Goal: Communication & Community: Answer question/provide support

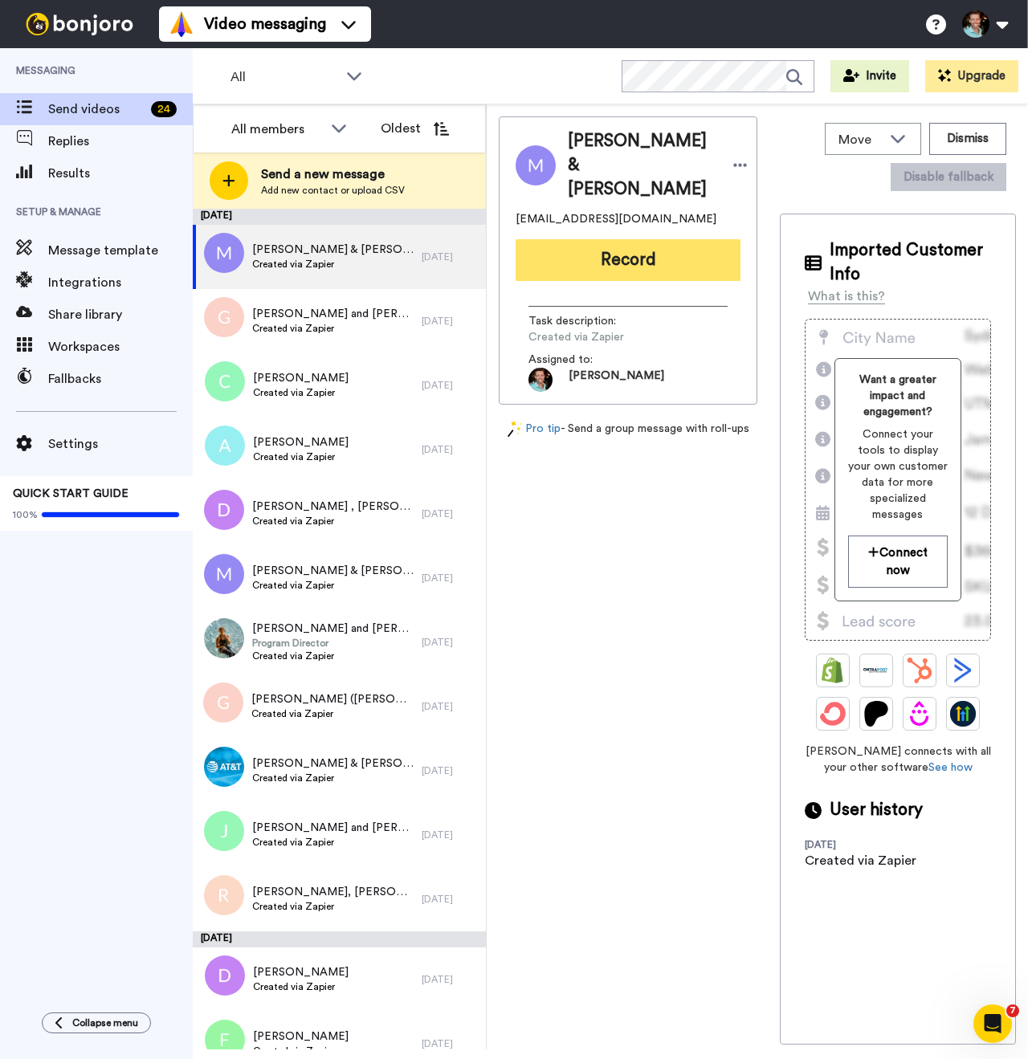
click at [625, 261] on button "Record" at bounding box center [628, 260] width 225 height 42
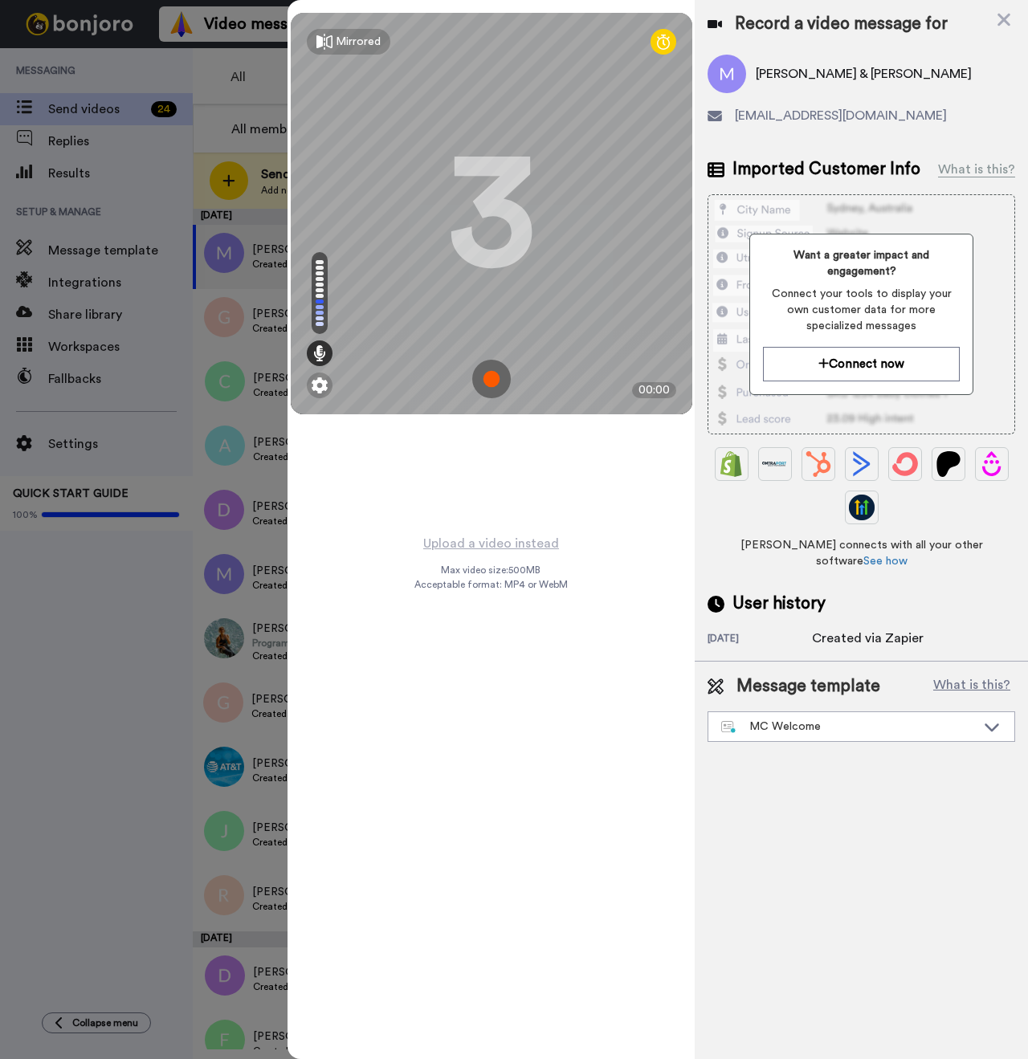
click at [491, 376] on img at bounding box center [491, 379] width 39 height 39
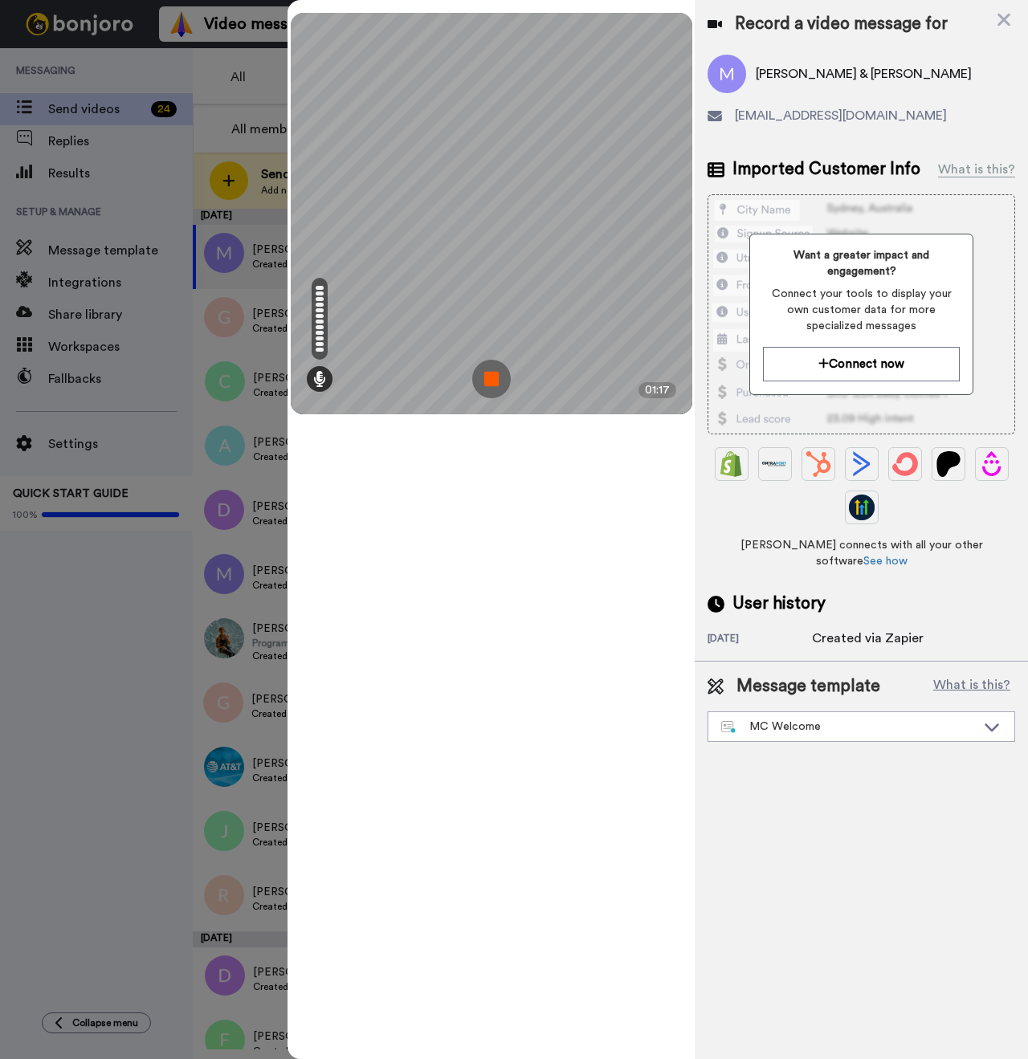
click at [504, 377] on img at bounding box center [491, 379] width 39 height 39
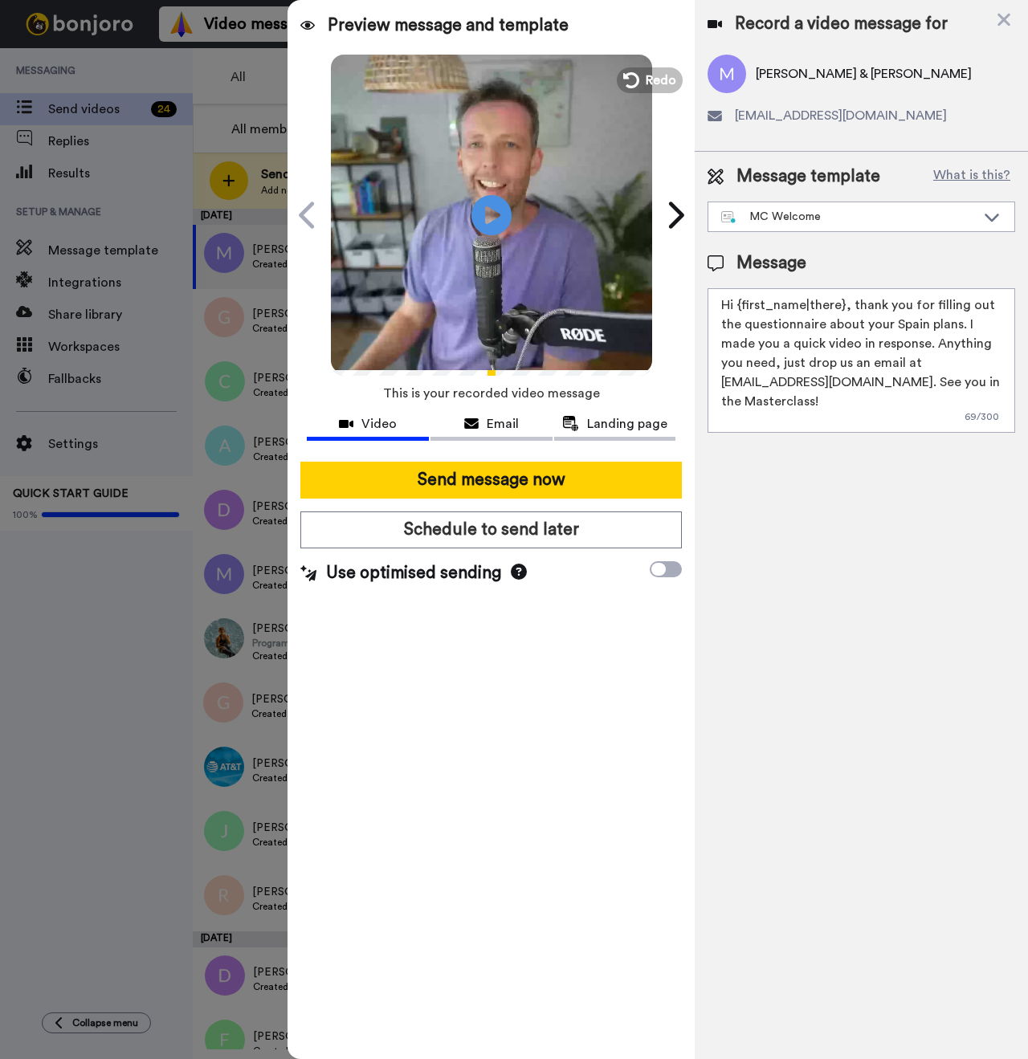
click at [784, 76] on span "Matthew & Susanne Christopher" at bounding box center [864, 73] width 216 height 19
copy span "Matthew"
drag, startPoint x: 842, startPoint y: 307, endPoint x: 737, endPoint y: 302, distance: 105.3
click at [737, 302] on textarea "Hi {first_name|there}, thank you for filling out the questionnaire about your S…" at bounding box center [861, 360] width 308 height 145
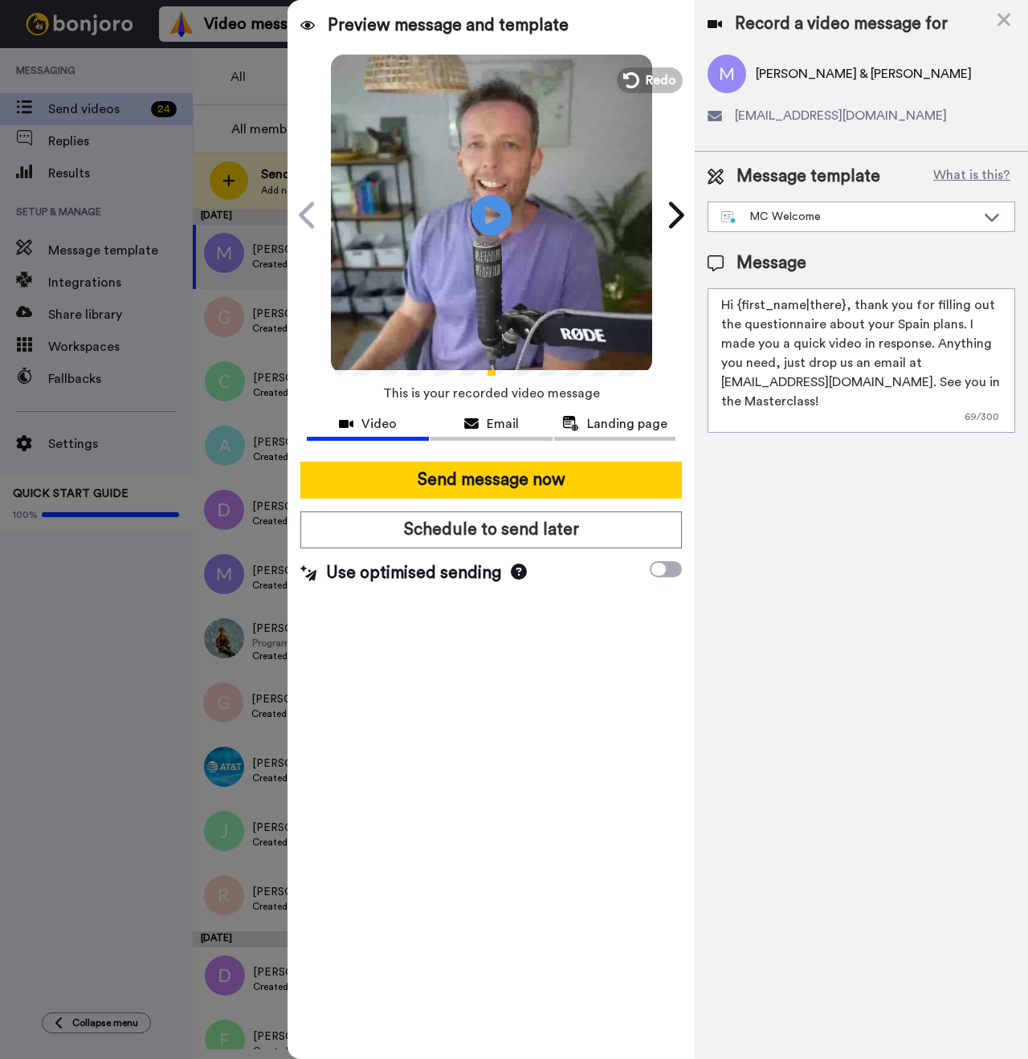
paste textarea "Matthew"
click at [852, 74] on span "Matthew & Susanne Christopher" at bounding box center [864, 73] width 216 height 19
copy span "Susanne"
click at [820, 308] on textarea "Hi Matthew and , thank you for filling out the questionnaire about your Spain p…" at bounding box center [861, 360] width 308 height 145
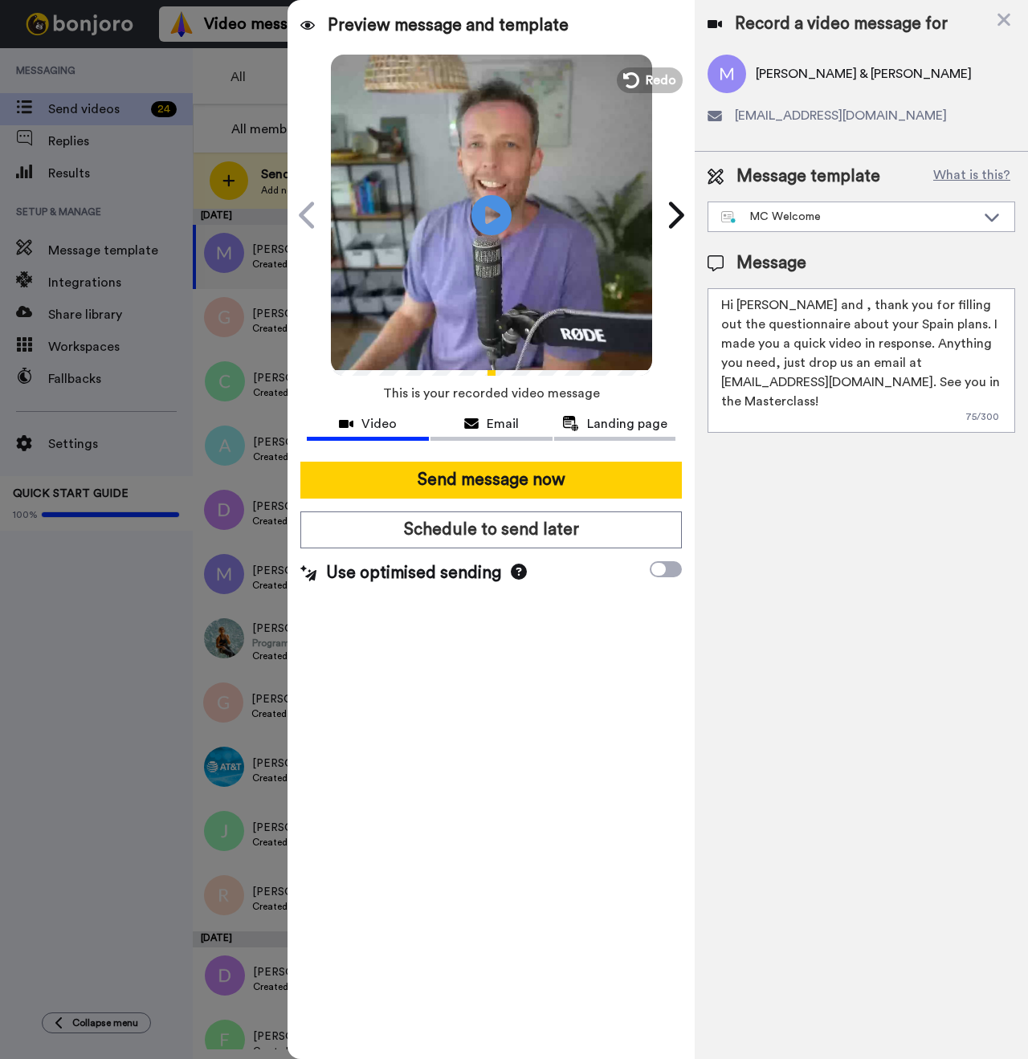
paste textarea "Susanne"
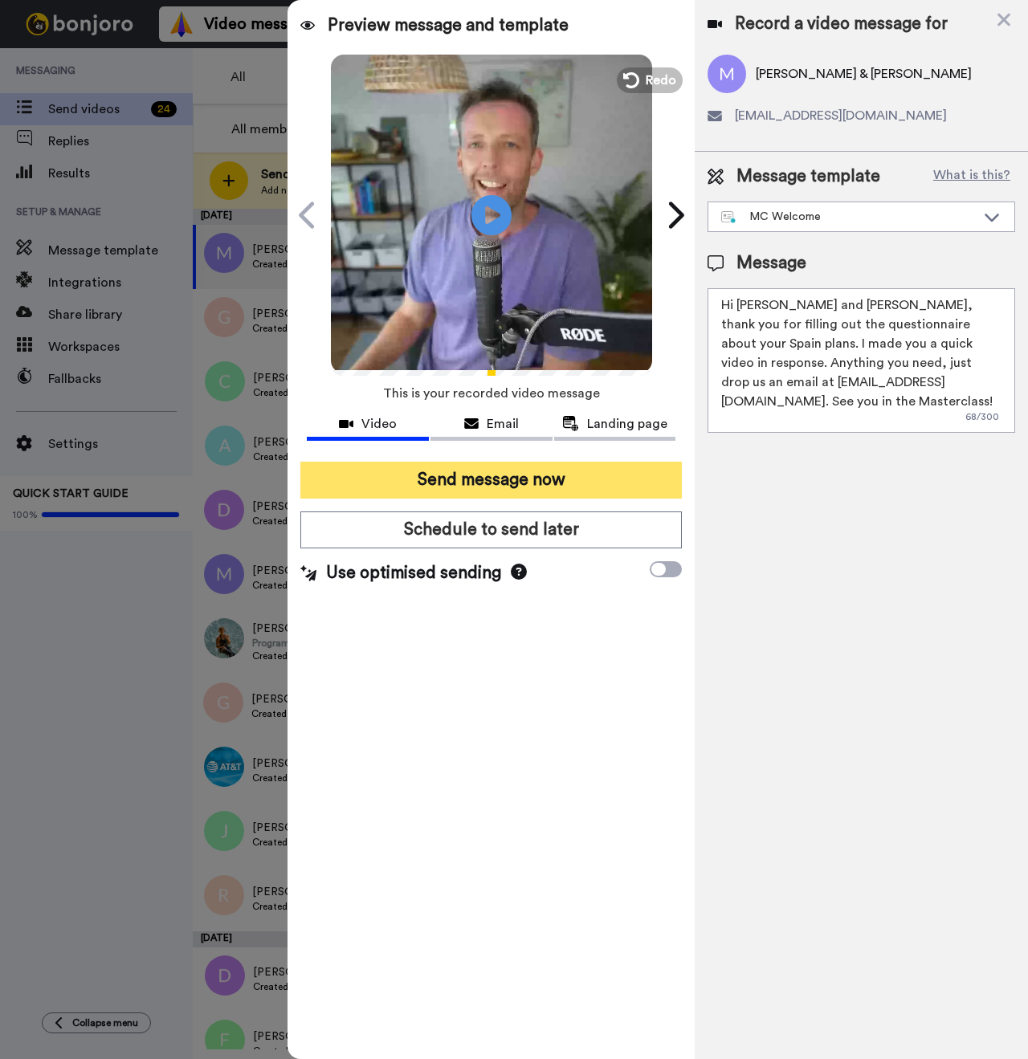
type textarea "Hi Matthew and Susanne, thank you for filling out the questionnaire about your …"
click at [552, 469] on button "Send message now" at bounding box center [490, 480] width 381 height 37
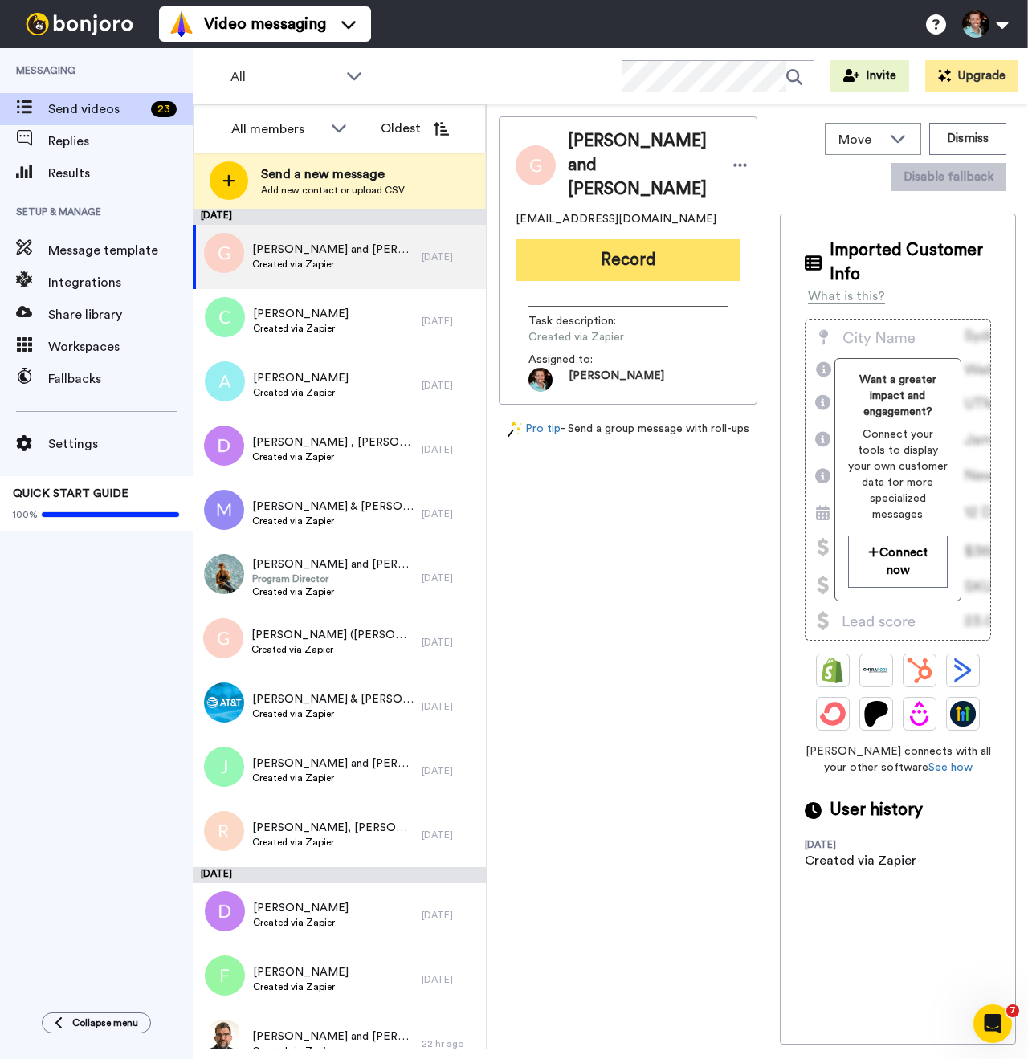
click at [586, 267] on button "Record" at bounding box center [628, 260] width 225 height 42
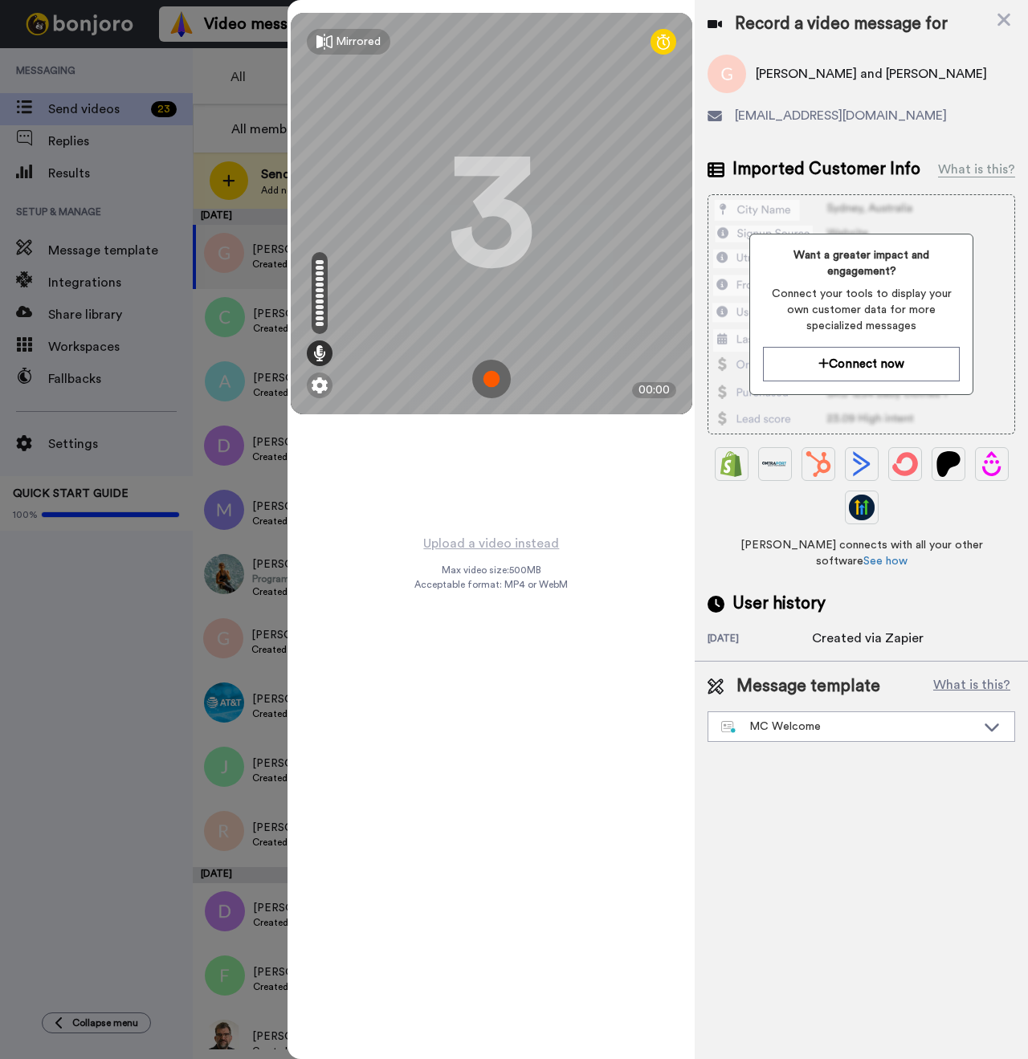
click at [500, 375] on img at bounding box center [491, 379] width 39 height 39
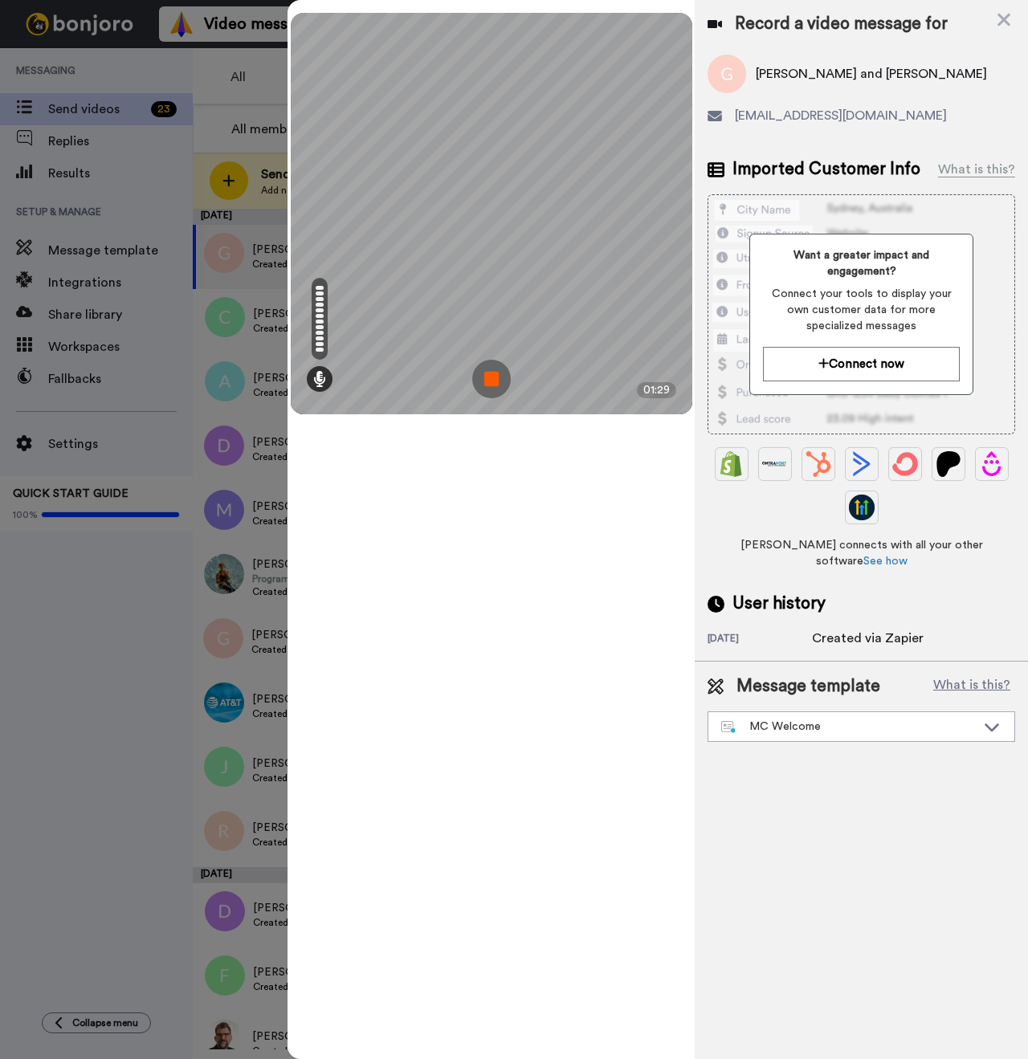
click at [490, 373] on img at bounding box center [491, 379] width 39 height 39
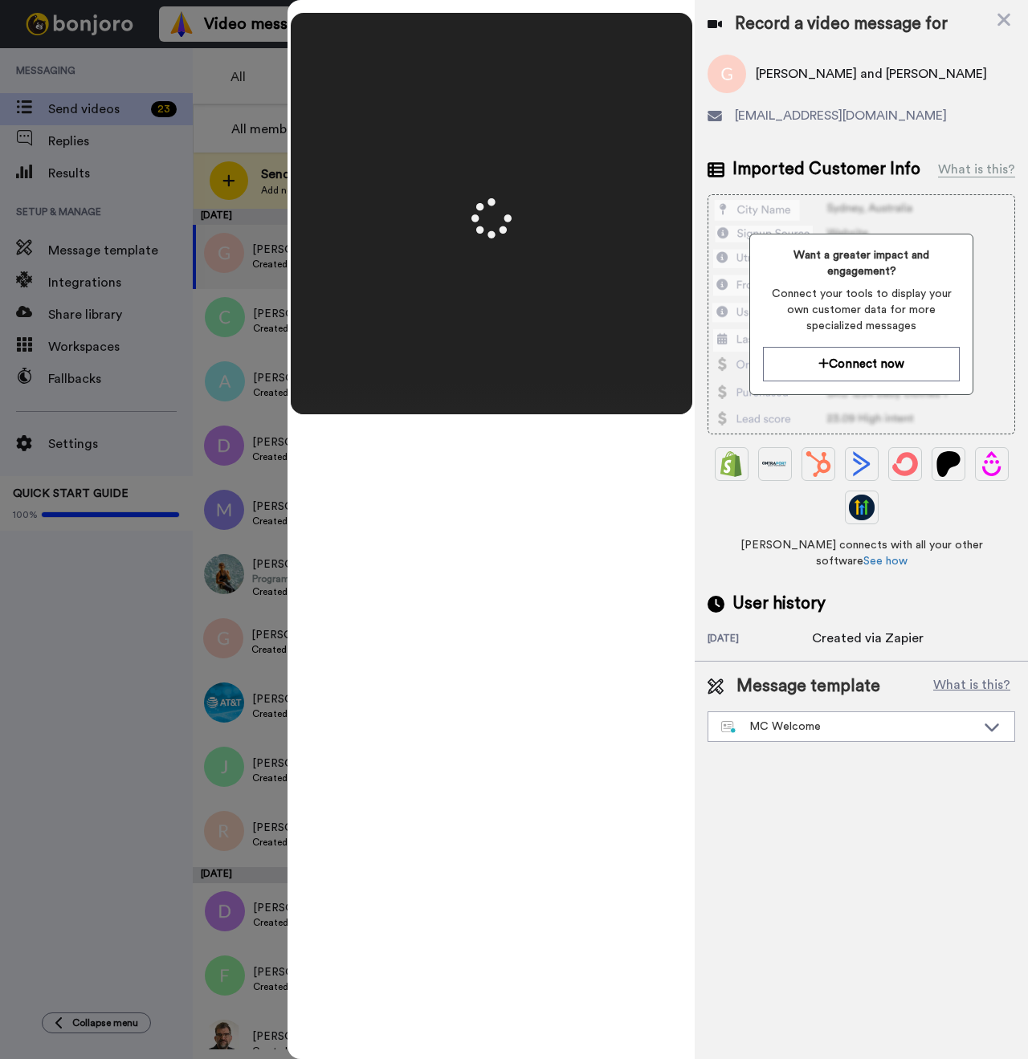
click at [764, 71] on span "Glenn and Francine Trtanj" at bounding box center [871, 73] width 231 height 19
copy span "Glenn"
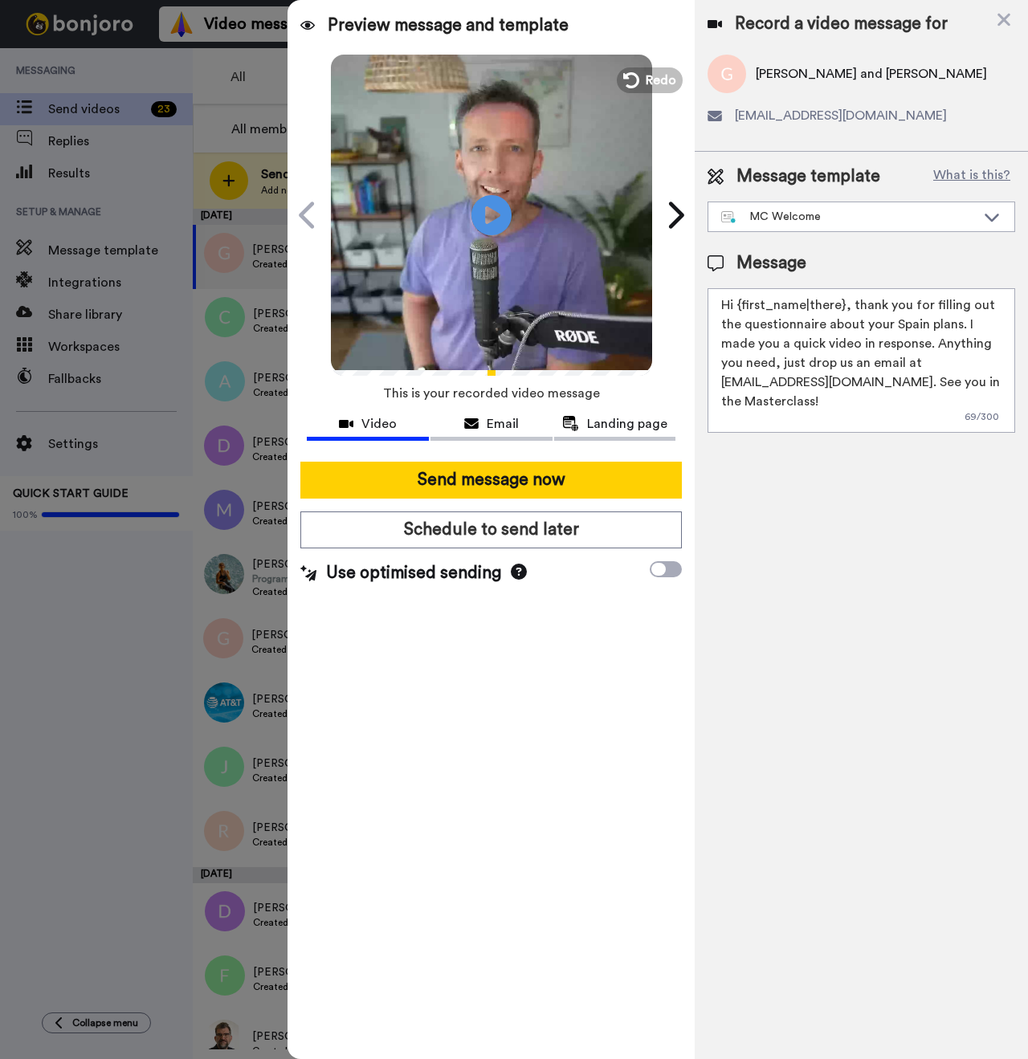
drag, startPoint x: 842, startPoint y: 306, endPoint x: 743, endPoint y: 302, distance: 98.9
click at [743, 302] on textarea "Hi {first_name|there}, thank you for filling out the questionnaire about your S…" at bounding box center [861, 360] width 308 height 145
paste textarea "Glenn"
click at [850, 340] on textarea "Hi Glenn and Francine, thank you for filling out the questionnaire about your S…" at bounding box center [861, 360] width 308 height 145
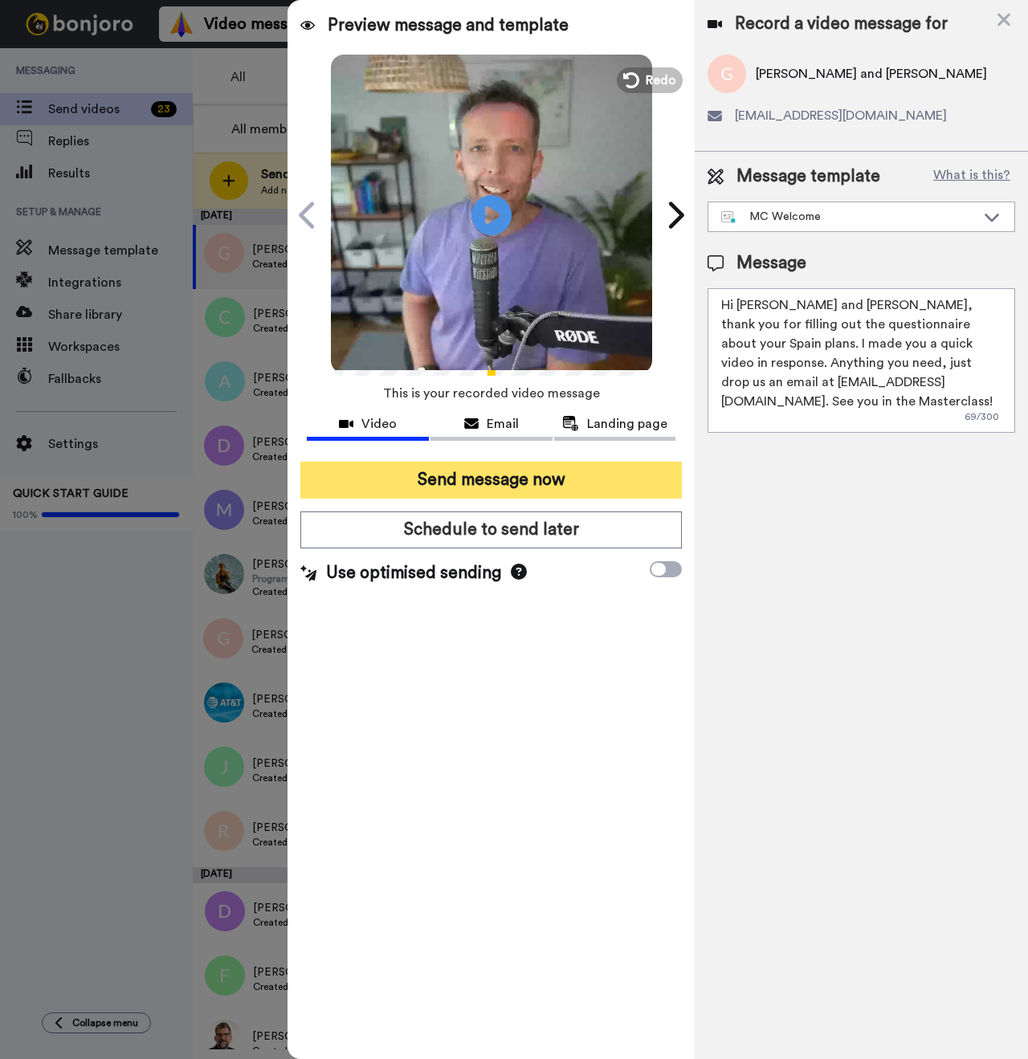
type textarea "Hi Glenn and Francine, thank you for filling out the questionnaire about your S…"
click at [552, 486] on button "Send message now" at bounding box center [490, 480] width 381 height 37
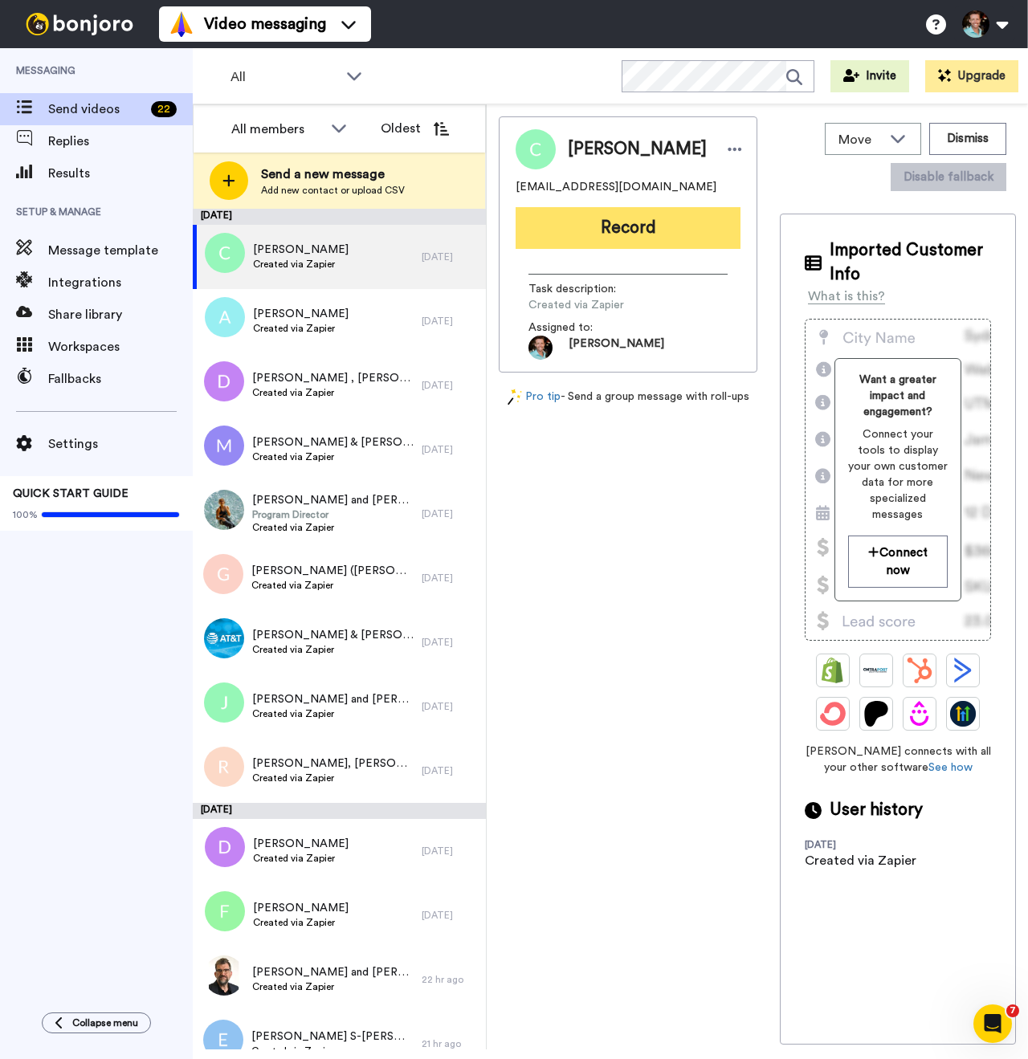
click at [613, 230] on button "Record" at bounding box center [628, 228] width 225 height 42
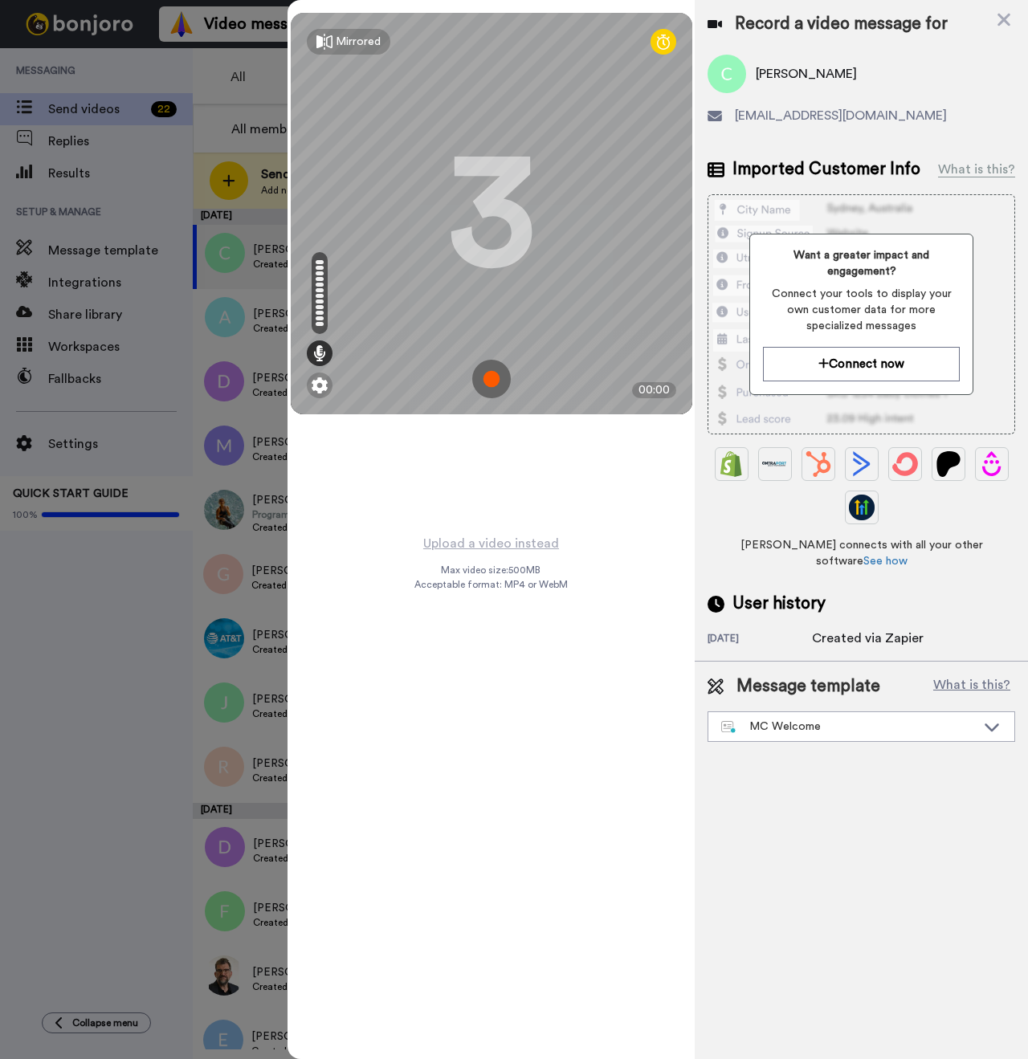
click at [487, 376] on img at bounding box center [491, 379] width 39 height 39
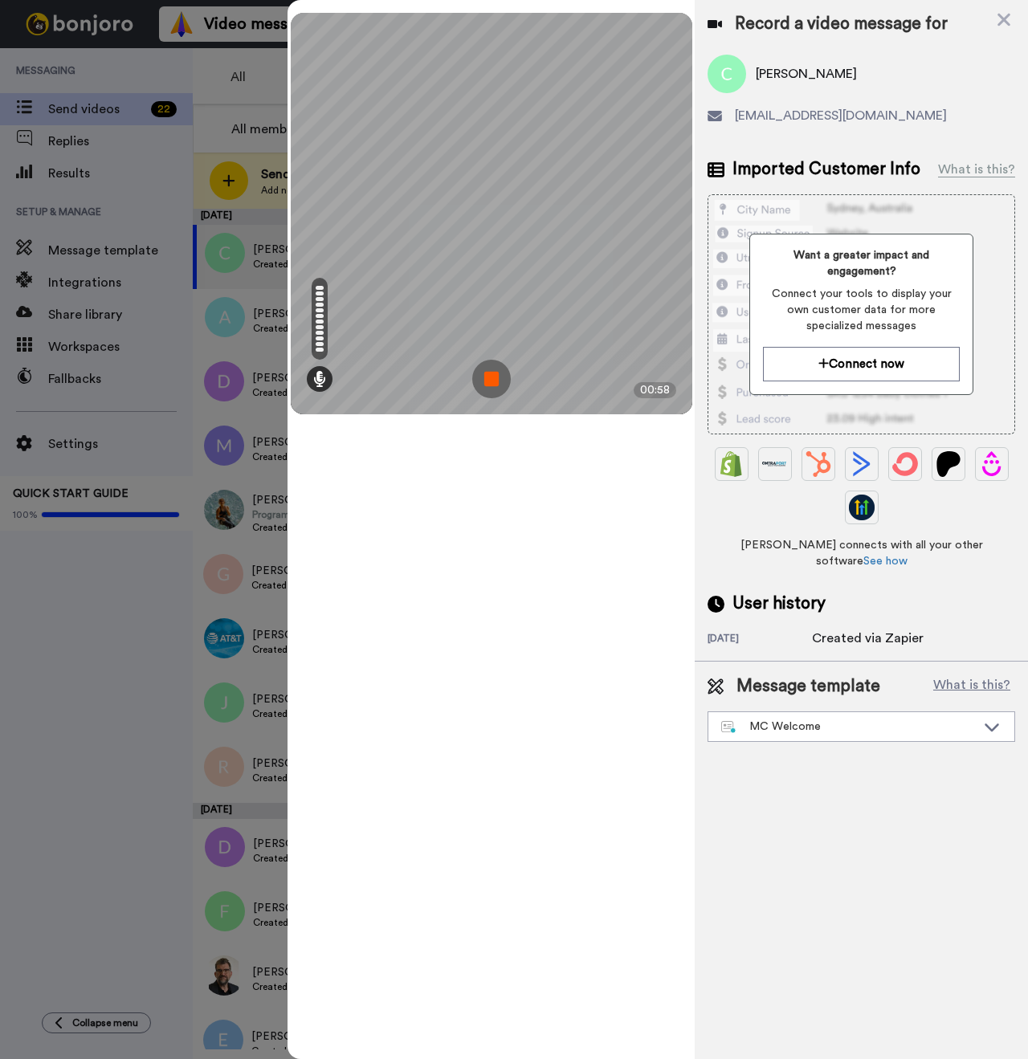
click at [495, 380] on img at bounding box center [491, 379] width 39 height 39
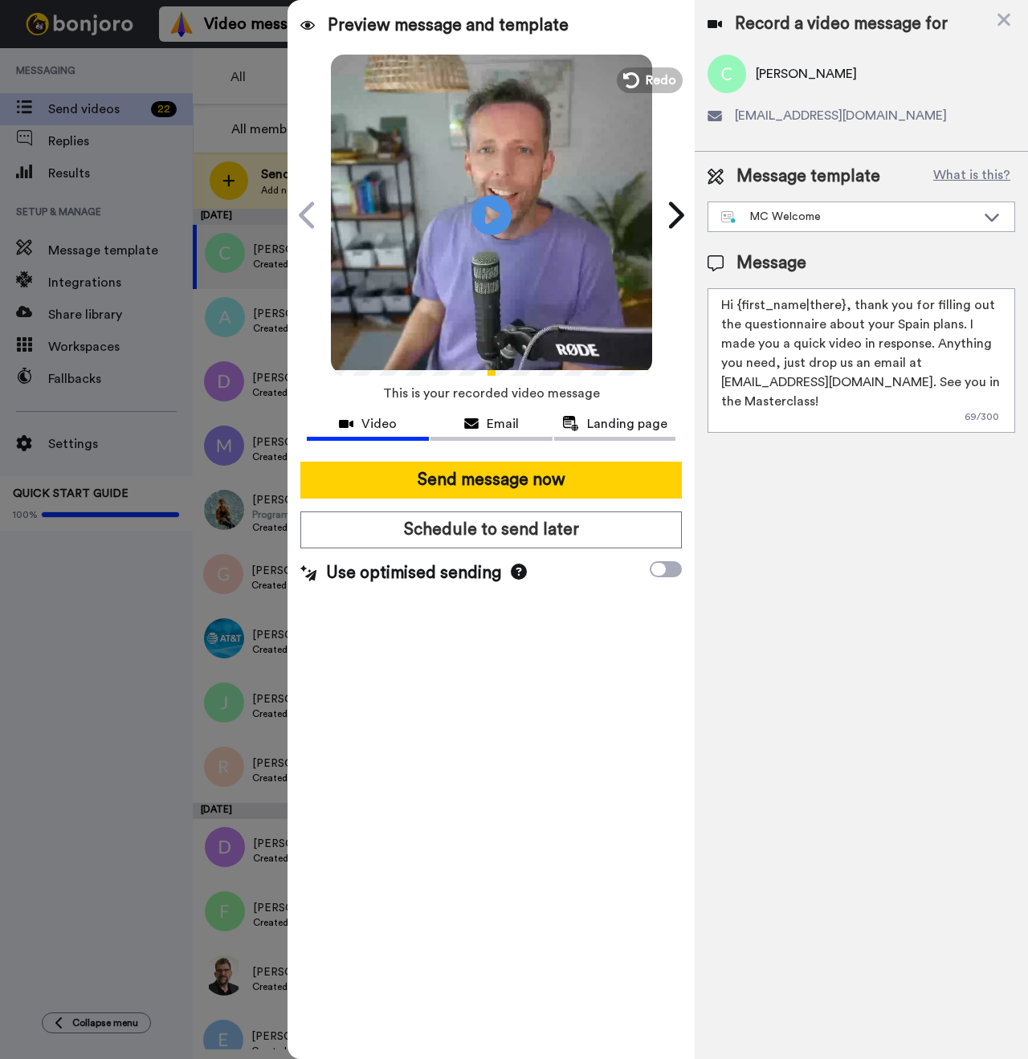
drag, startPoint x: 838, startPoint y: 304, endPoint x: 744, endPoint y: 305, distance: 94.0
click at [744, 305] on textarea "Hi {first_name|there}, thank you for filling out the questionnaire about your S…" at bounding box center [861, 360] width 308 height 145
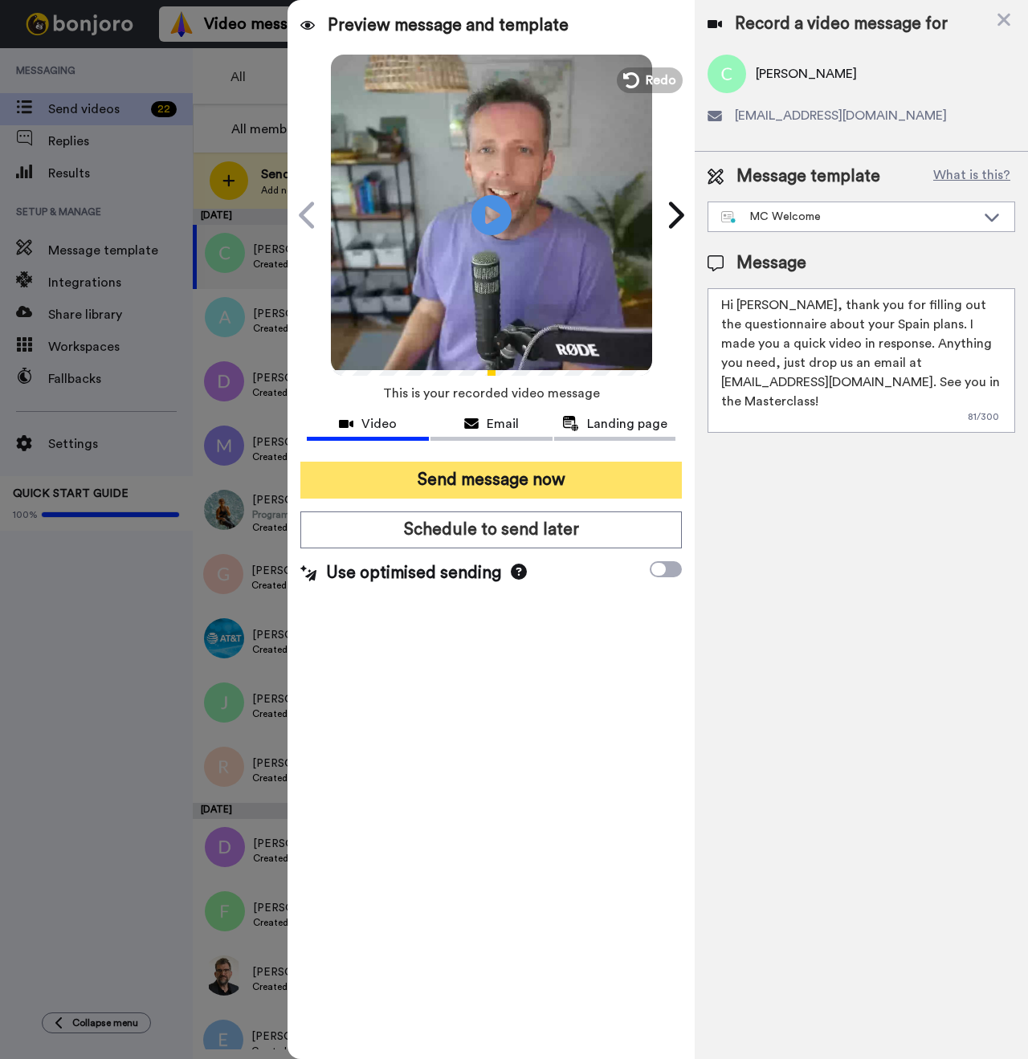
type textarea "Hi Claire, thank you for filling out the questionnaire about your Spain plans. …"
click at [497, 477] on button "Send message now" at bounding box center [490, 480] width 381 height 37
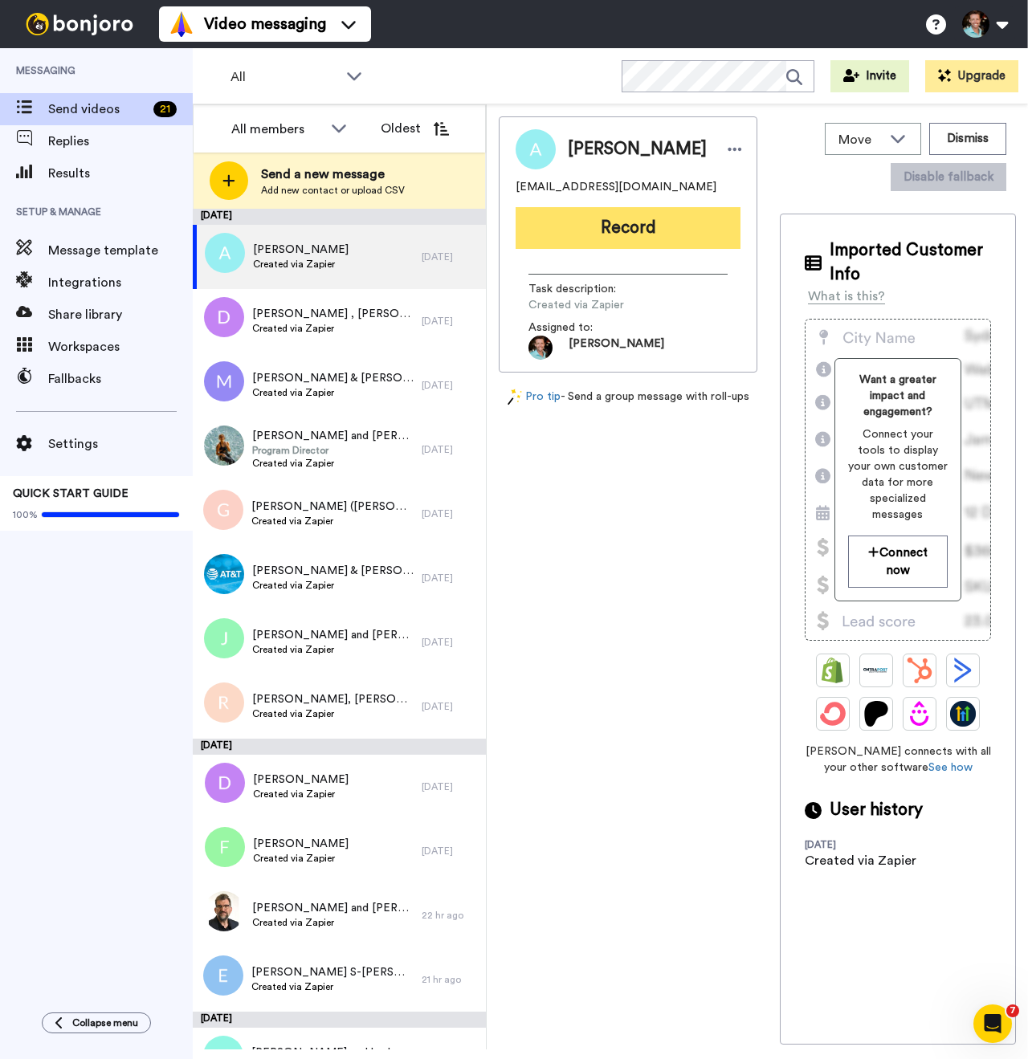
click at [589, 230] on button "Record" at bounding box center [628, 228] width 225 height 42
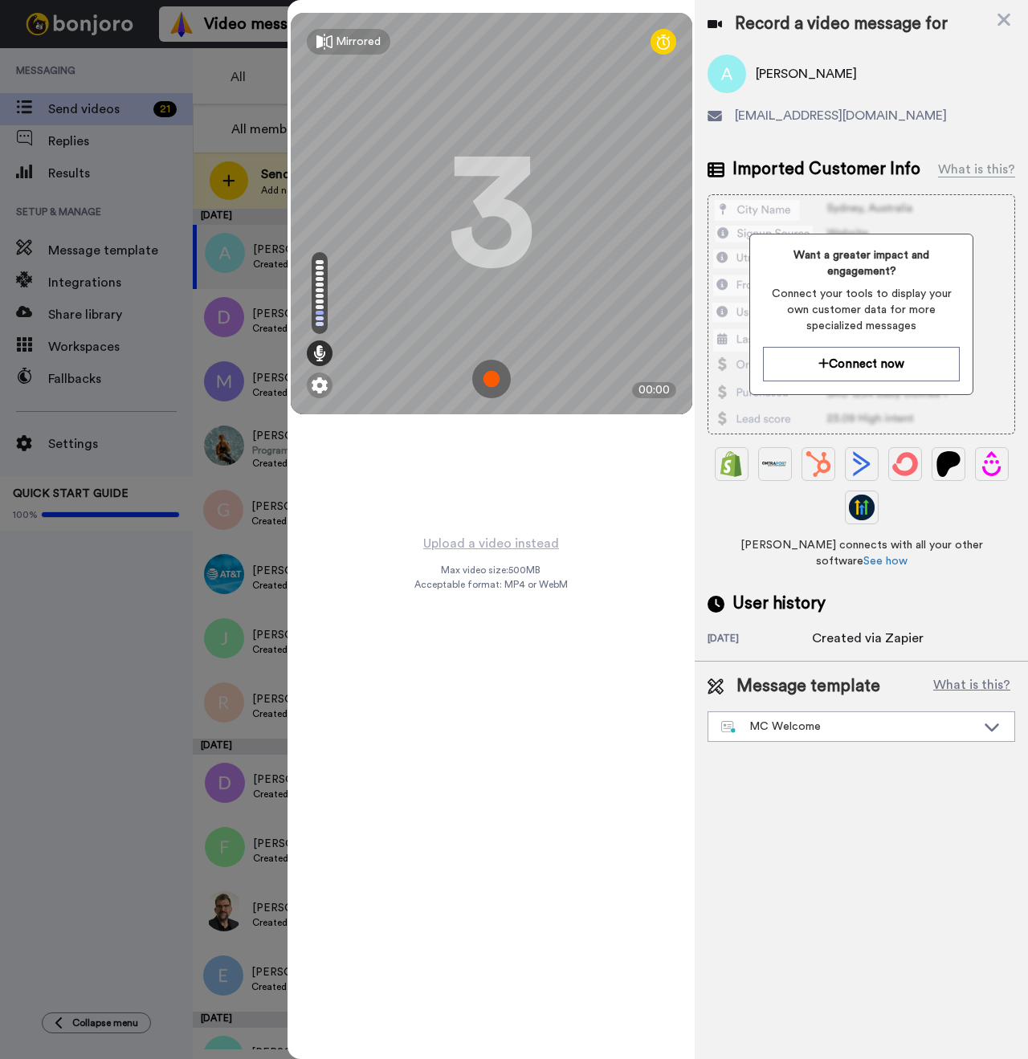
click at [489, 378] on img at bounding box center [491, 379] width 39 height 39
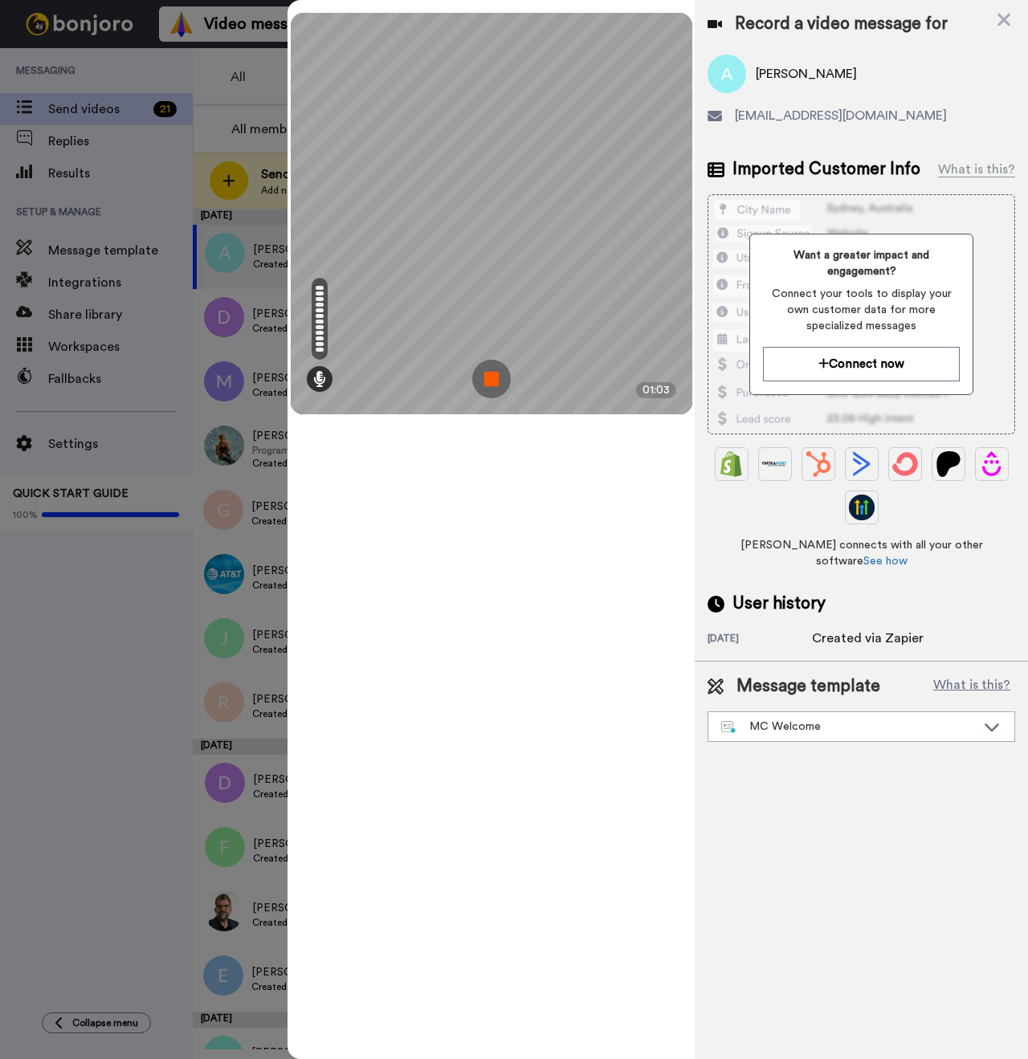
click at [491, 377] on img at bounding box center [491, 379] width 39 height 39
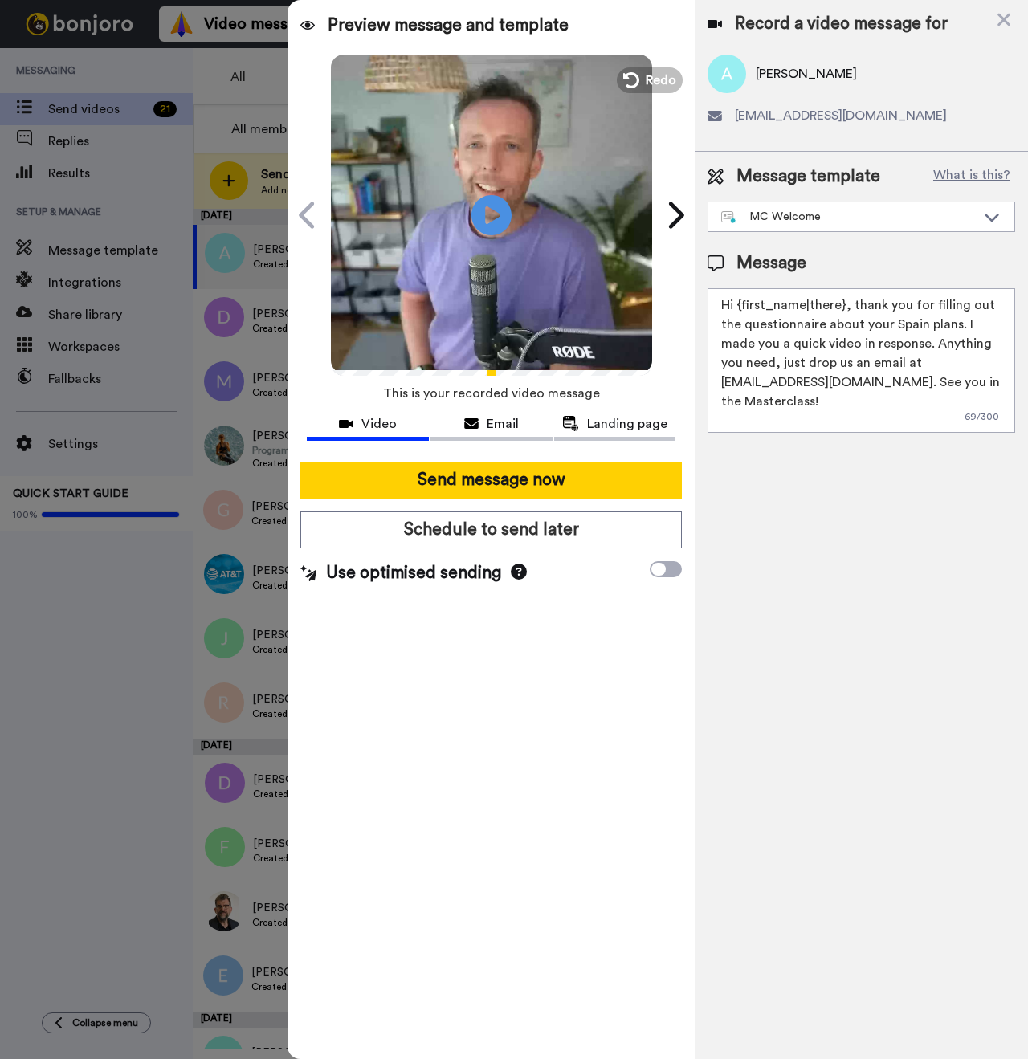
drag, startPoint x: 842, startPoint y: 307, endPoint x: 740, endPoint y: 311, distance: 101.3
click at [740, 311] on textarea "Hi {first_name|there}, thank you for filling out the questionnaire about your S…" at bounding box center [861, 360] width 308 height 145
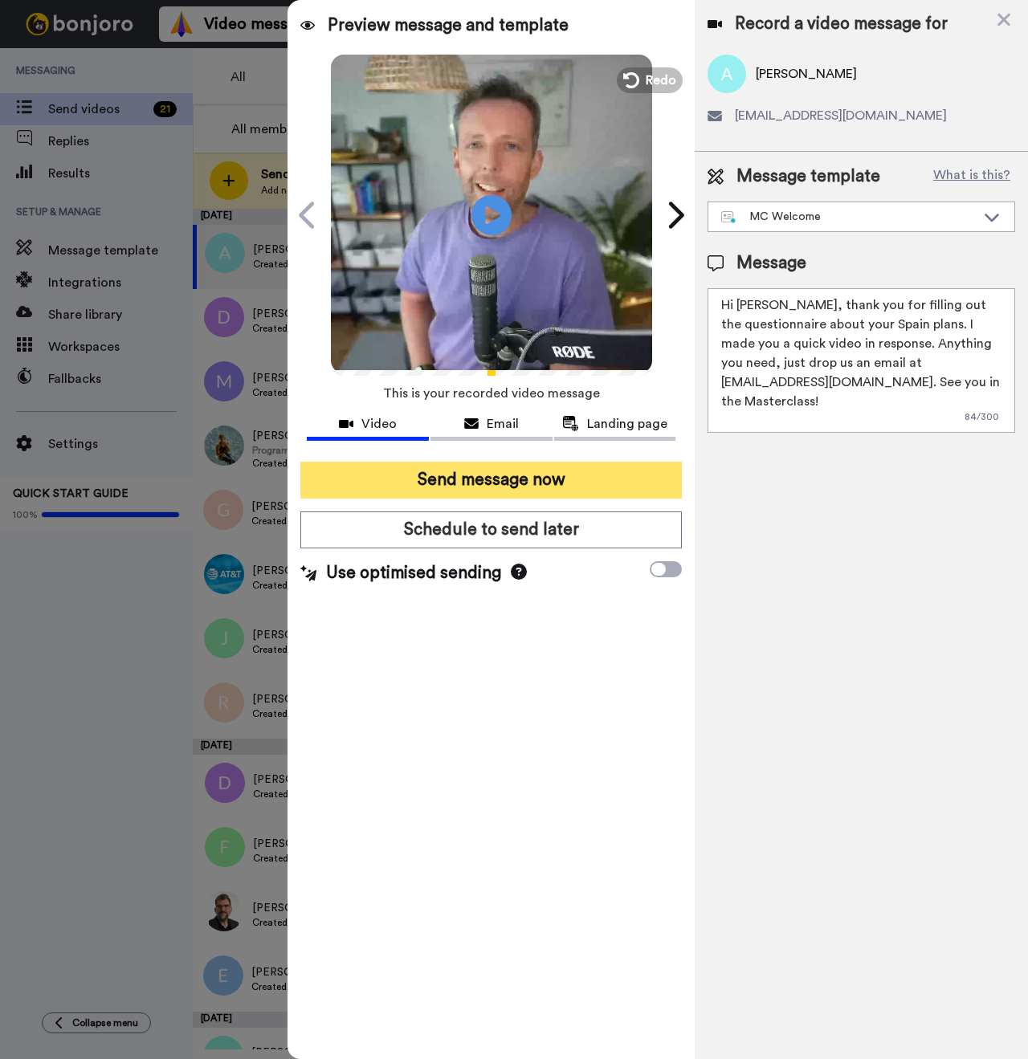
type textarea "Hi Amy, thank you for filling out the questionnaire about your Spain plans. I m…"
click at [520, 478] on button "Send message now" at bounding box center [490, 480] width 381 height 37
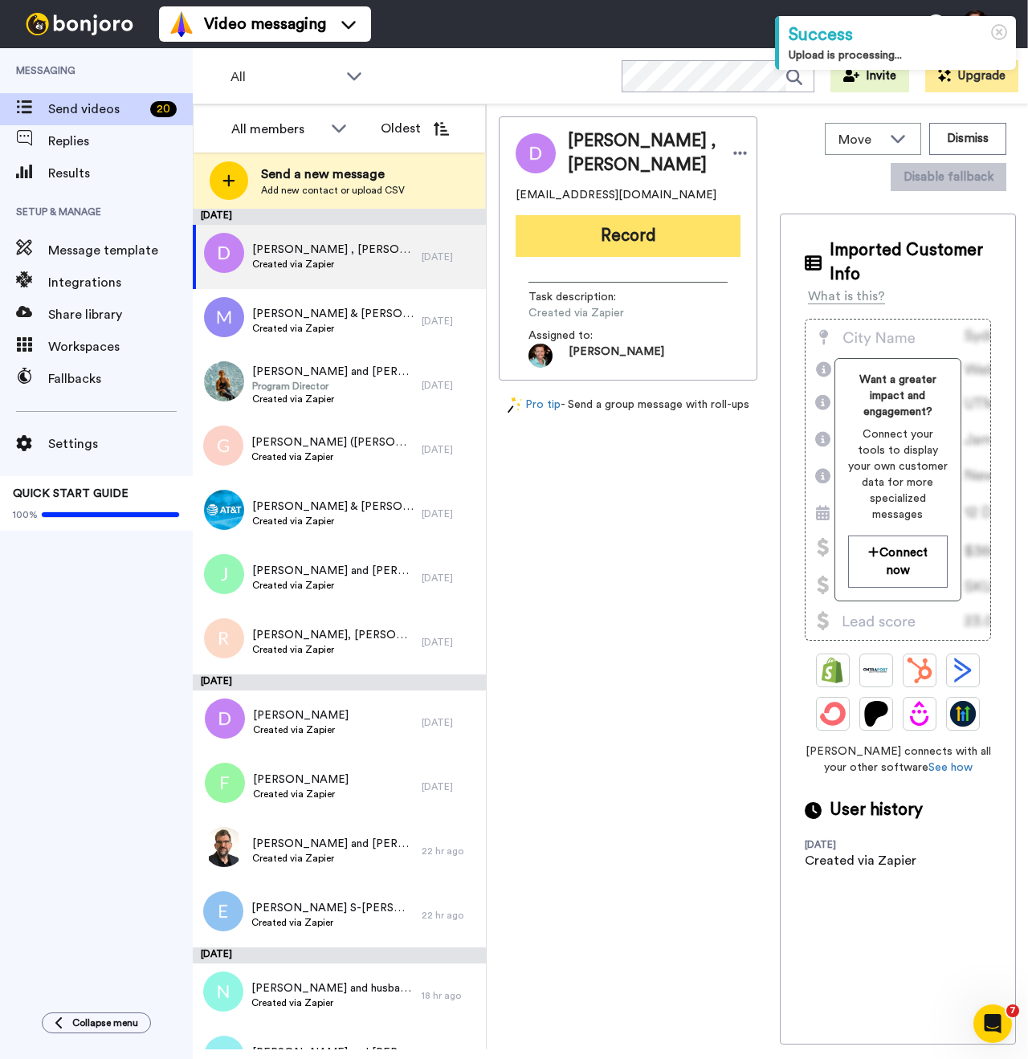
click at [618, 257] on button "Record" at bounding box center [628, 236] width 225 height 42
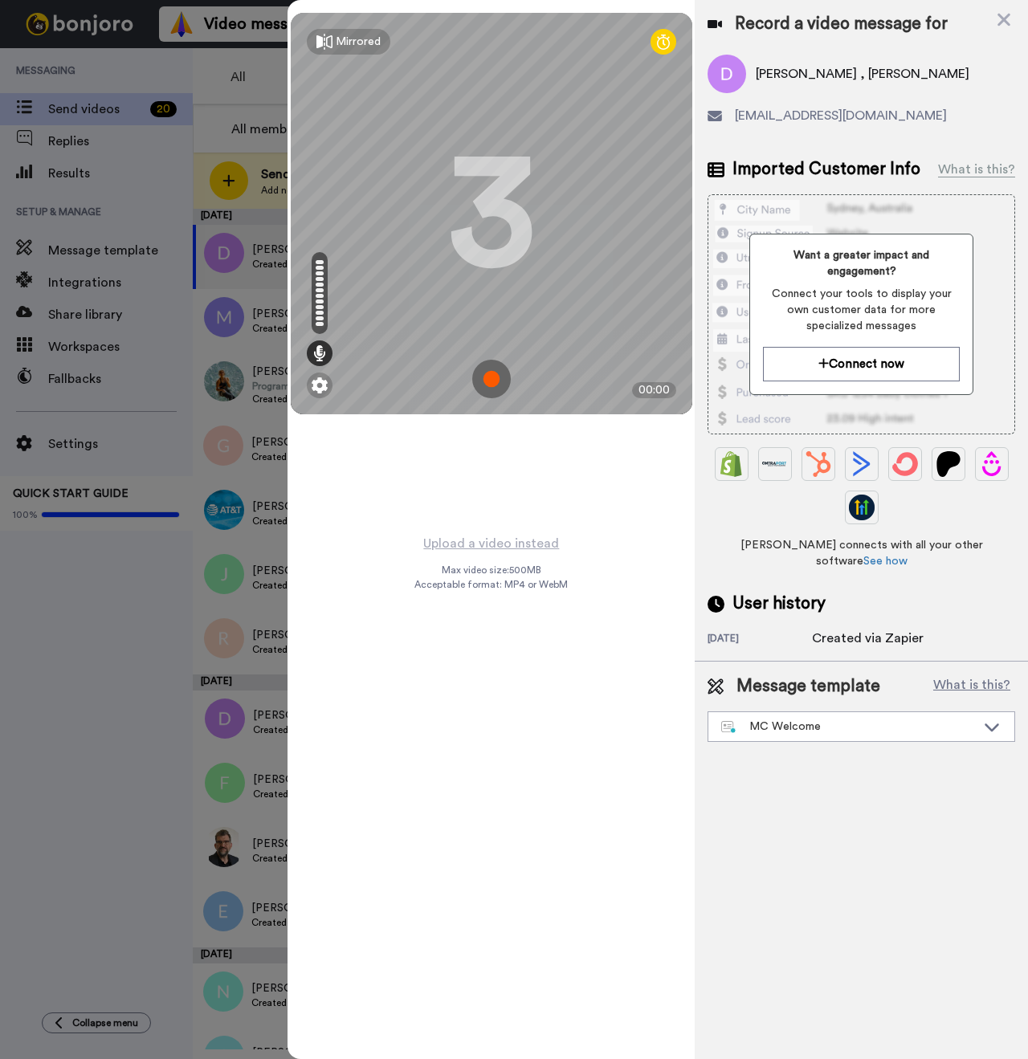
click at [495, 379] on img at bounding box center [491, 379] width 39 height 39
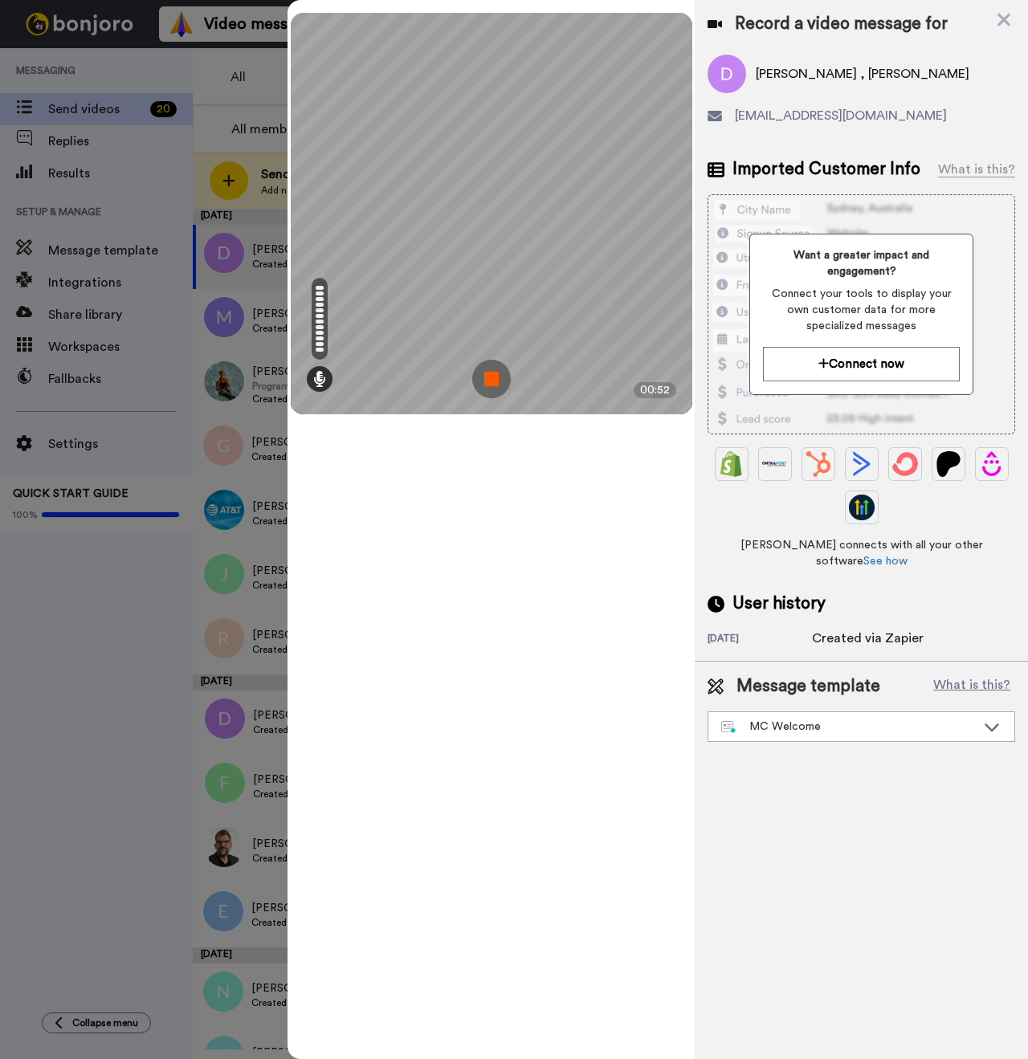
click at [501, 383] on img at bounding box center [491, 379] width 39 height 39
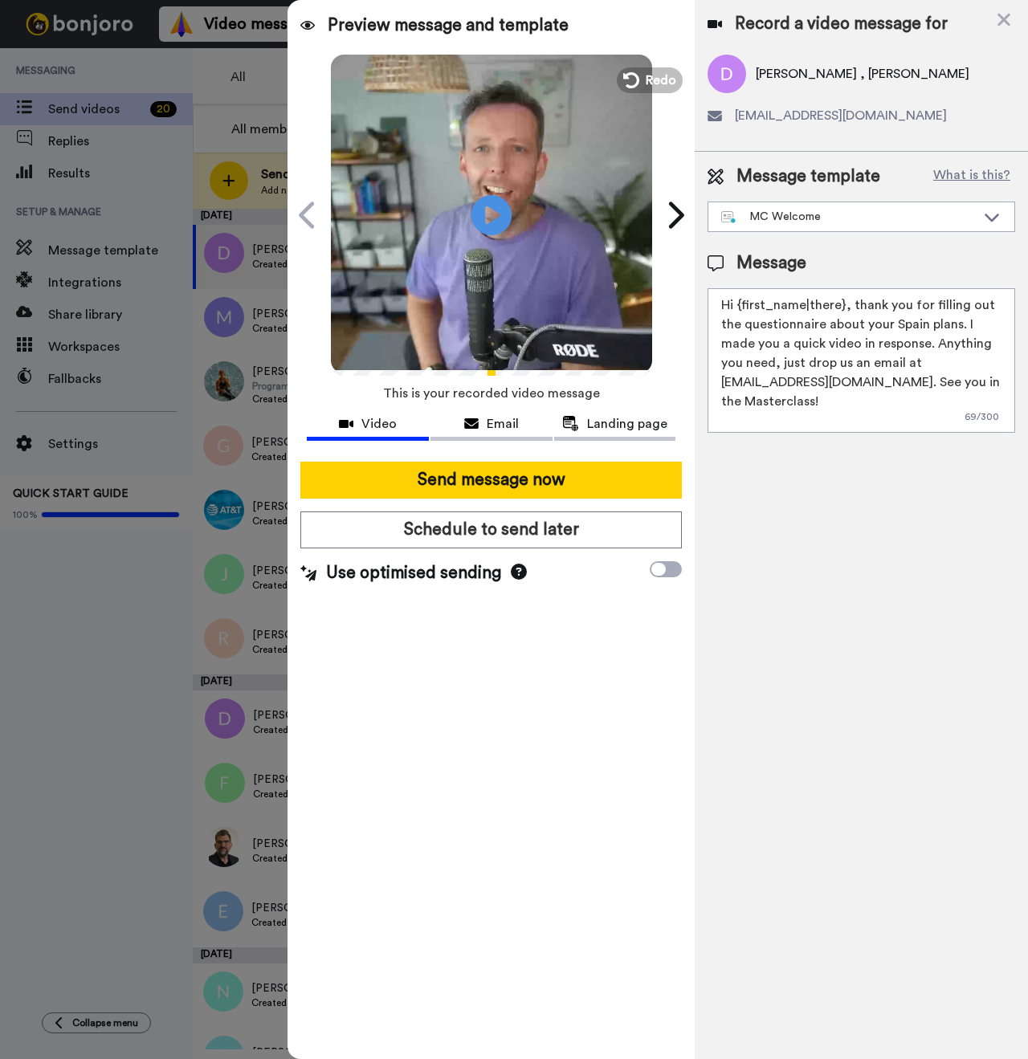
drag, startPoint x: 841, startPoint y: 308, endPoint x: 736, endPoint y: 309, distance: 105.2
click at [736, 309] on textarea "Hi {first_name|there}, thank you for filling out the questionnaire about your S…" at bounding box center [861, 360] width 308 height 145
type textarea "Hi David and Martha, thank you for filling out the questionnaire about your Spa…"
click at [501, 213] on icon at bounding box center [492, 215] width 43 height 43
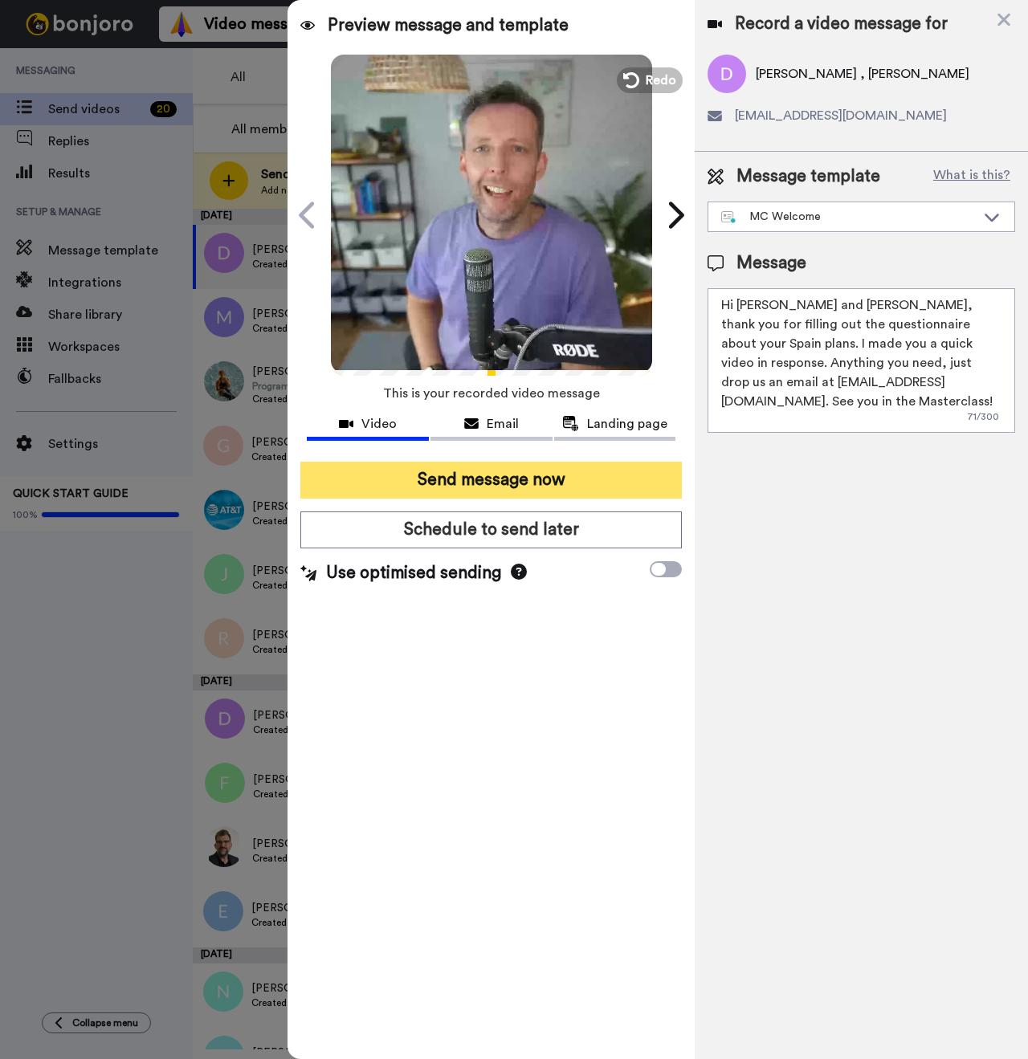
click at [522, 476] on button "Send message now" at bounding box center [490, 480] width 381 height 37
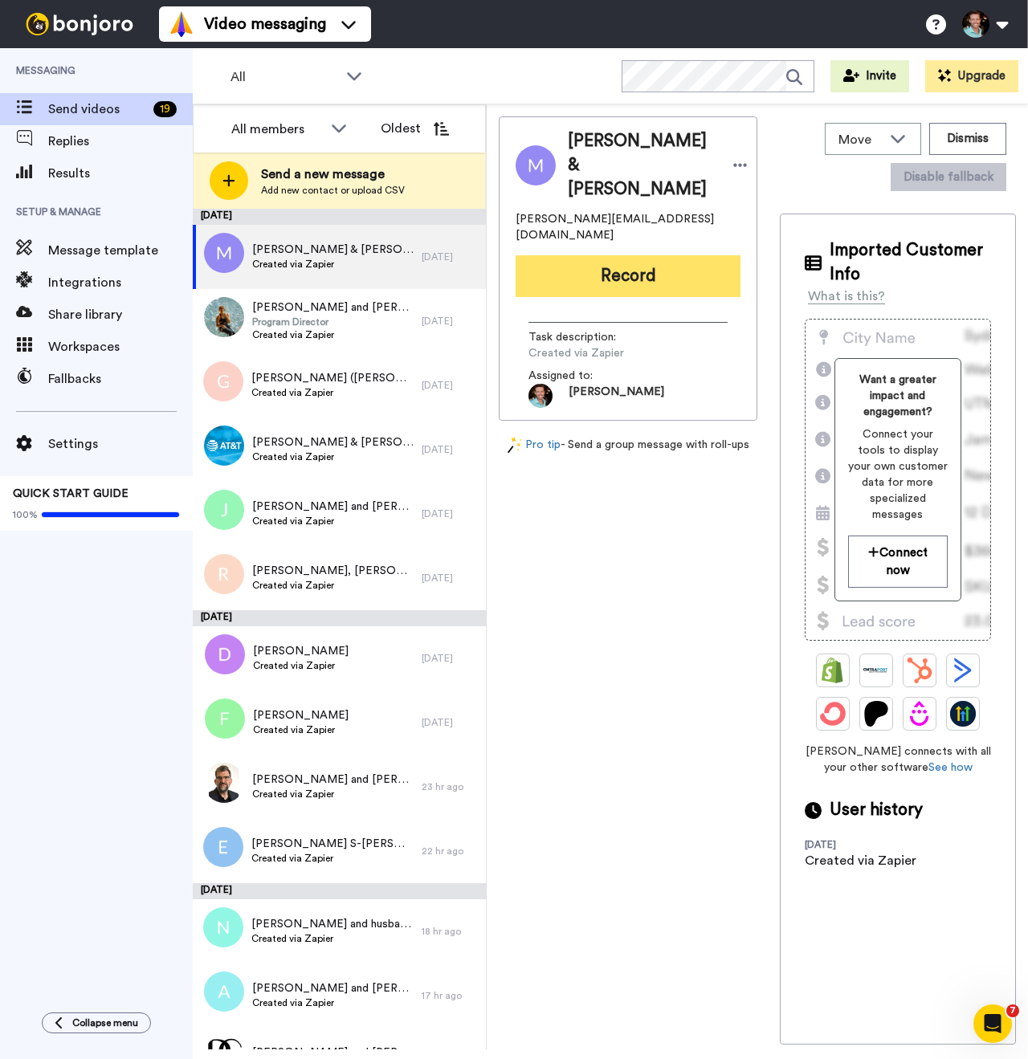
click at [626, 255] on button "Record" at bounding box center [628, 276] width 225 height 42
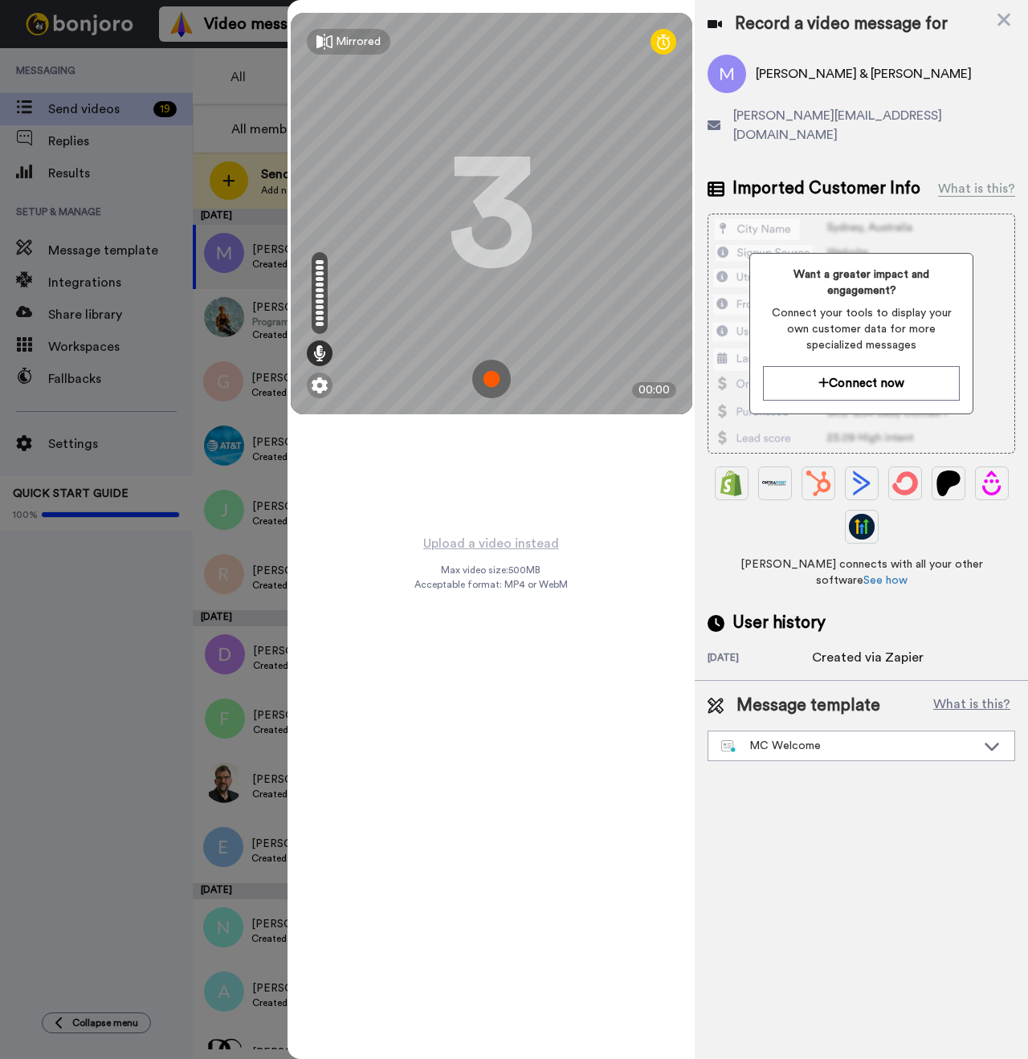
click at [494, 377] on img at bounding box center [491, 379] width 39 height 39
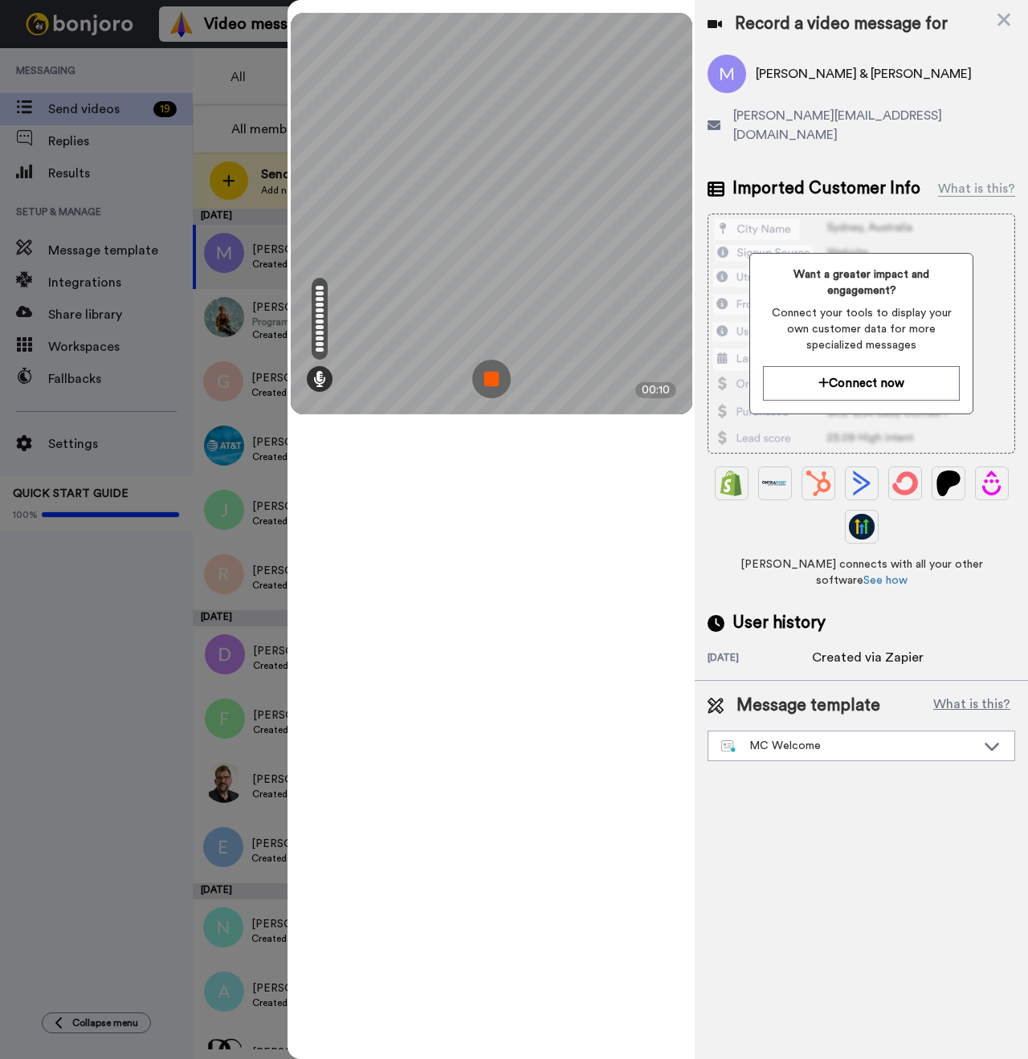
click at [494, 377] on img at bounding box center [491, 379] width 39 height 39
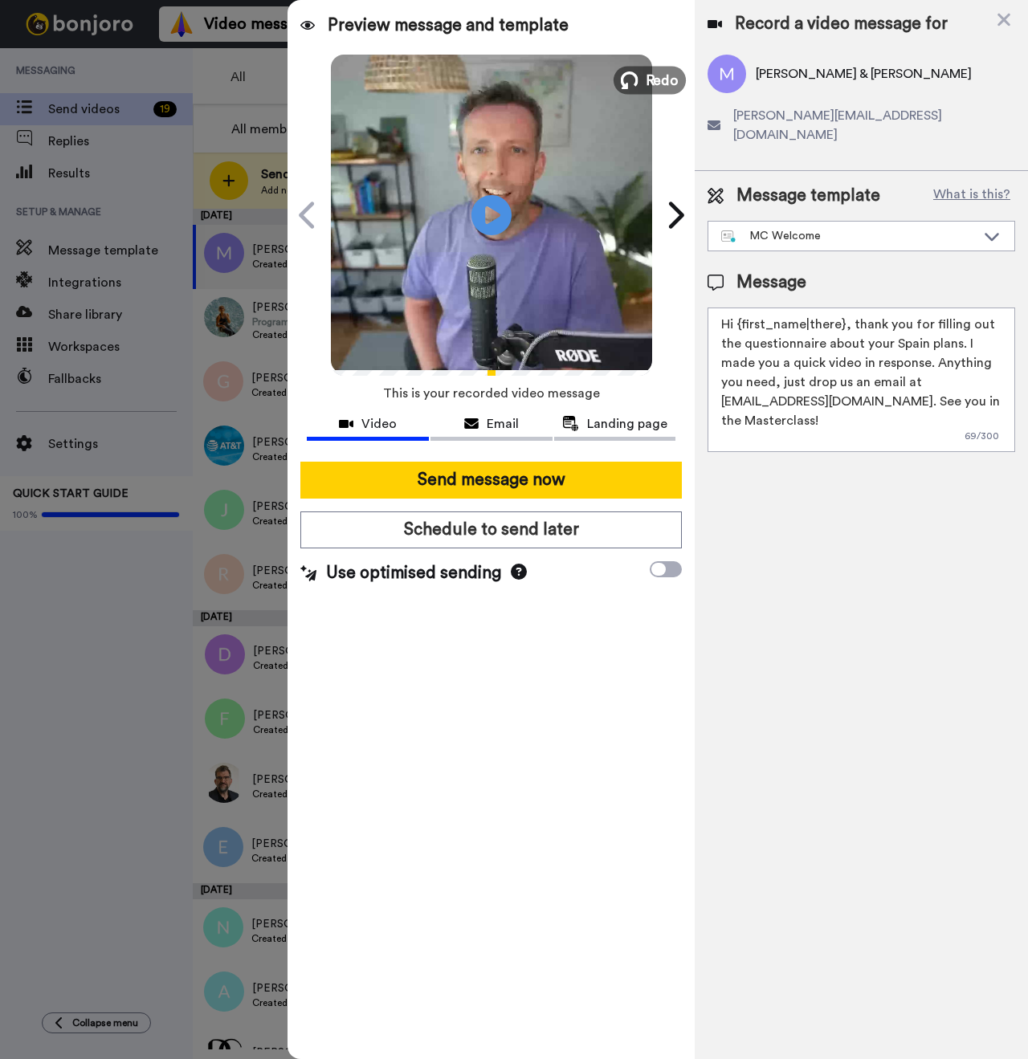
click at [673, 79] on span "Redo" at bounding box center [662, 79] width 34 height 21
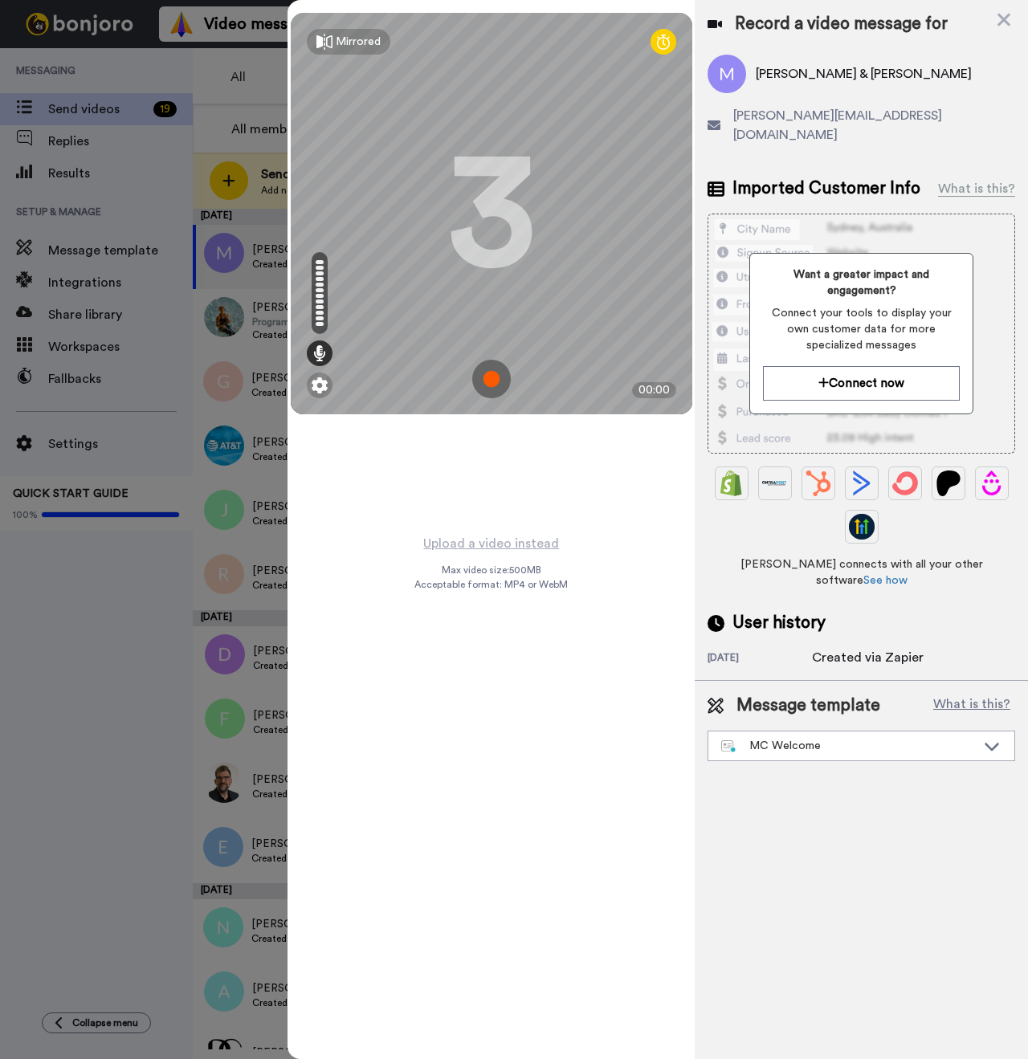
click at [491, 392] on img at bounding box center [491, 379] width 39 height 39
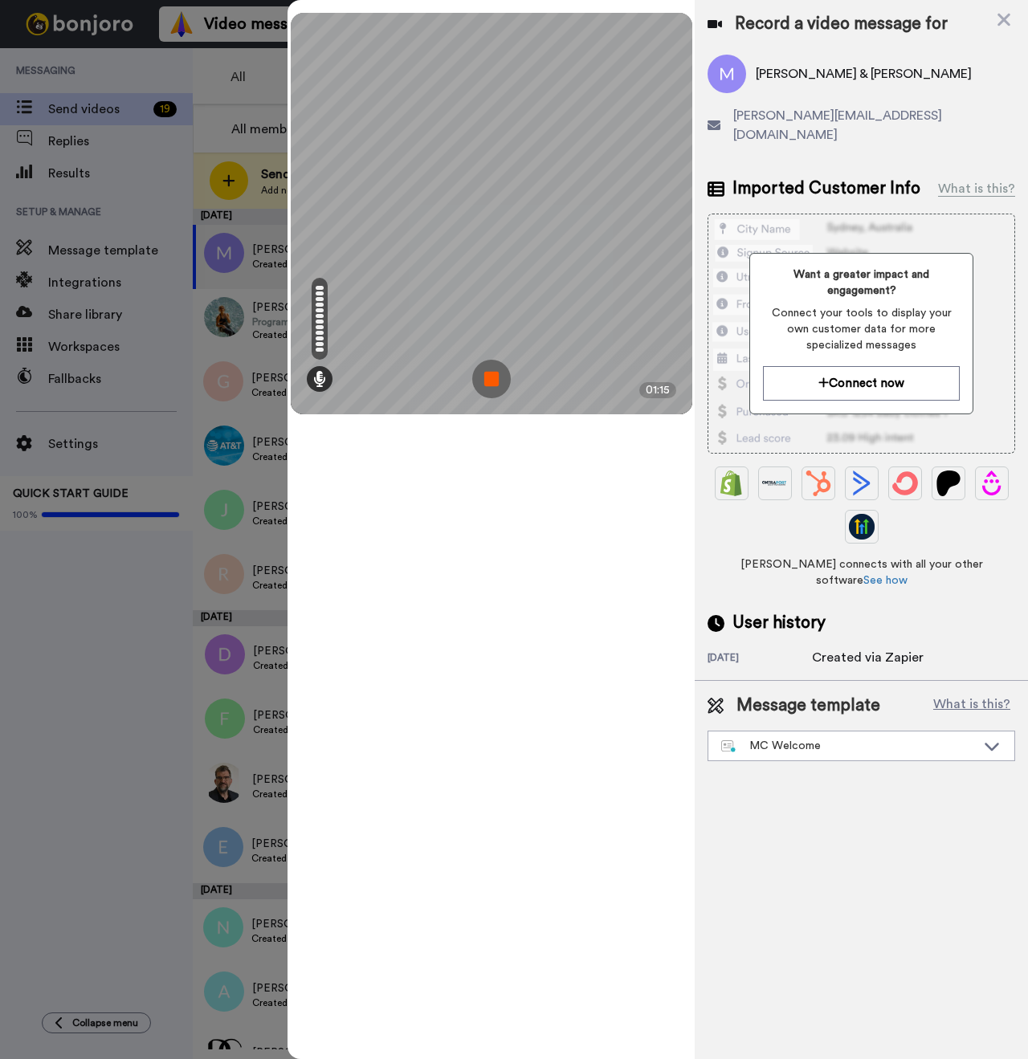
click at [501, 374] on img at bounding box center [491, 379] width 39 height 39
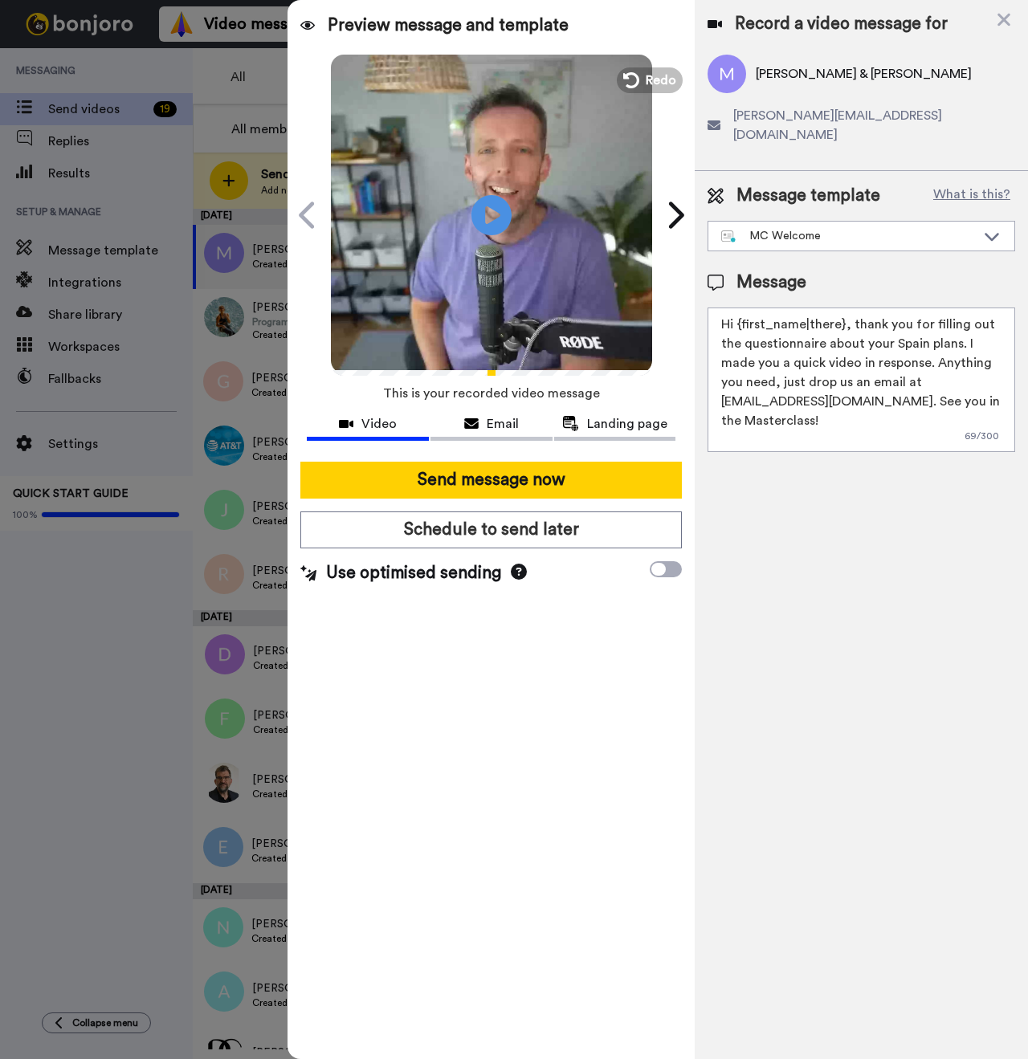
click at [780, 77] on span "Marnie & Ricky Hards" at bounding box center [864, 73] width 216 height 19
copy span "Marnie"
drag, startPoint x: 842, startPoint y: 308, endPoint x: 740, endPoint y: 309, distance: 102.8
click at [740, 309] on textarea "Hi {first_name|there}, thank you for filling out the questionnaire about your S…" at bounding box center [861, 380] width 308 height 145
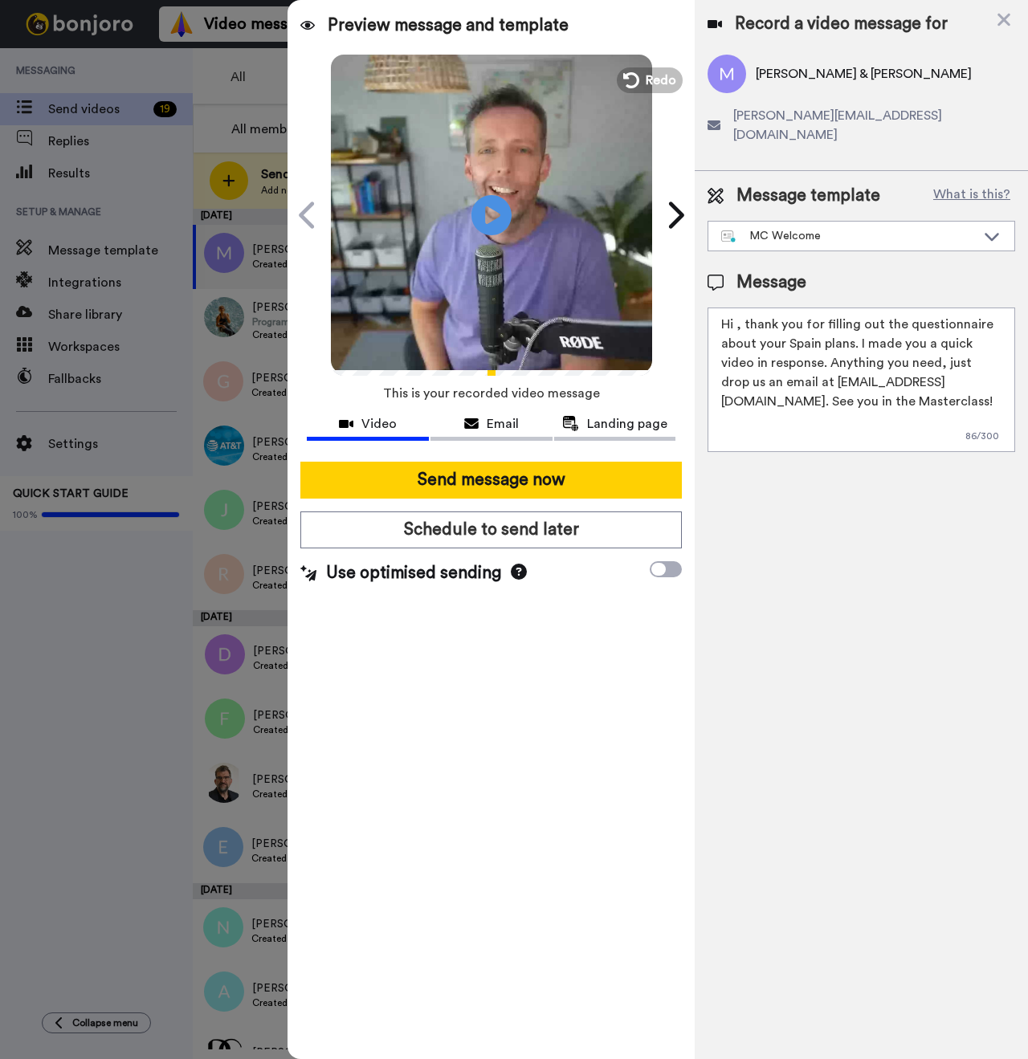
paste textarea "Marnie"
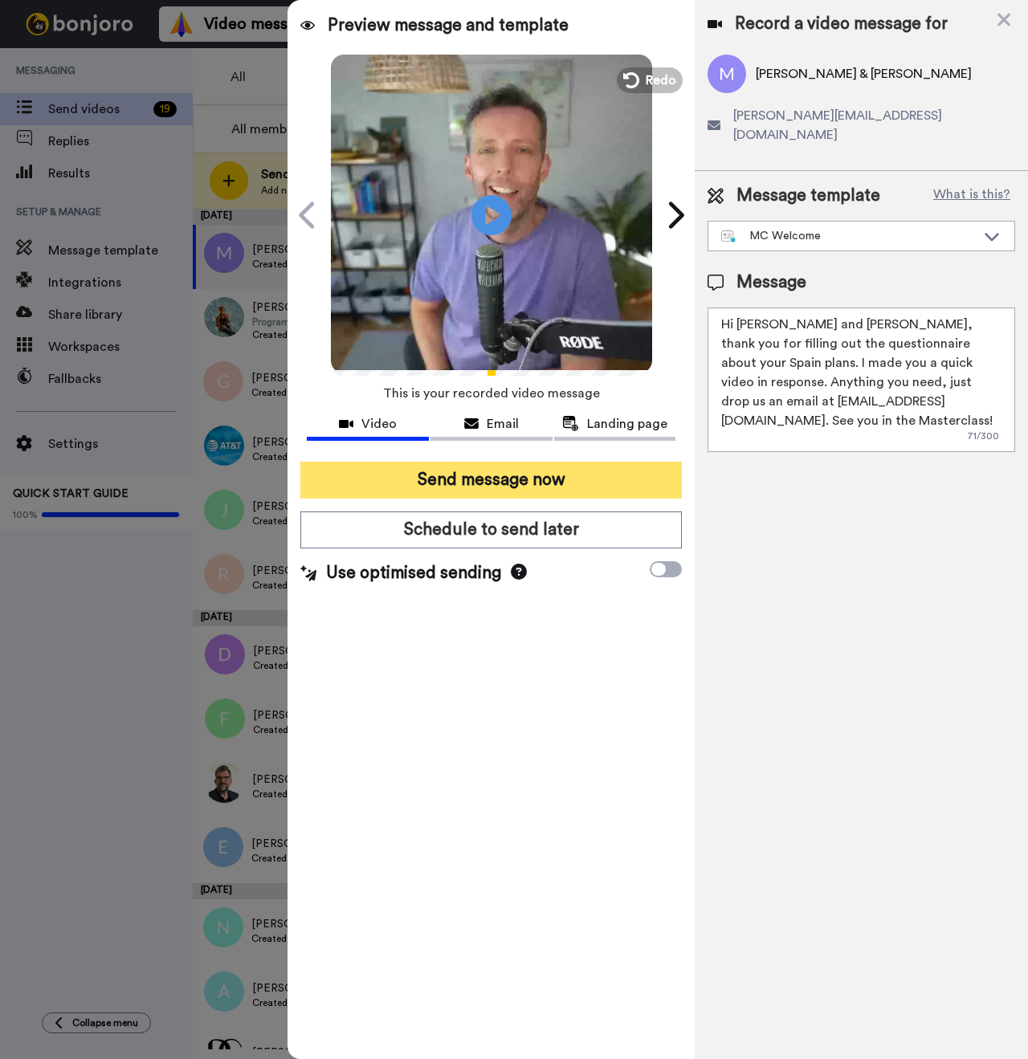
type textarea "Hi Marnie and Ricky, thank you for filling out the questionnaire about your Spa…"
click at [576, 483] on button "Send message now" at bounding box center [490, 480] width 381 height 37
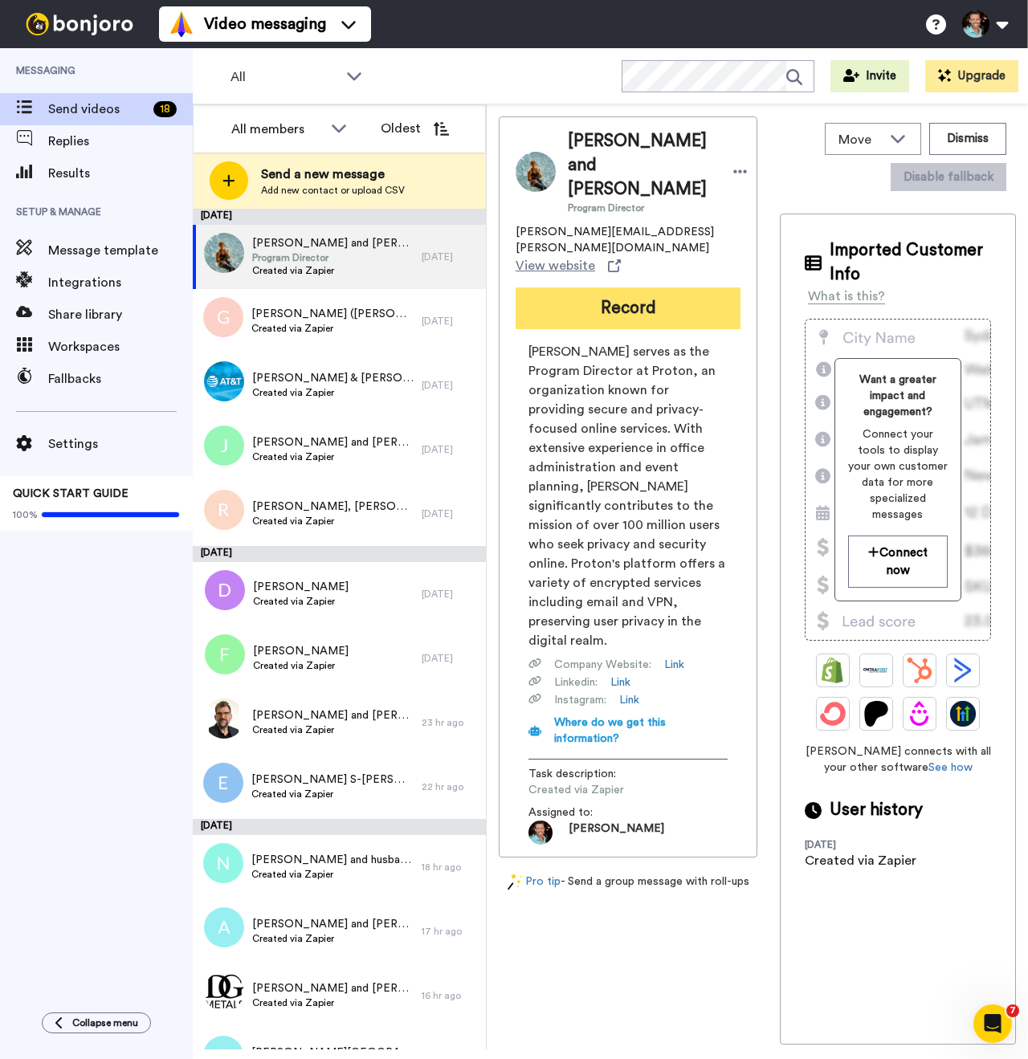
click at [614, 293] on button "Record" at bounding box center [628, 308] width 225 height 42
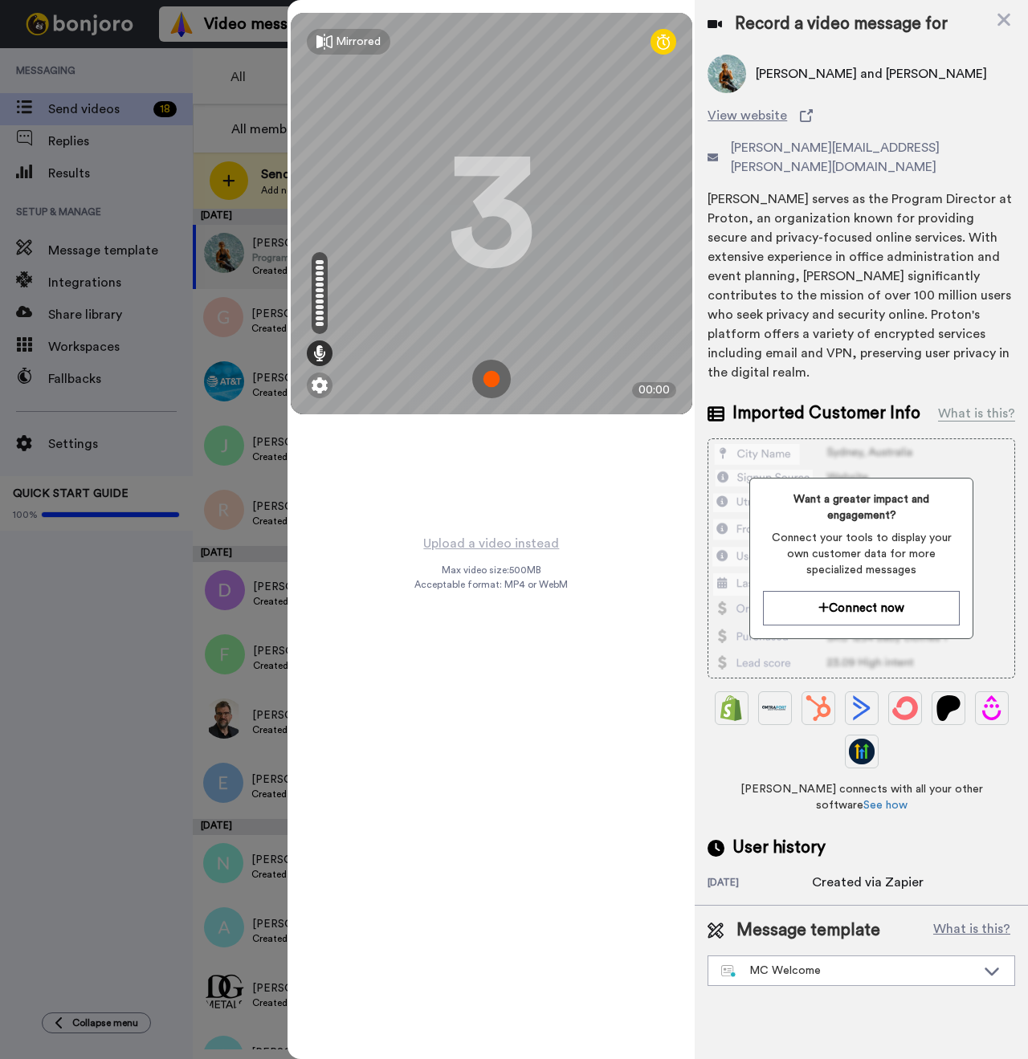
click at [490, 381] on img at bounding box center [491, 379] width 39 height 39
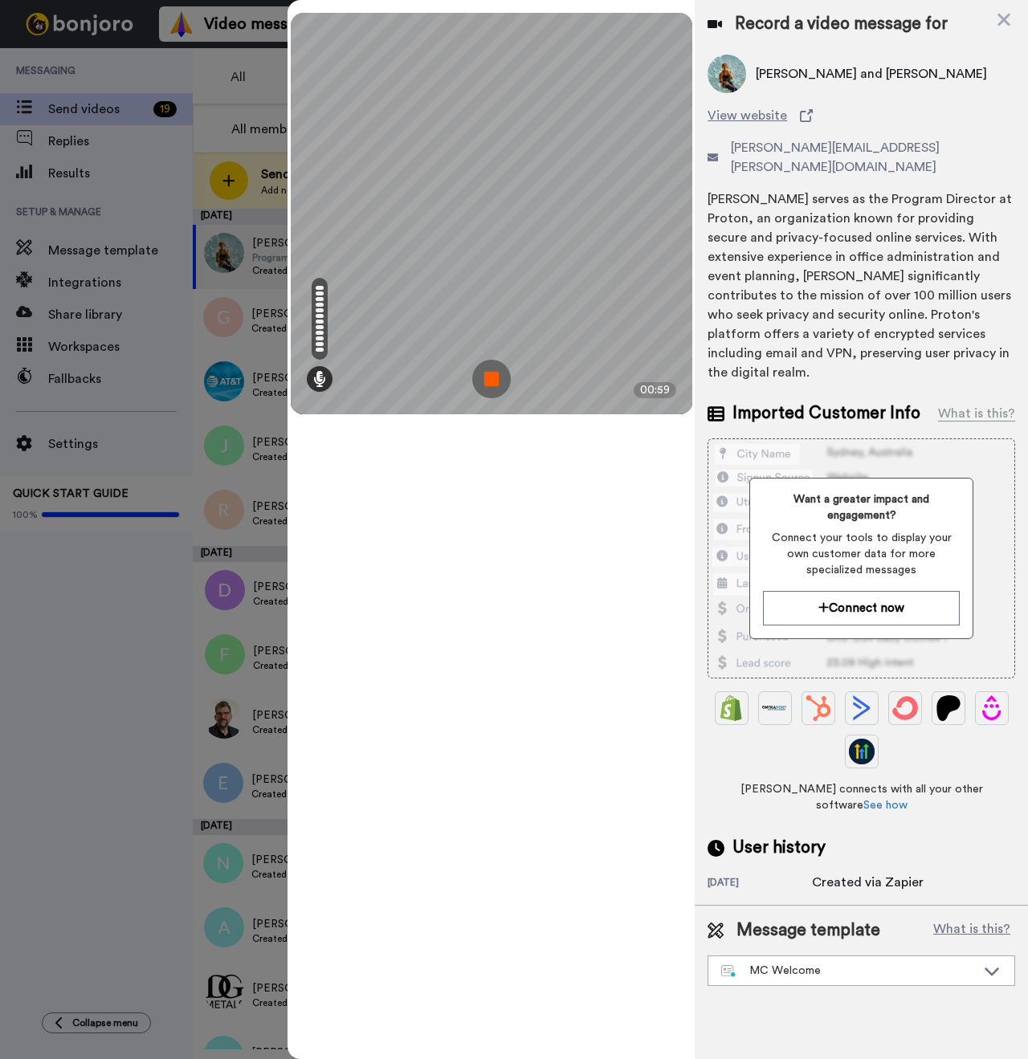
click at [485, 371] on img at bounding box center [491, 379] width 39 height 39
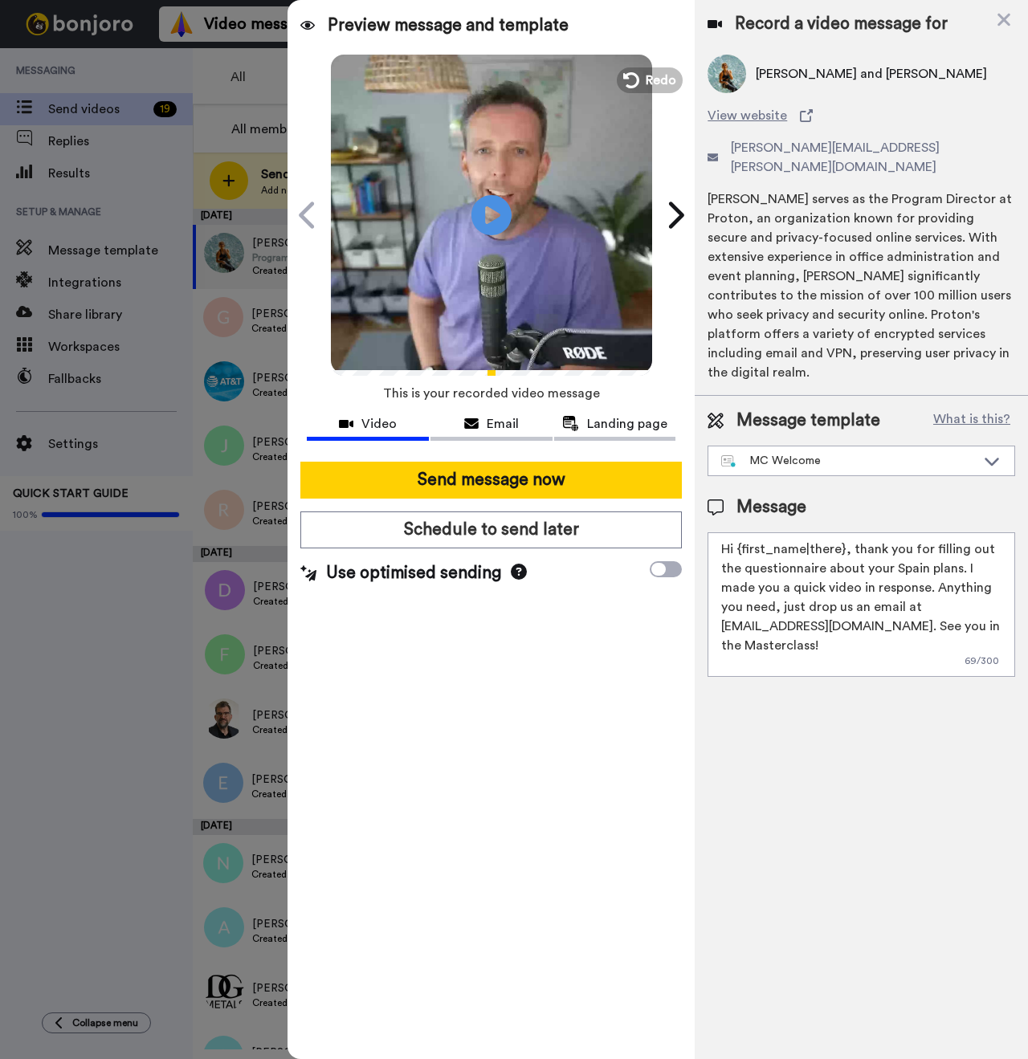
drag, startPoint x: 842, startPoint y: 513, endPoint x: 740, endPoint y: 517, distance: 102.1
click at [740, 532] on textarea "Hi {first_name|there}, thank you for filling out the questionnaire about your S…" at bounding box center [861, 604] width 308 height 145
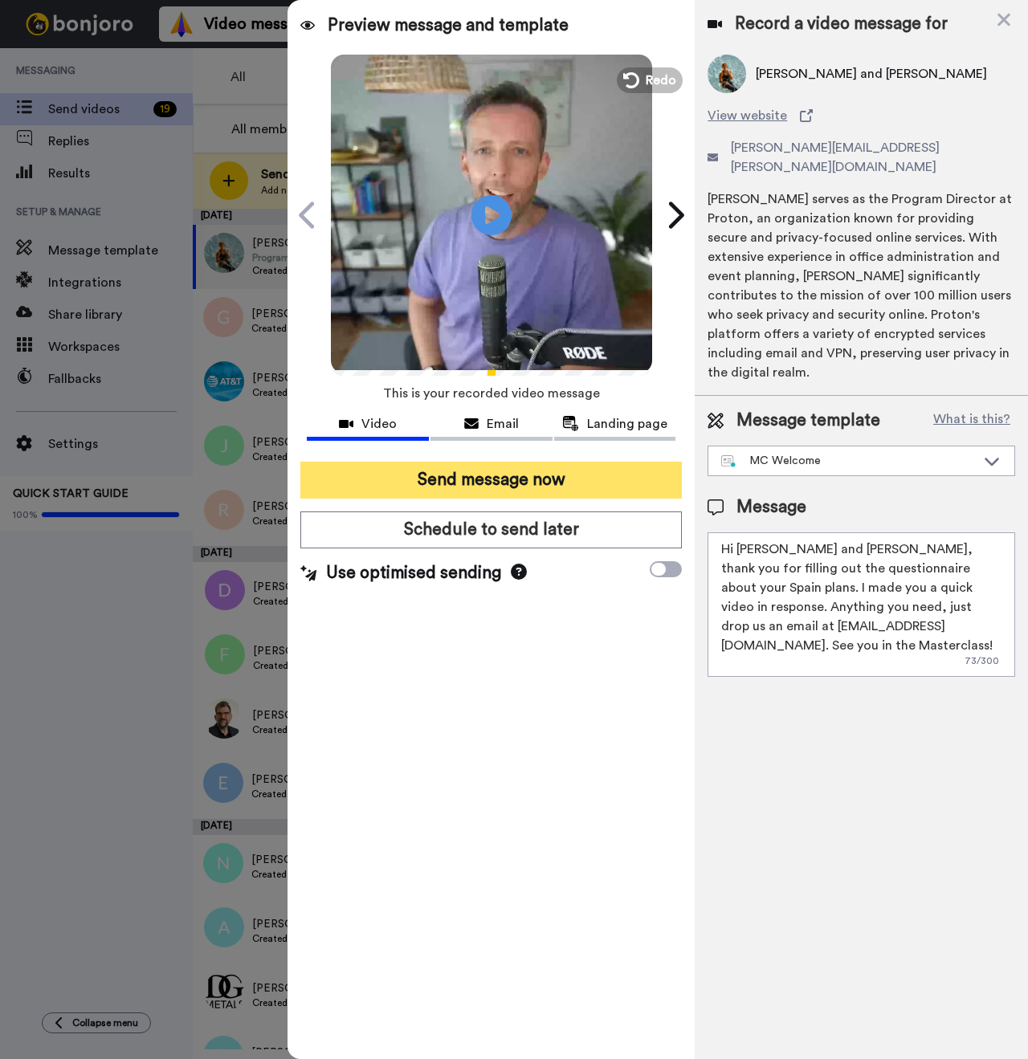
type textarea "Hi [PERSON_NAME] and [PERSON_NAME], thank you for filling out the questionnaire…"
click at [422, 479] on button "Send message now" at bounding box center [490, 480] width 381 height 37
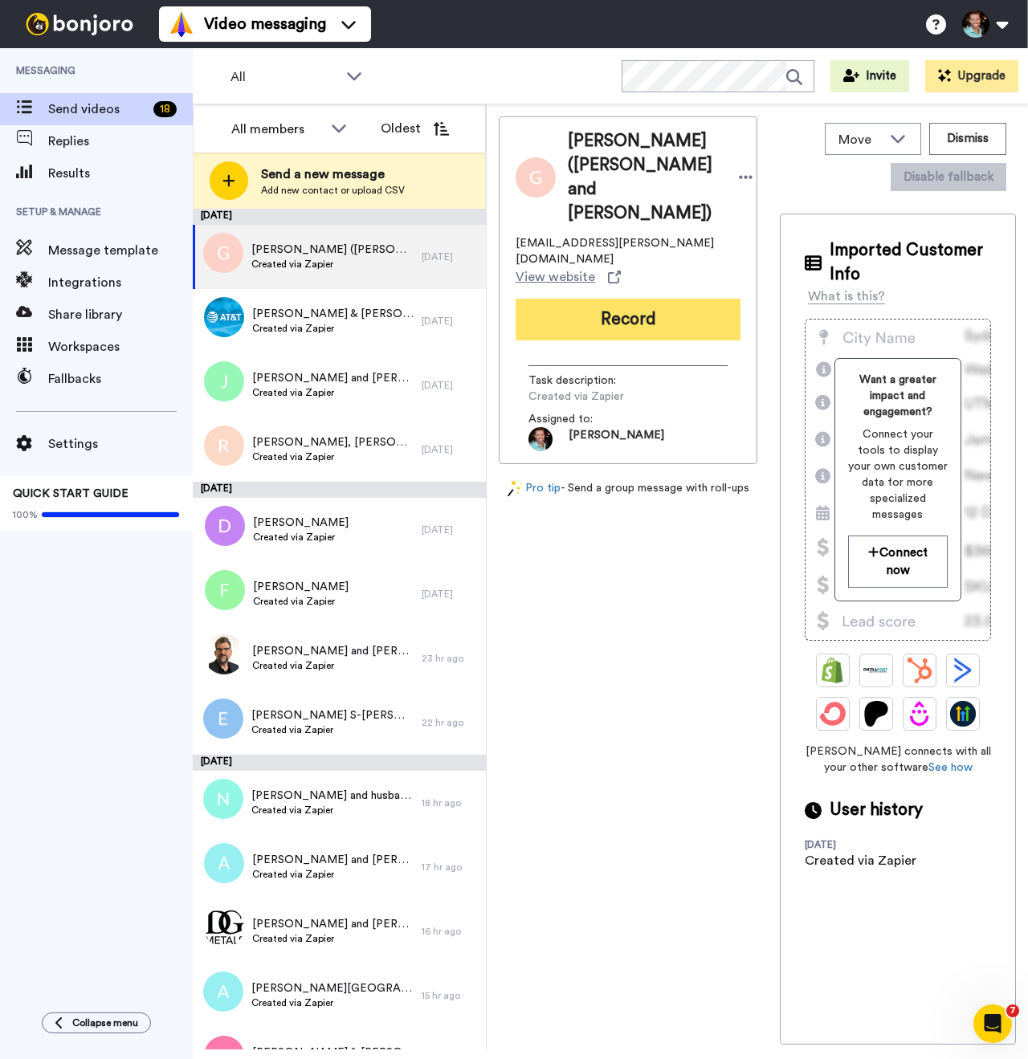
click at [610, 304] on button "Record" at bounding box center [628, 320] width 225 height 42
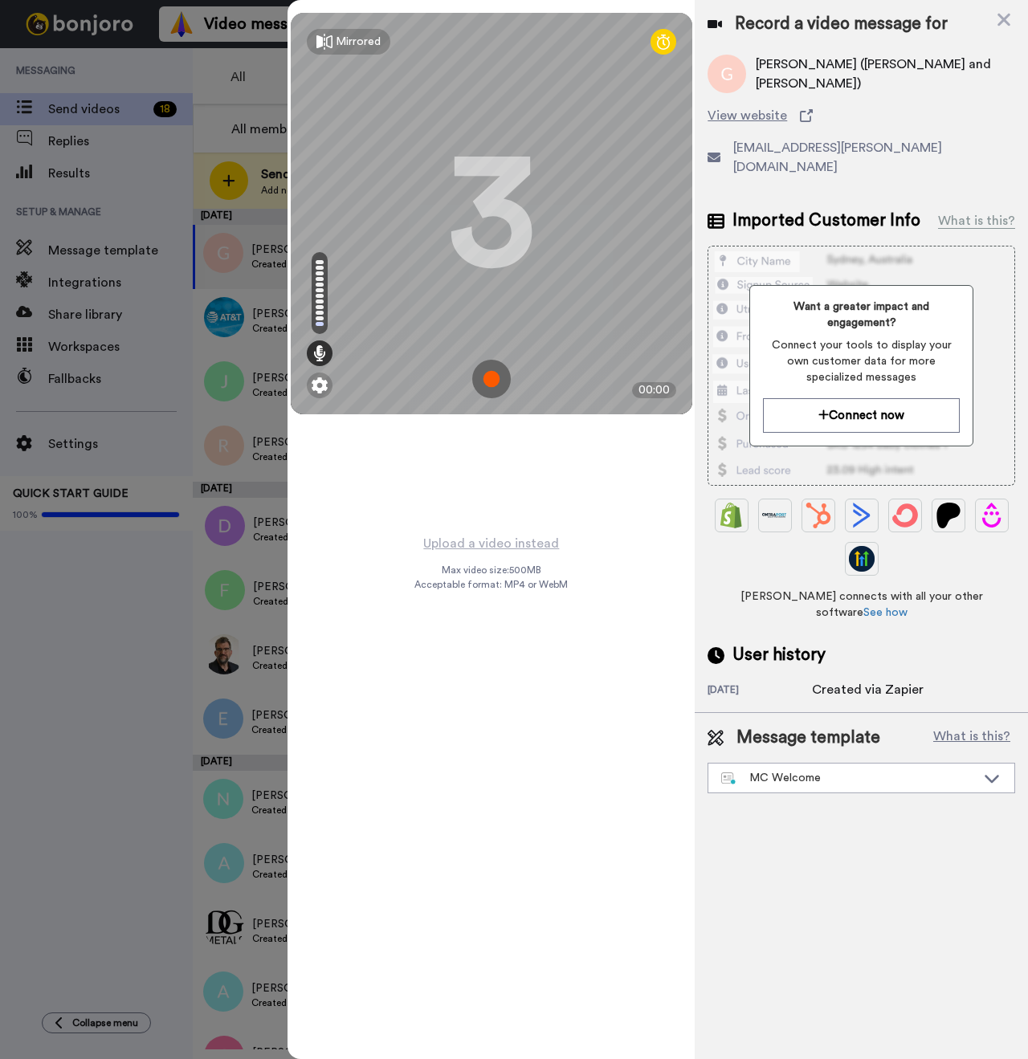
click at [490, 387] on img at bounding box center [491, 379] width 39 height 39
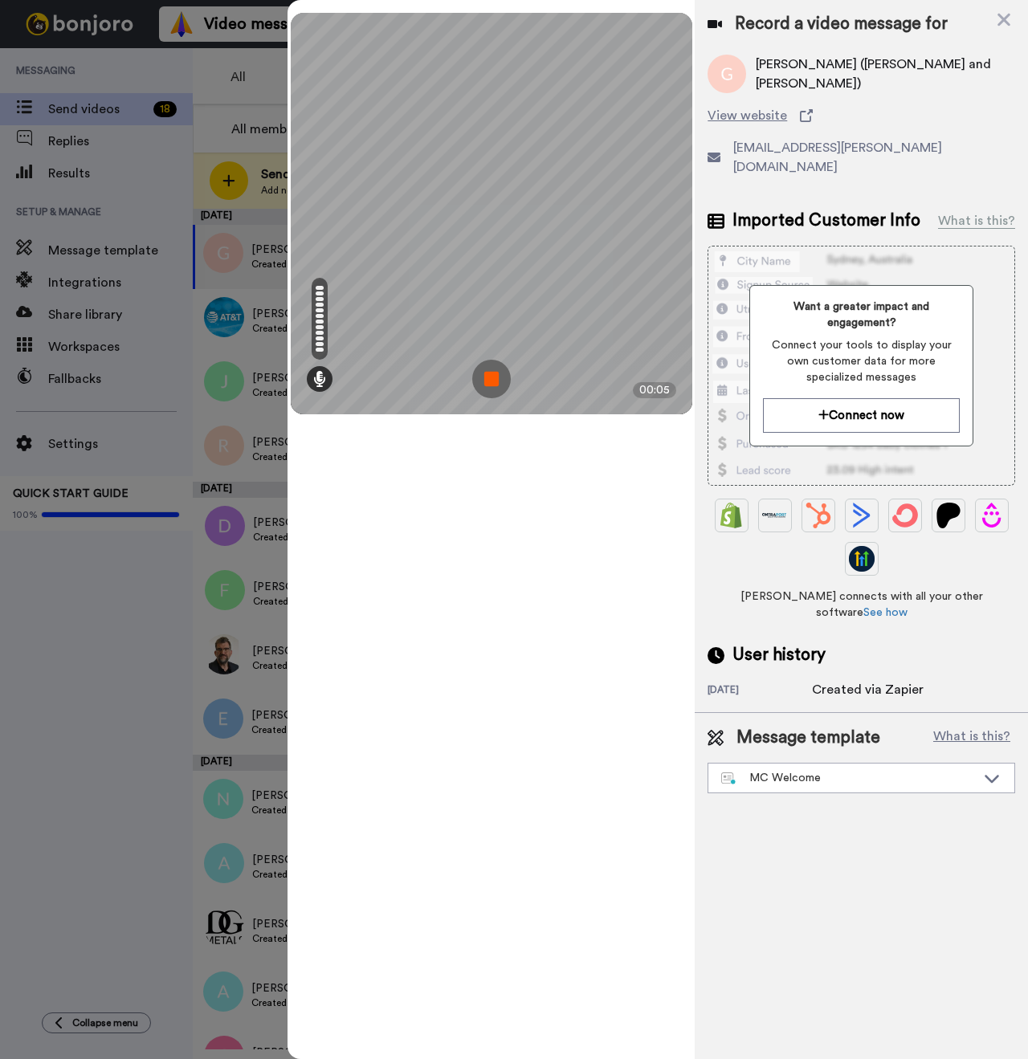
click at [503, 377] on img at bounding box center [491, 379] width 39 height 39
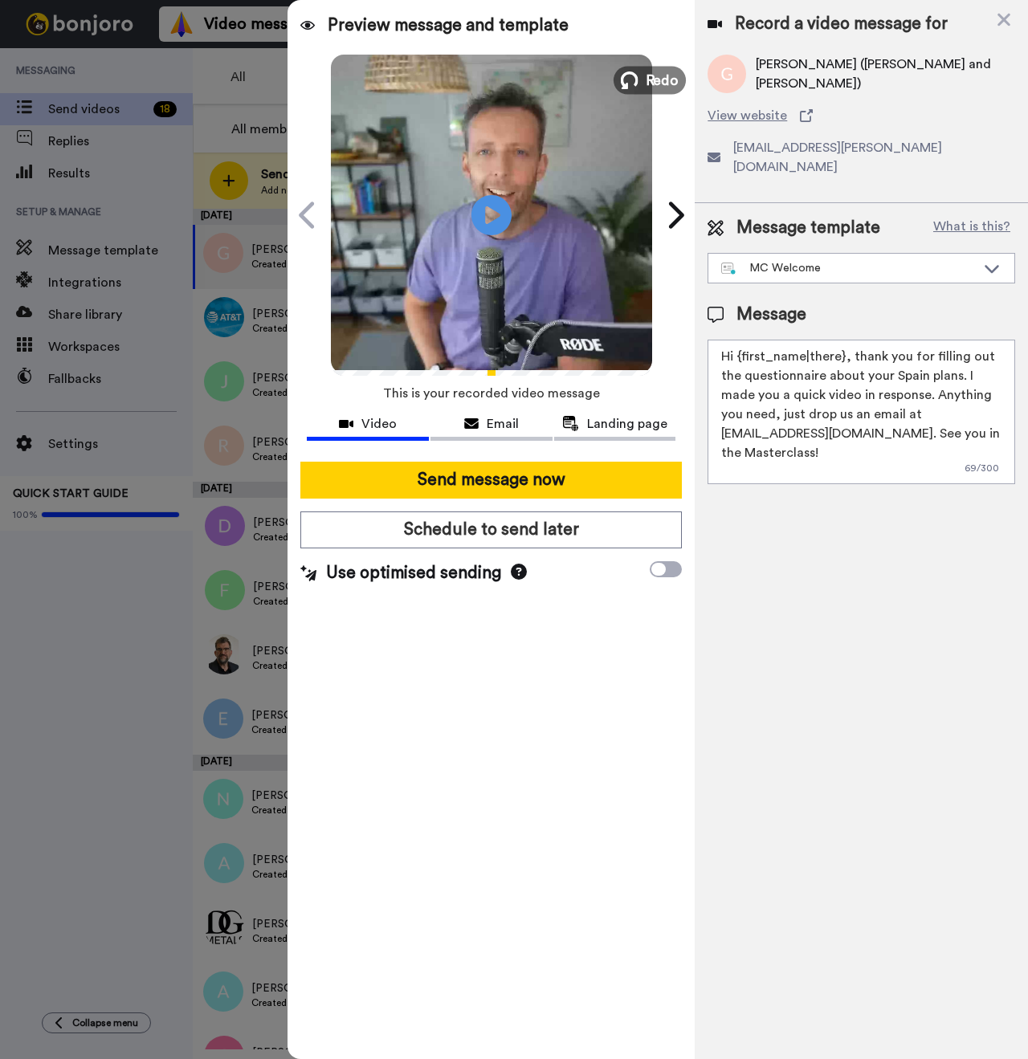
click at [644, 81] on button "Redo" at bounding box center [650, 80] width 72 height 28
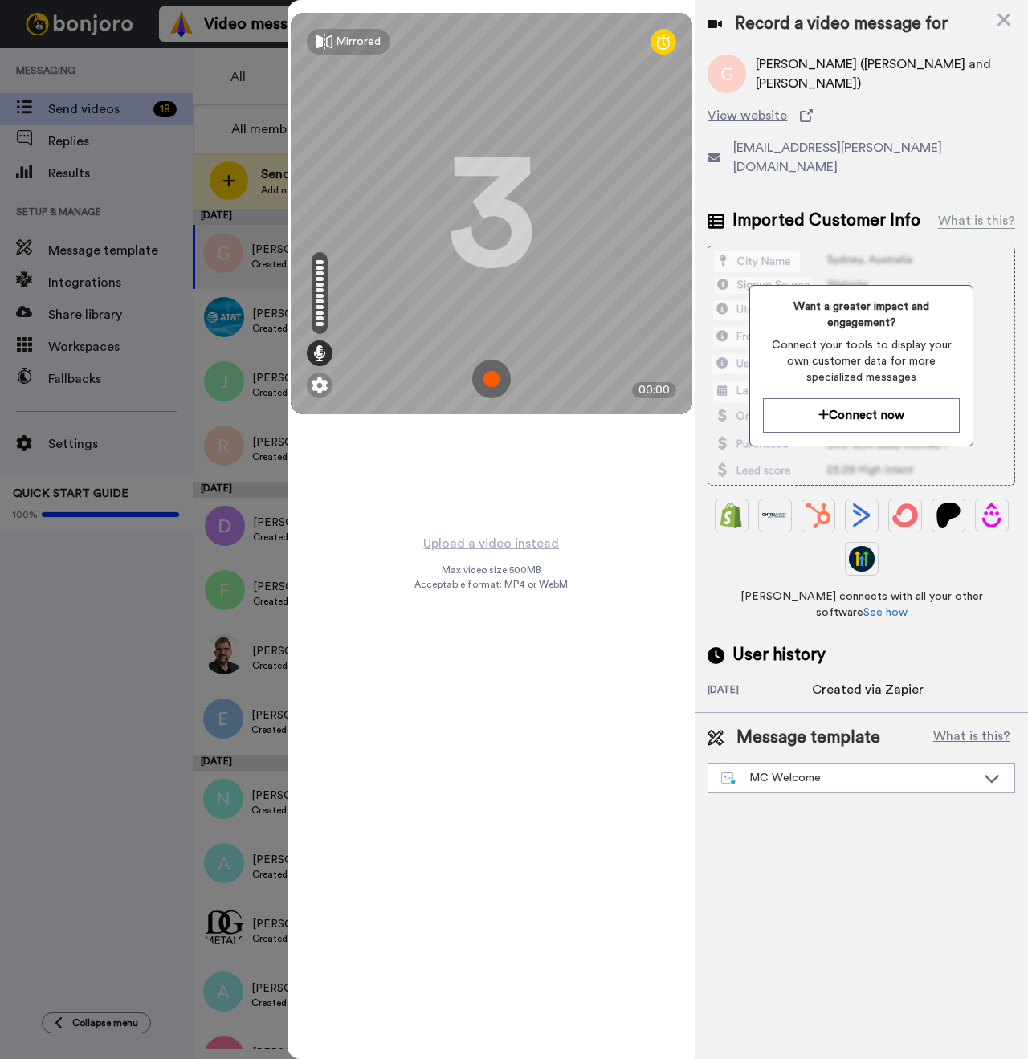
click at [493, 379] on img at bounding box center [491, 379] width 39 height 39
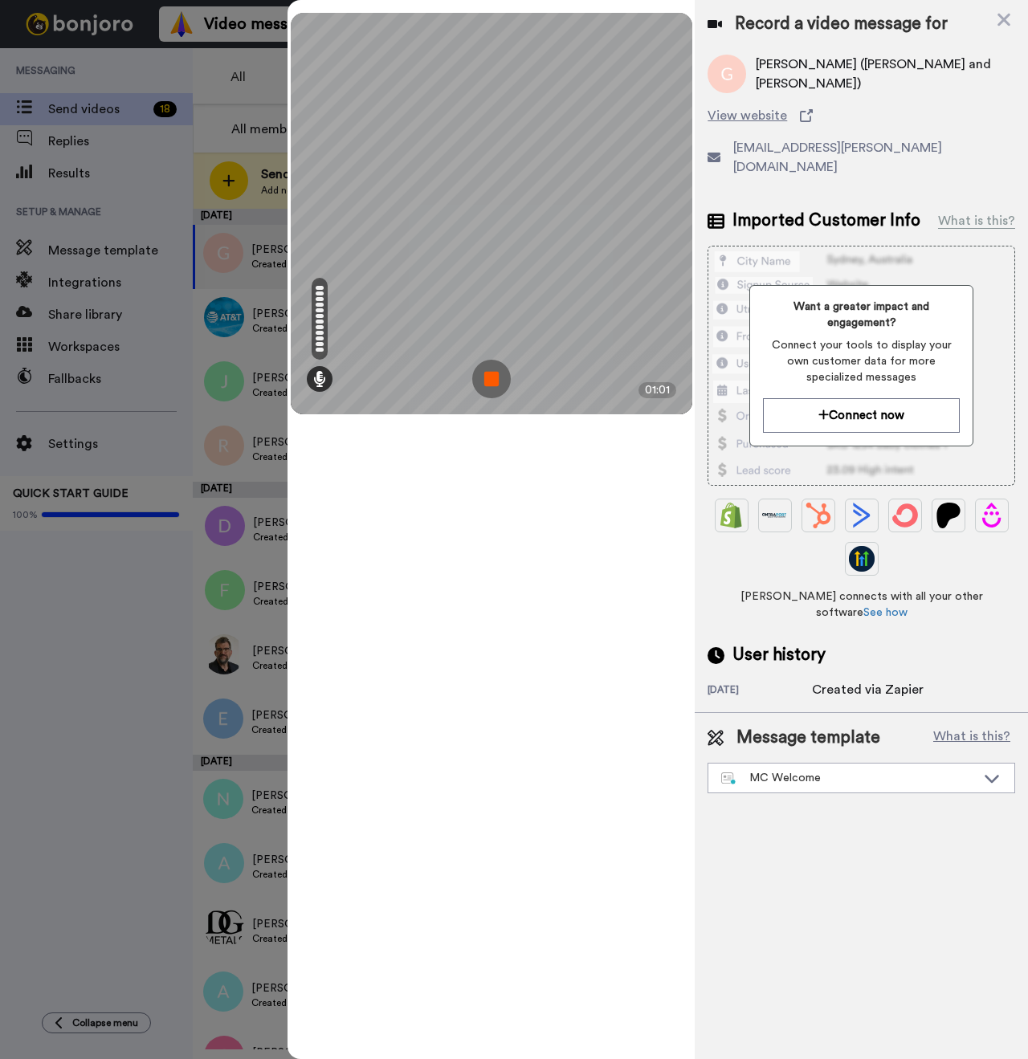
click at [484, 381] on img at bounding box center [491, 379] width 39 height 39
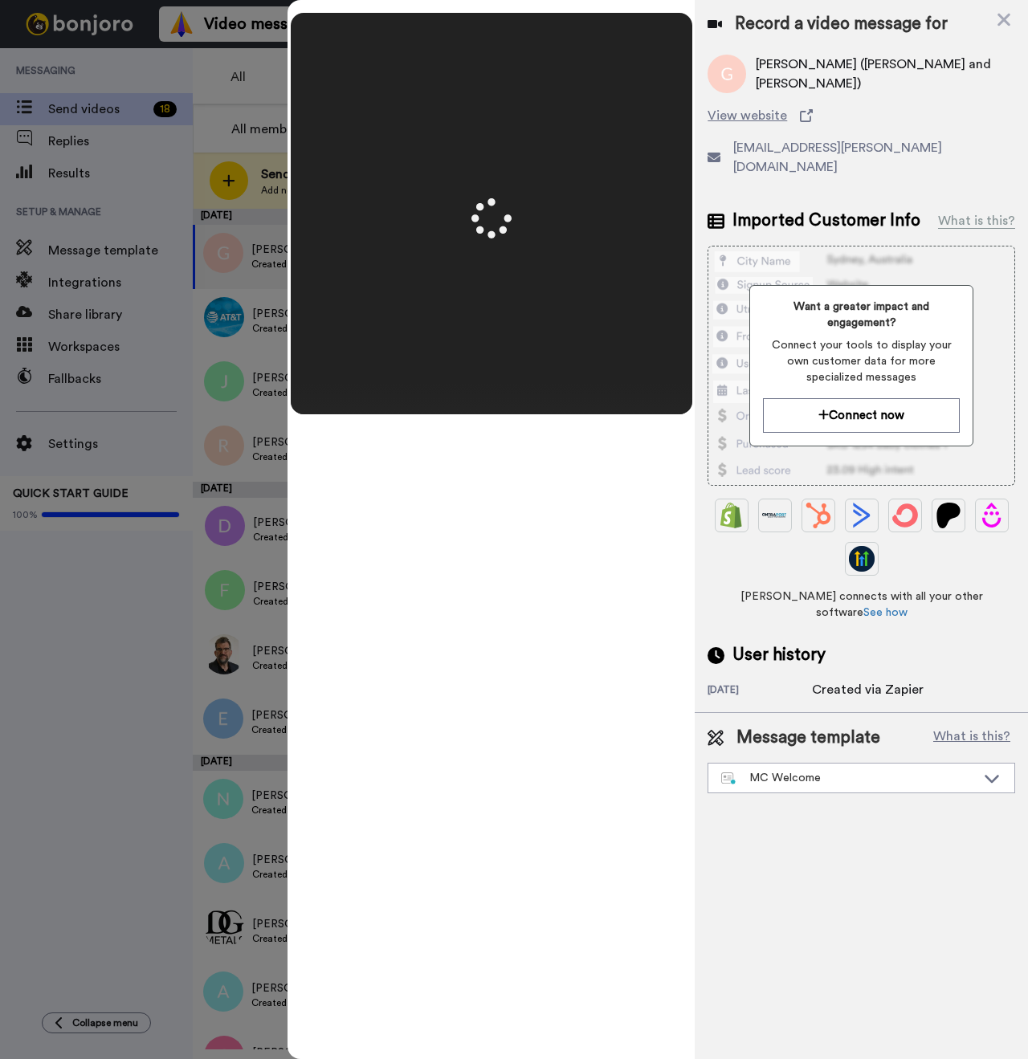
click at [776, 74] on span "Gisele Bourque (Blanche and Lori)" at bounding box center [885, 74] width 259 height 39
copy span "Gisele"
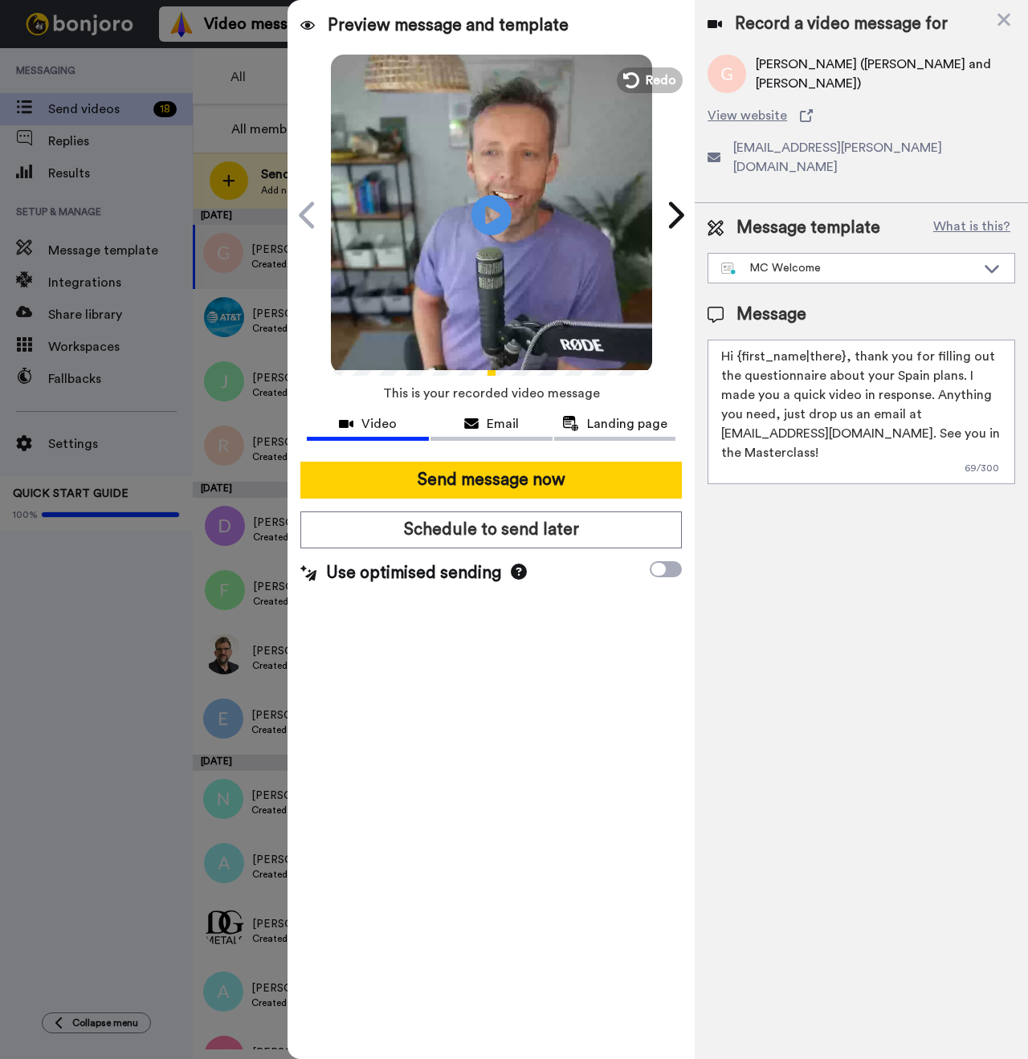
drag, startPoint x: 842, startPoint y: 336, endPoint x: 742, endPoint y: 332, distance: 100.5
click at [742, 340] on textarea "Hi {first_name|there}, thank you for filling out the questionnaire about your S…" at bounding box center [861, 412] width 308 height 145
paste textarea "Gisele"
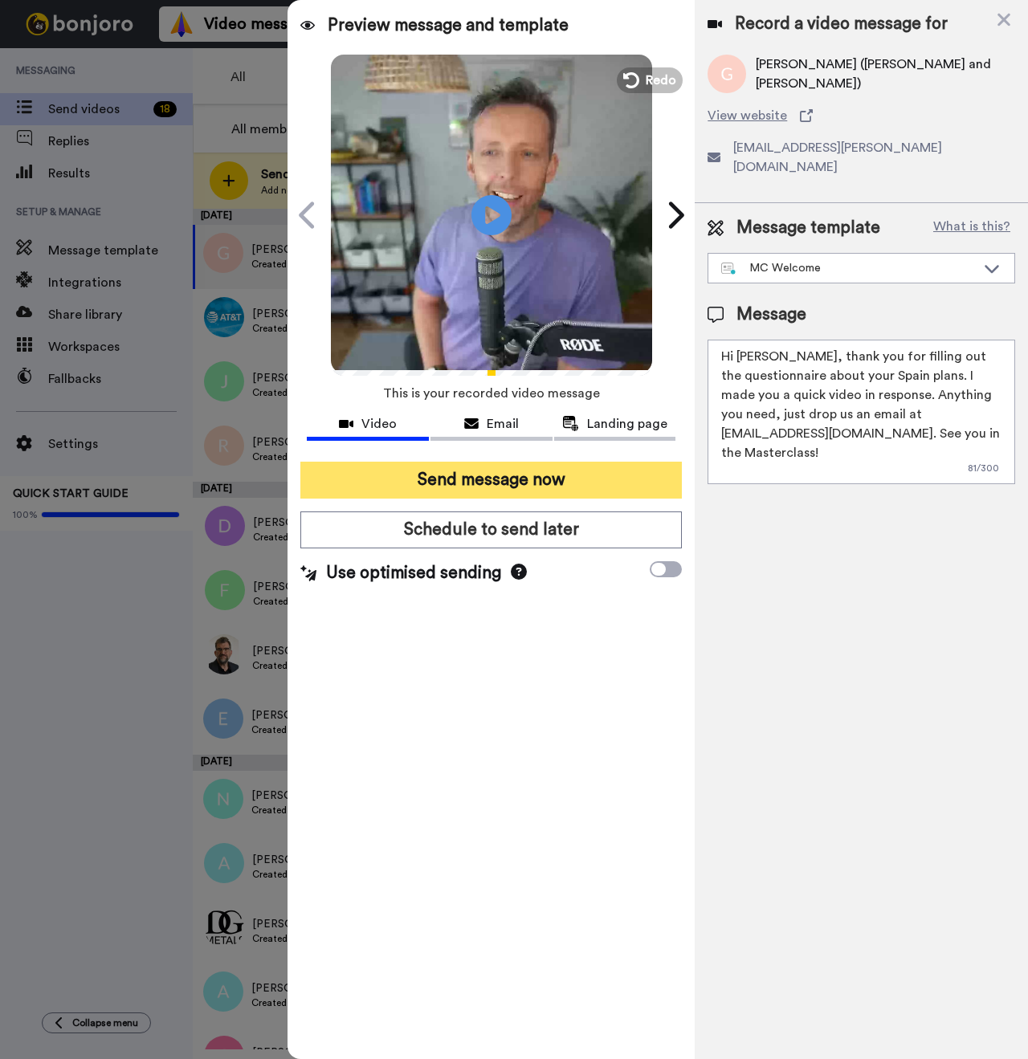
type textarea "Hi Gisele, thank you for filling out the questionnaire about your Spain plans. …"
click at [547, 489] on button "Send message now" at bounding box center [490, 480] width 381 height 37
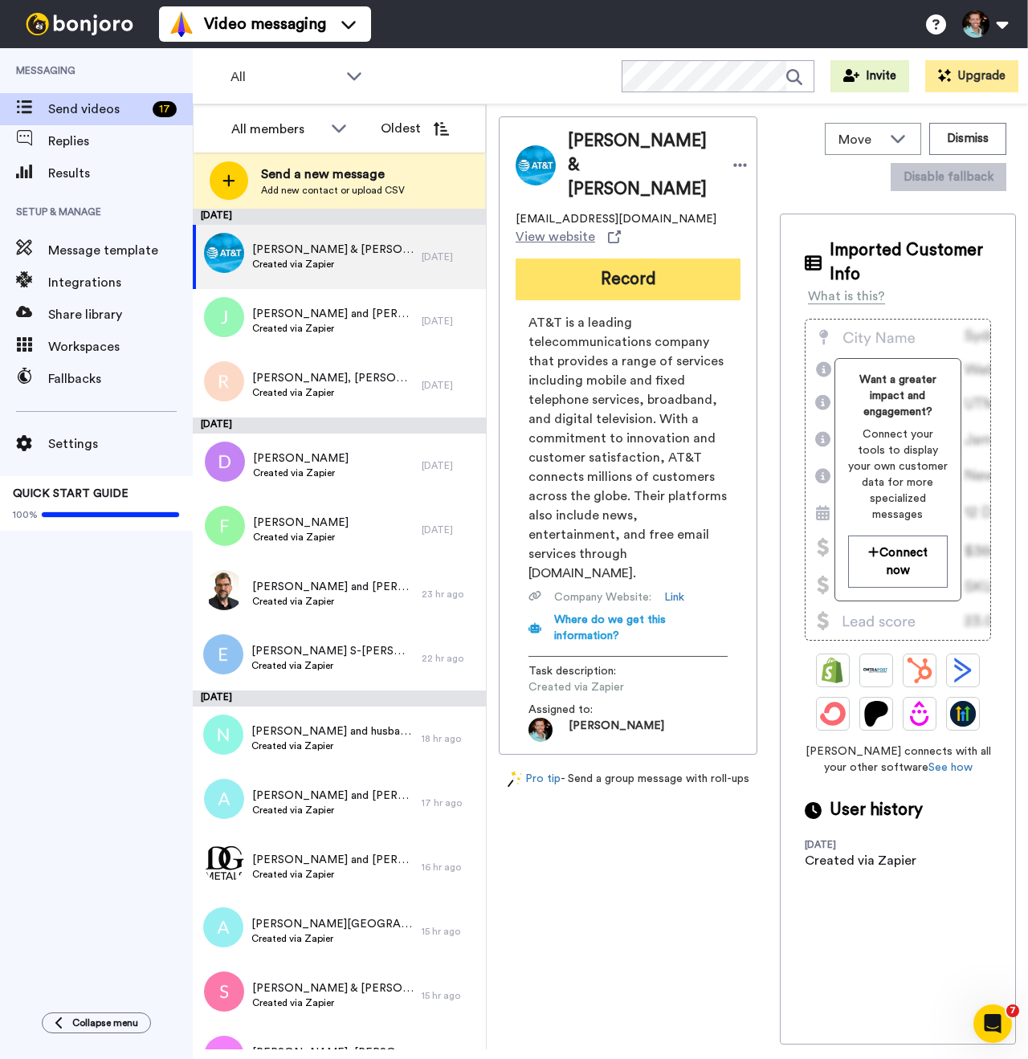
click at [610, 260] on button "Record" at bounding box center [628, 280] width 225 height 42
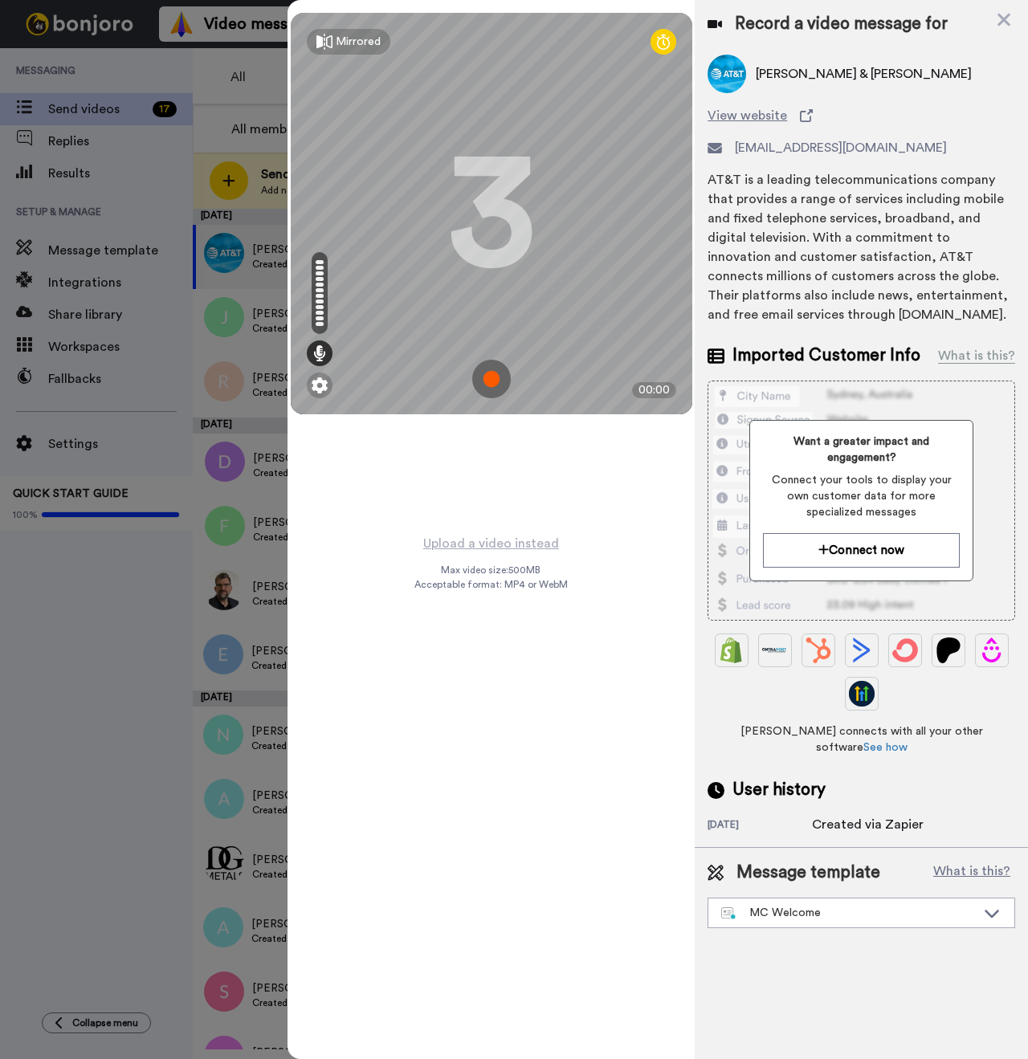
click at [484, 385] on img at bounding box center [491, 379] width 39 height 39
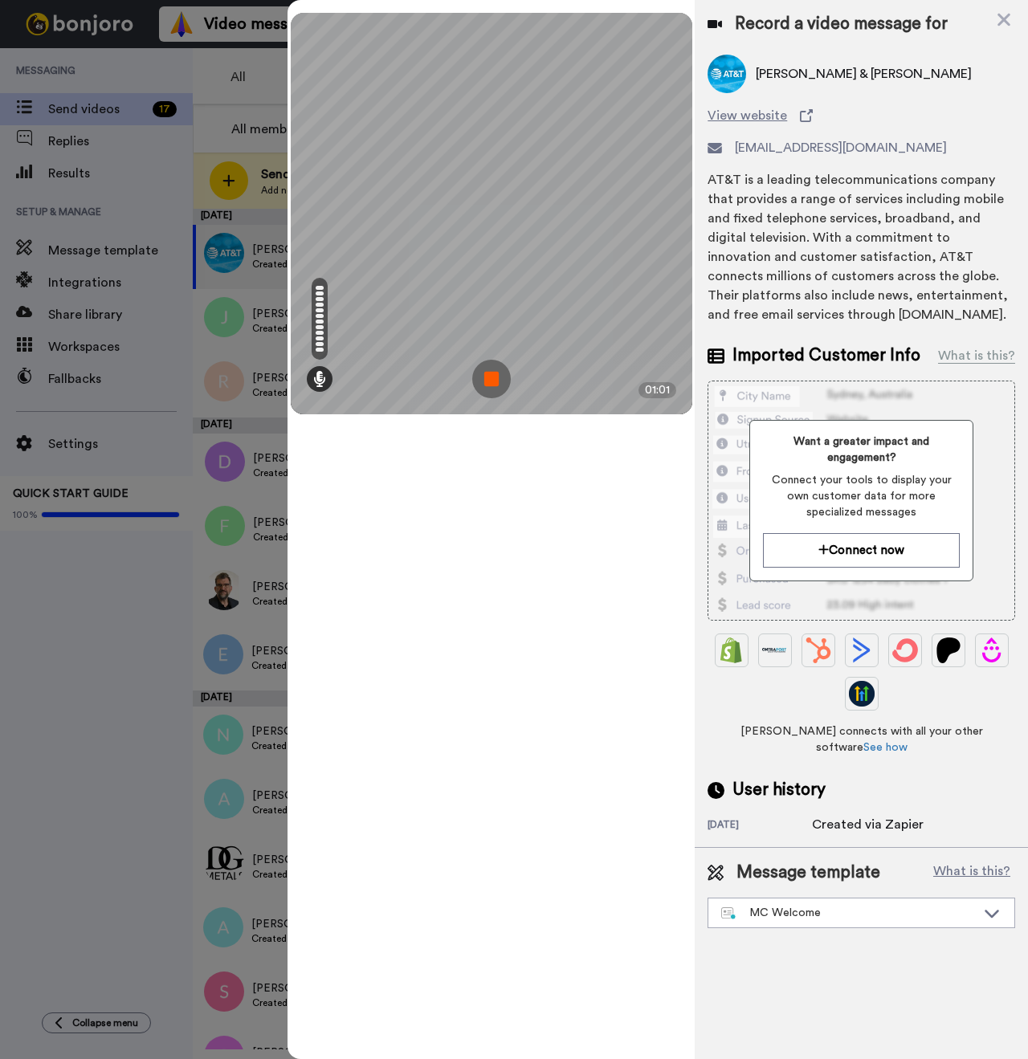
click at [494, 380] on img at bounding box center [491, 379] width 39 height 39
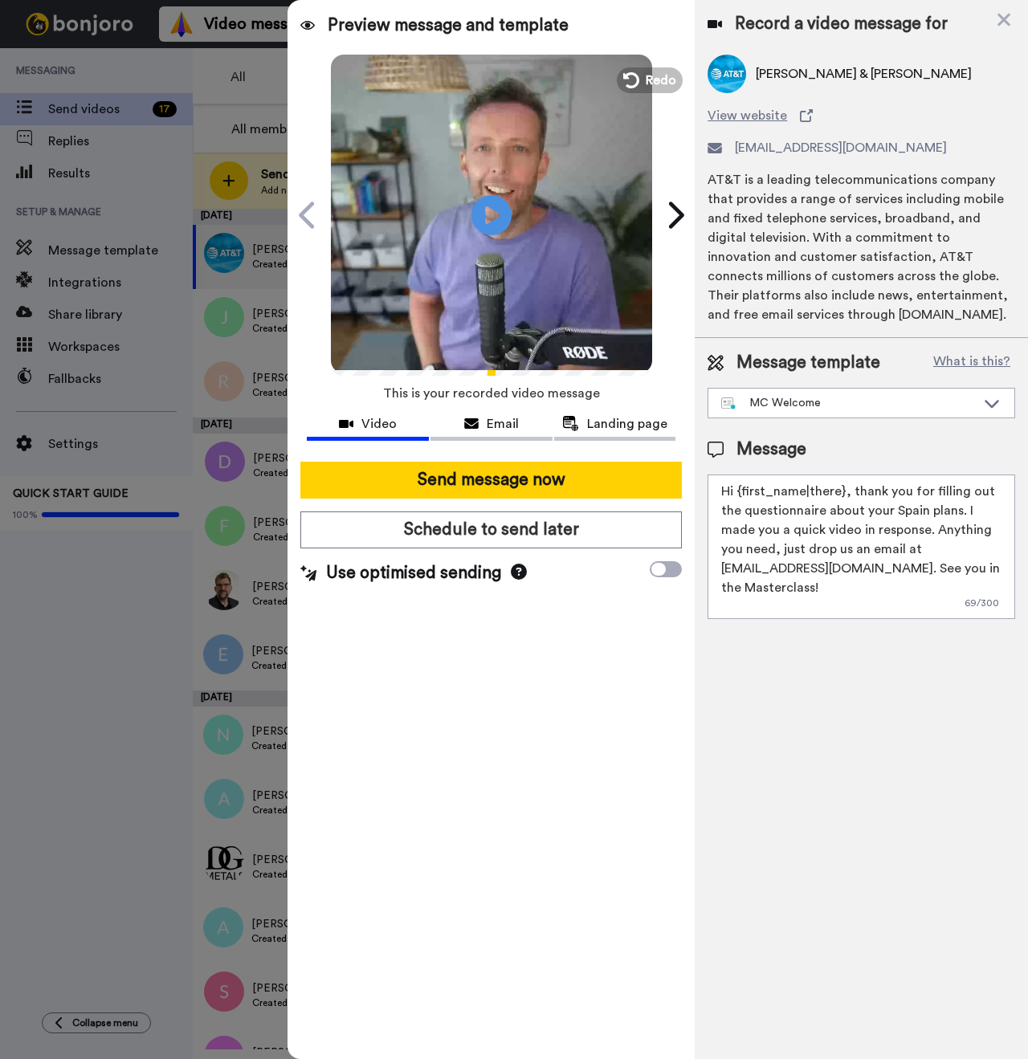
drag, startPoint x: 842, startPoint y: 491, endPoint x: 740, endPoint y: 494, distance: 102.0
click at [740, 494] on textarea "Hi {first_name|there}, thank you for filling out the questionnaire about your S…" at bounding box center [861, 547] width 308 height 145
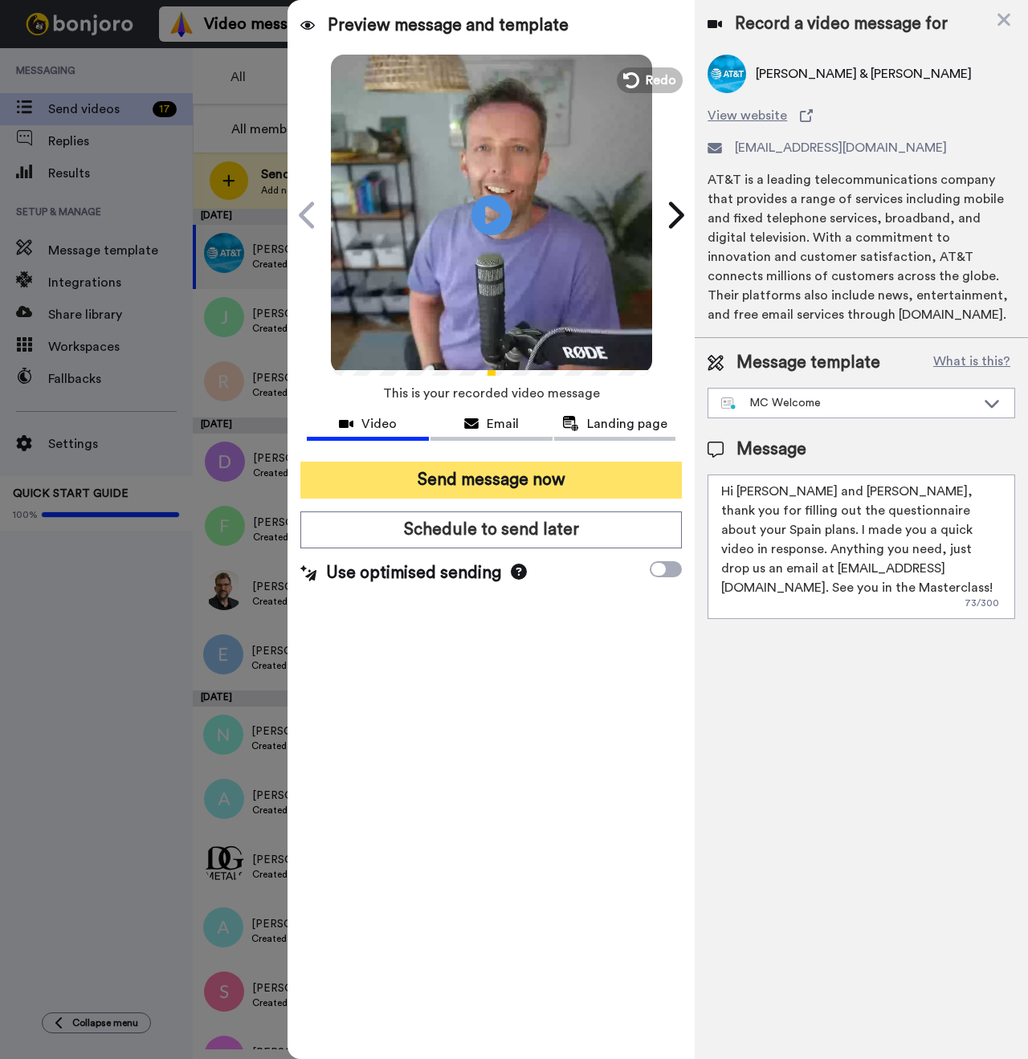
type textarea "Hi Jenny and John, thank you for filling out the questionnaire about your Spain…"
click at [540, 495] on button "Send message now" at bounding box center [490, 480] width 381 height 37
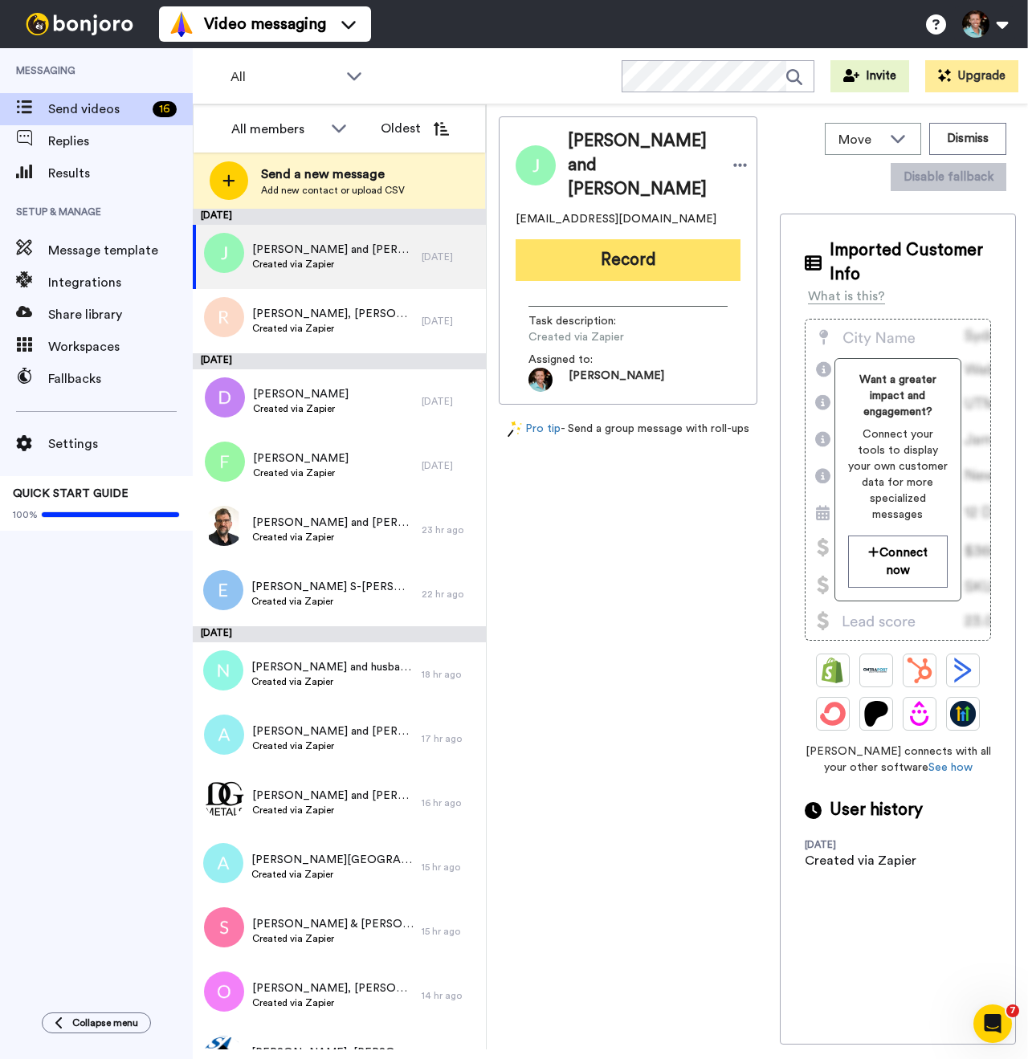
click at [620, 259] on button "Record" at bounding box center [628, 260] width 225 height 42
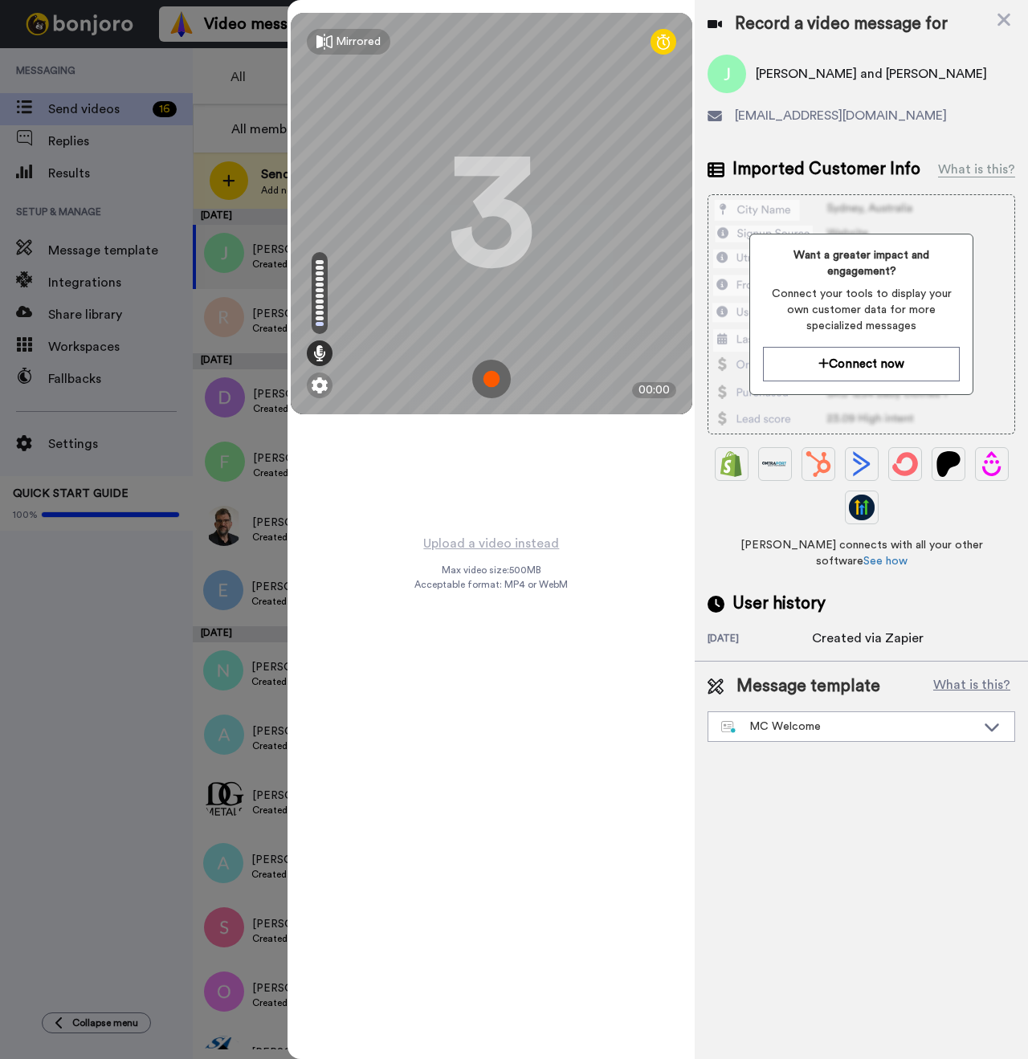
click at [494, 375] on img at bounding box center [491, 379] width 39 height 39
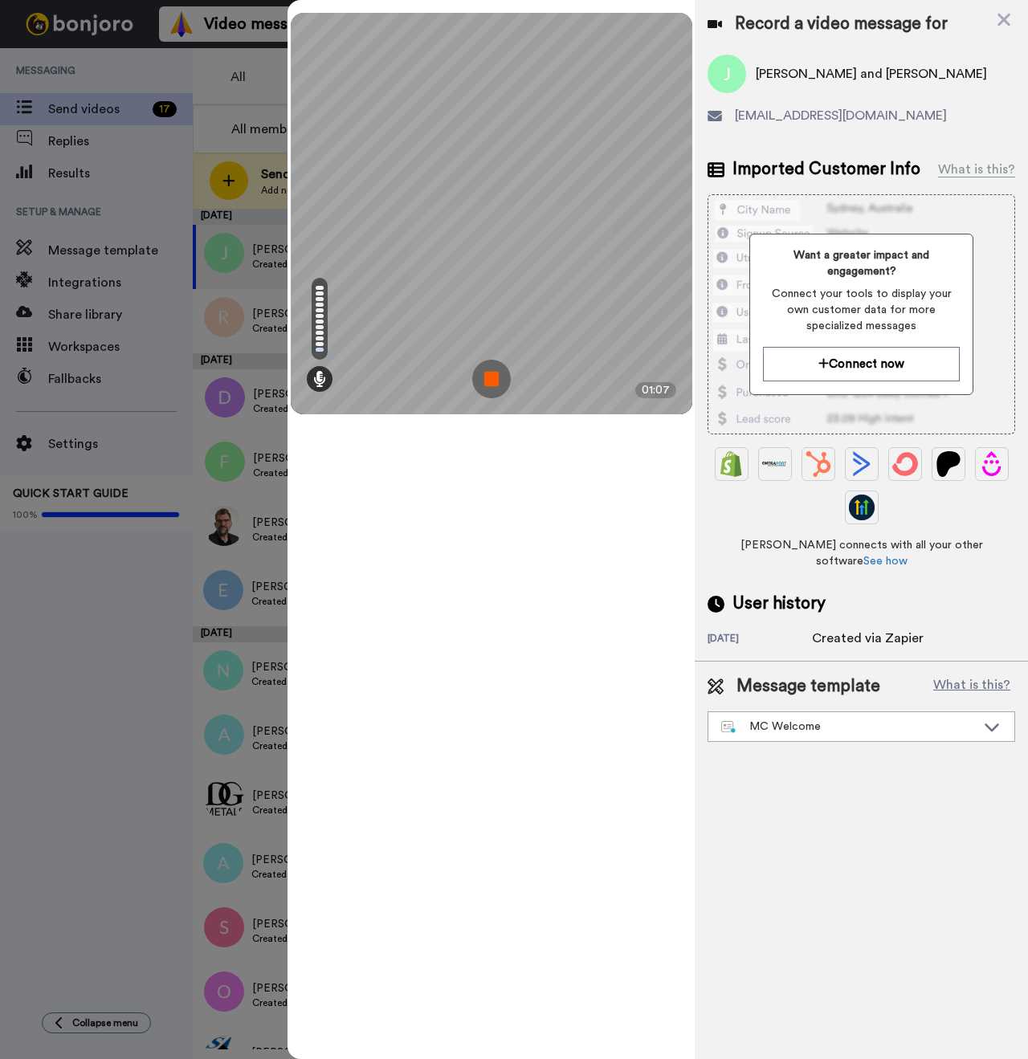
click at [497, 382] on img at bounding box center [491, 379] width 39 height 39
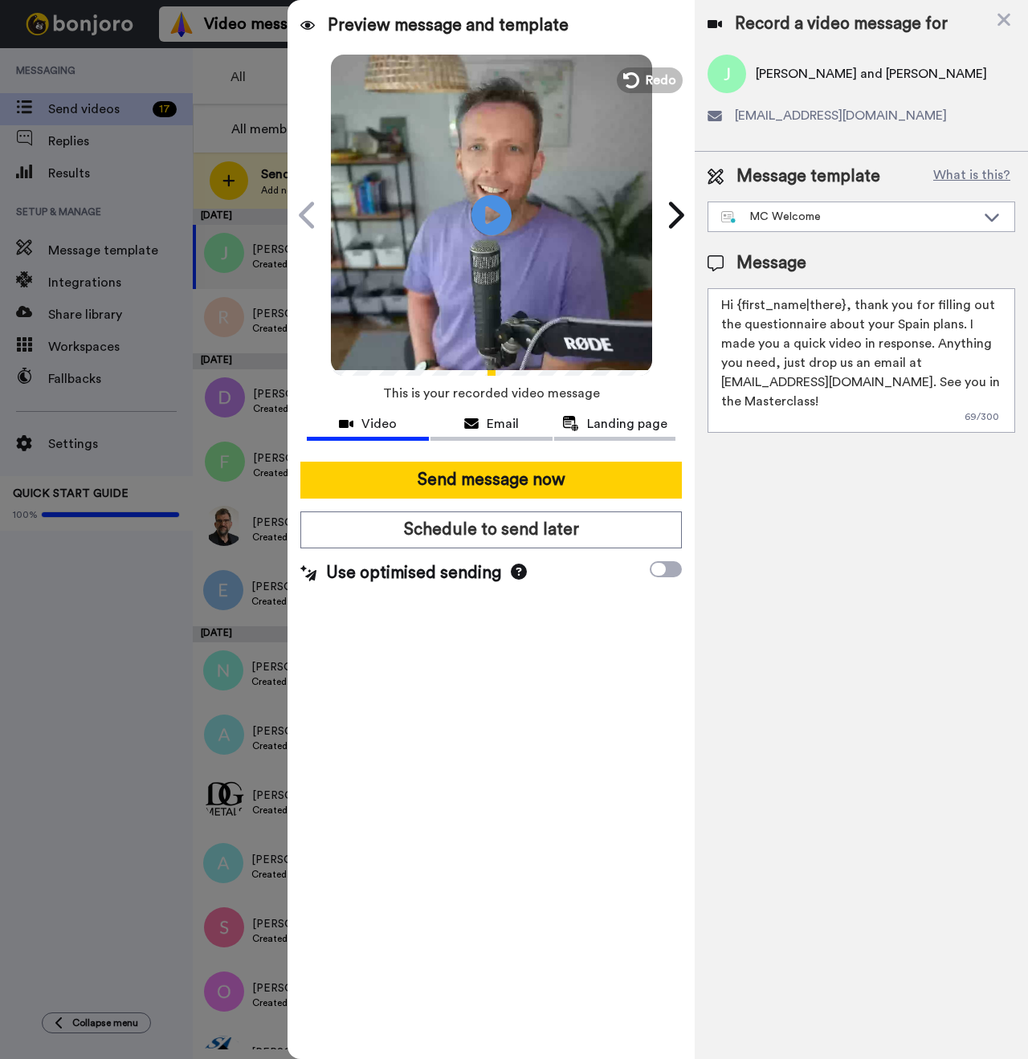
click at [785, 72] on span "[PERSON_NAME] and [PERSON_NAME]" at bounding box center [871, 73] width 231 height 19
click at [491, 210] on icon "Play/Pause" at bounding box center [492, 215] width 43 height 76
drag, startPoint x: 842, startPoint y: 306, endPoint x: 740, endPoint y: 307, distance: 102.8
click at [740, 307] on textarea "Hi {first_name|there}, thank you for filling out the questionnaire about your S…" at bounding box center [861, 360] width 308 height 145
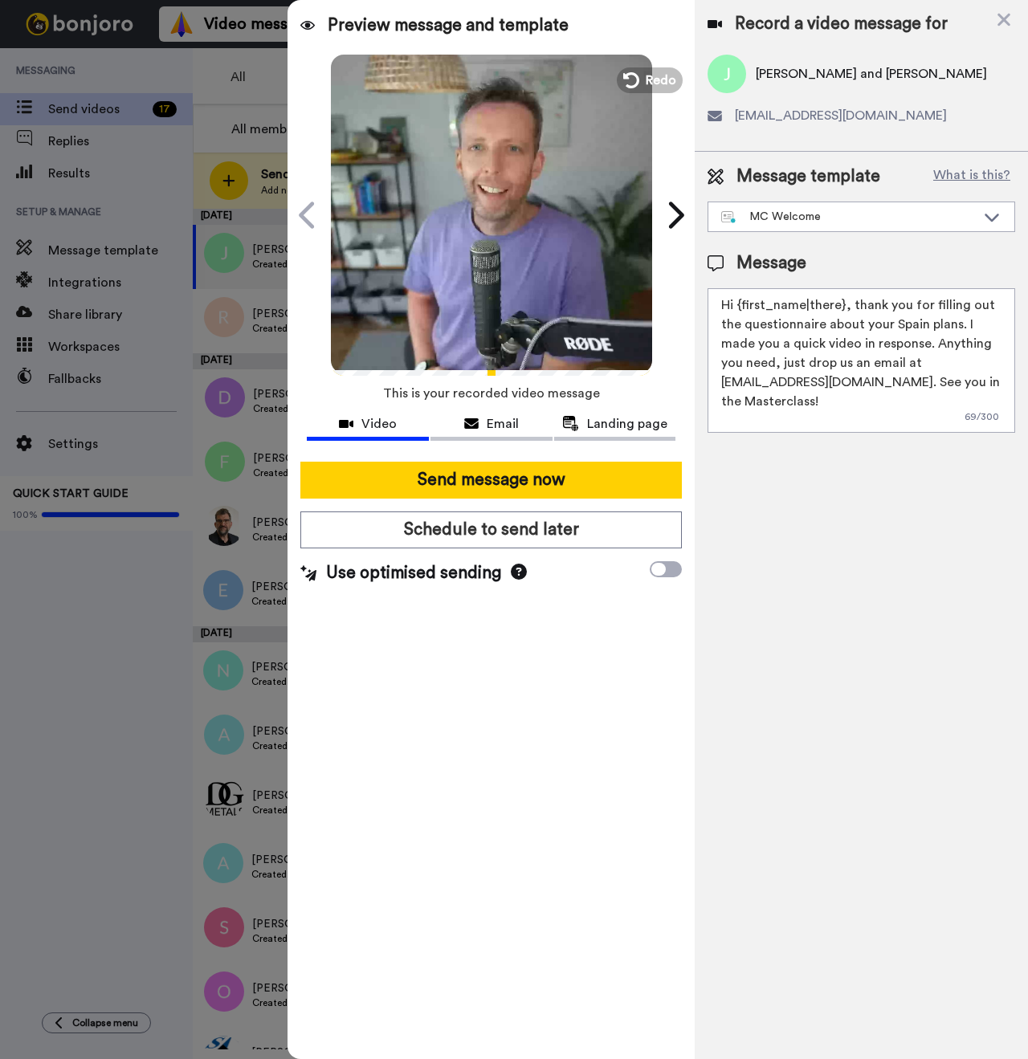
paste textarea "[PERSON_NAME]"
click at [741, 304] on textarea "Hi {[PERSON_NAME] and [PERSON_NAME], thank you for filling out the questionnair…" at bounding box center [861, 360] width 308 height 145
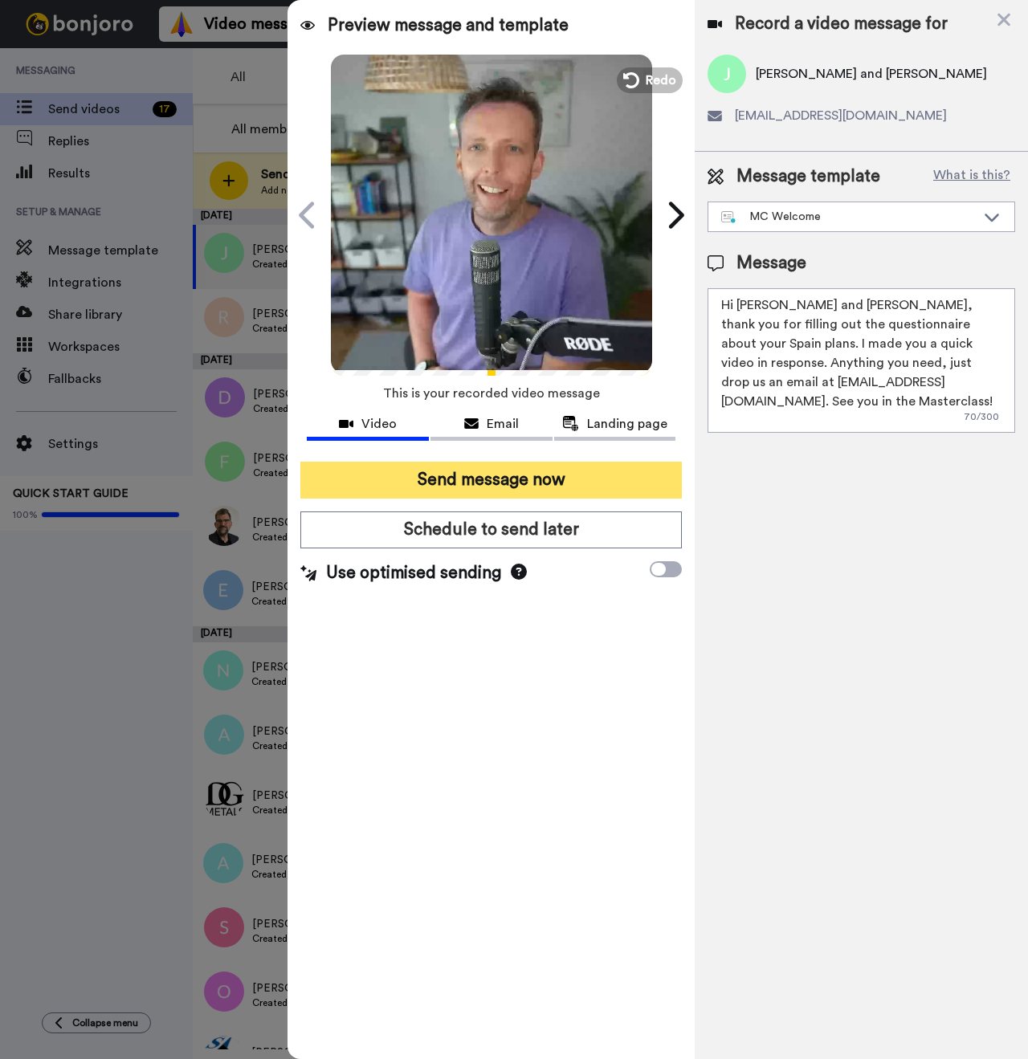
type textarea "Hi [PERSON_NAME] and [PERSON_NAME], thank you for filling out the questionnaire…"
click at [540, 482] on button "Send message now" at bounding box center [490, 480] width 381 height 37
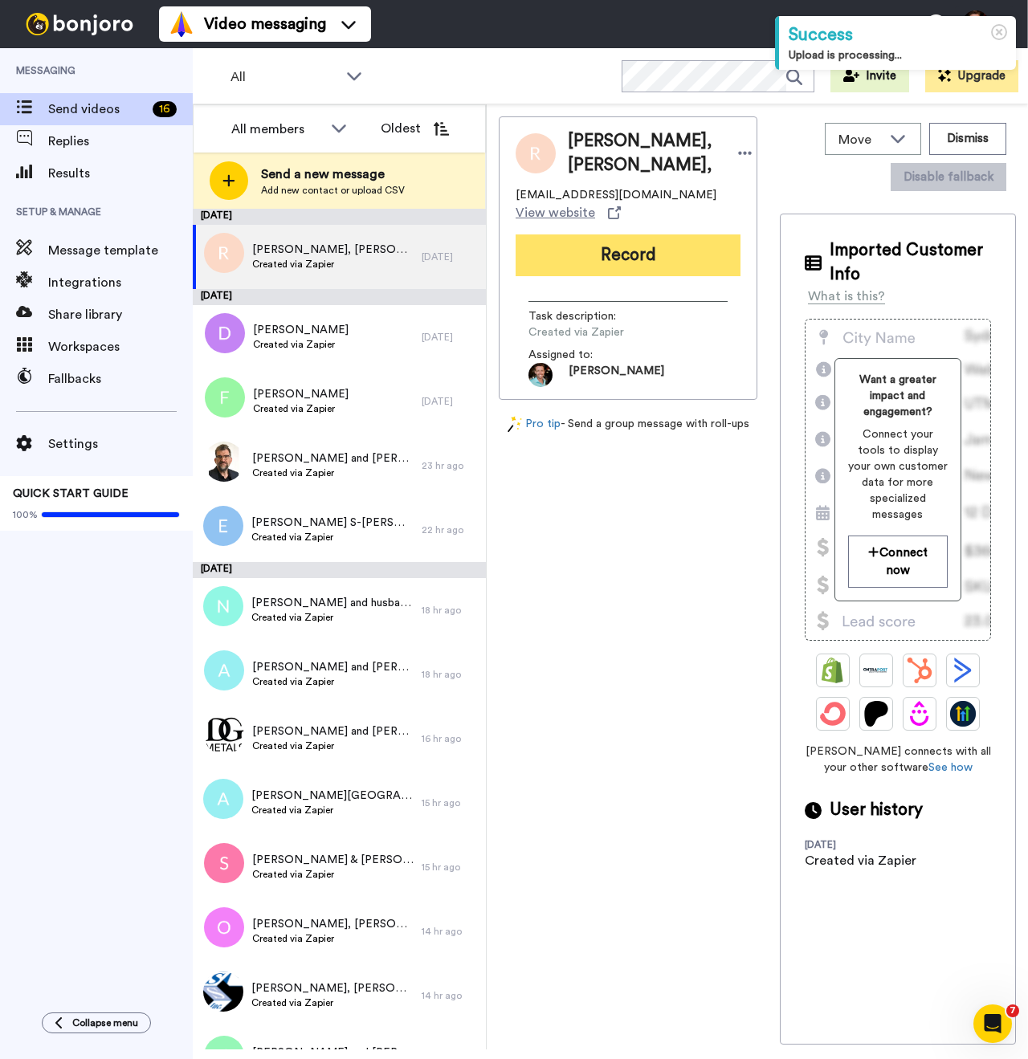
click at [600, 276] on button "Record" at bounding box center [628, 255] width 225 height 42
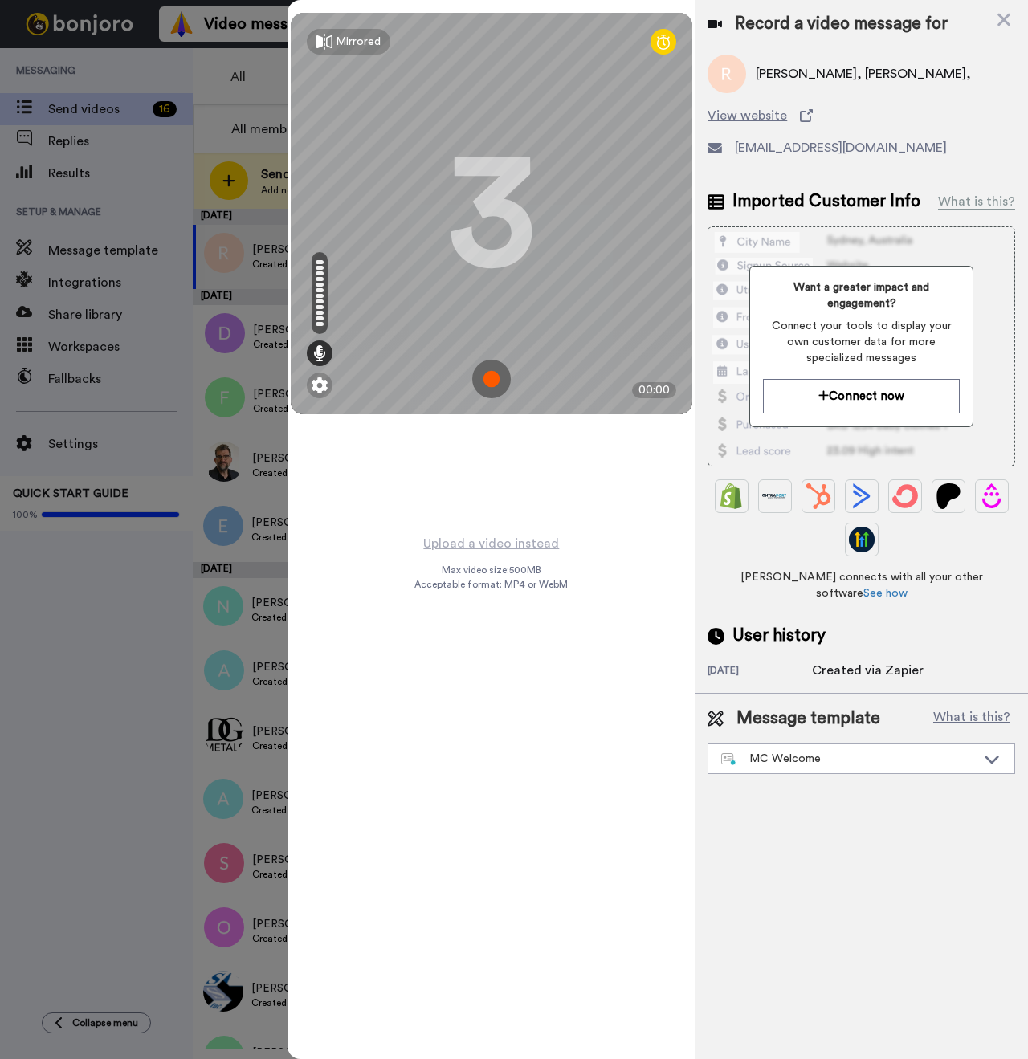
click at [492, 378] on img at bounding box center [491, 379] width 39 height 39
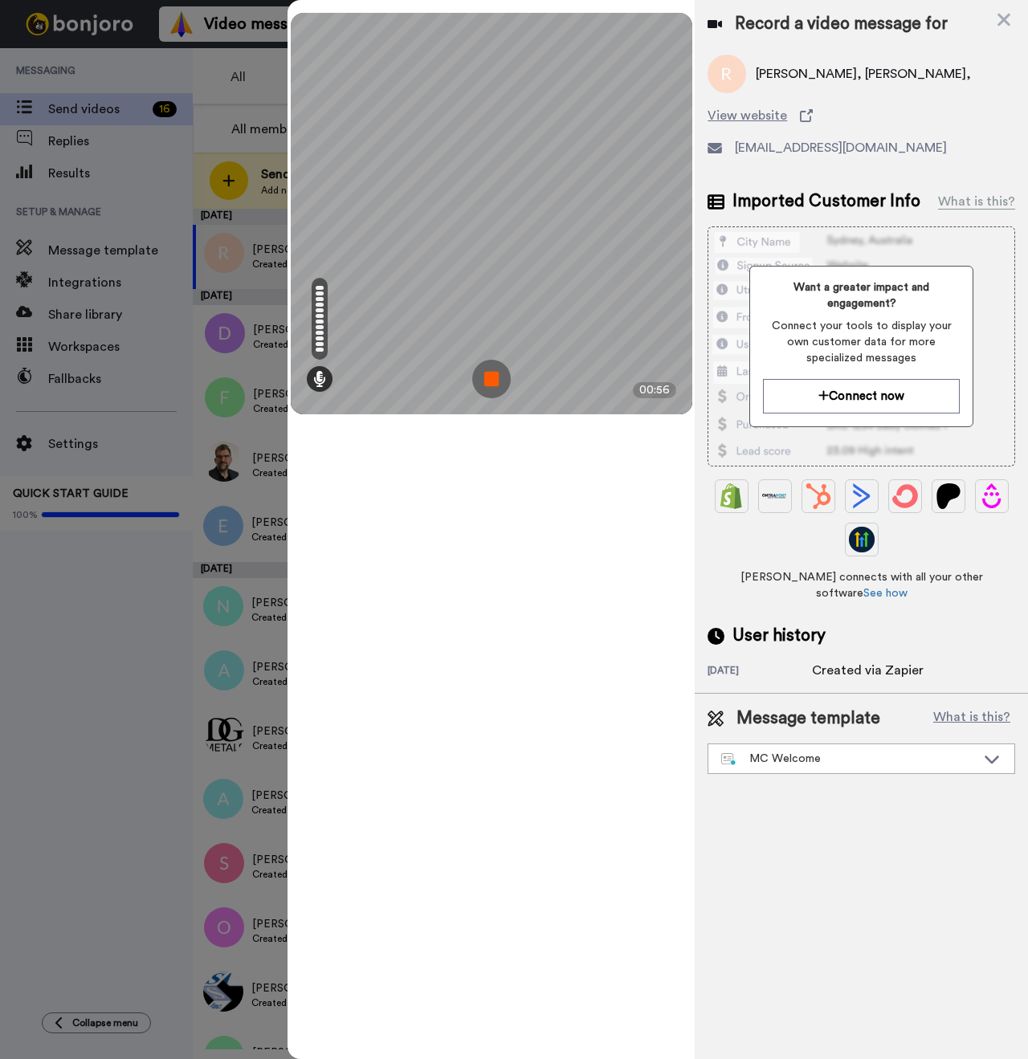
click at [490, 384] on img at bounding box center [491, 379] width 39 height 39
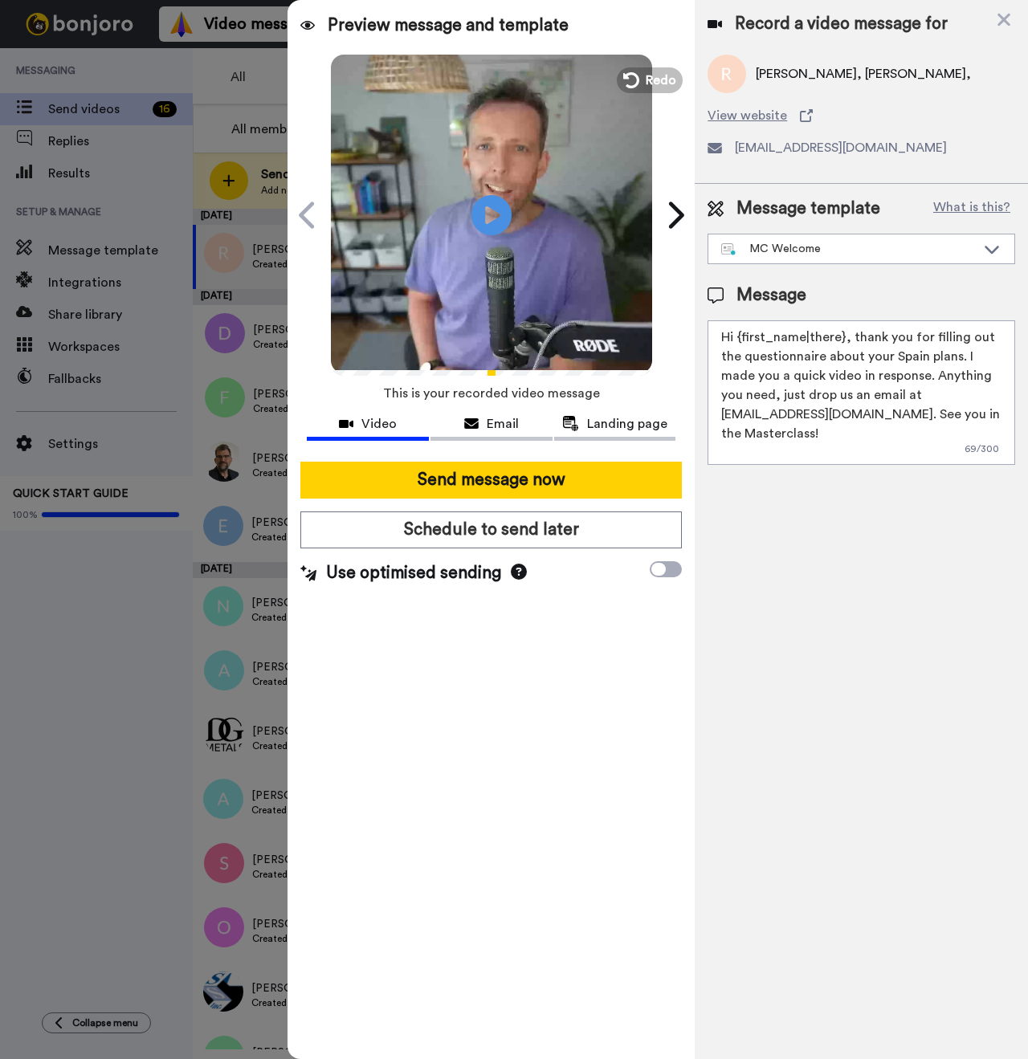
click at [779, 73] on span "Robert Carrillo, Michele Carrillo," at bounding box center [863, 73] width 215 height 19
copy span "Robert"
drag, startPoint x: 846, startPoint y: 340, endPoint x: 740, endPoint y: 336, distance: 105.2
click at [740, 336] on textarea "Hi {first_name|there}, thank you for filling out the questionnaire about your S…" at bounding box center [861, 392] width 308 height 145
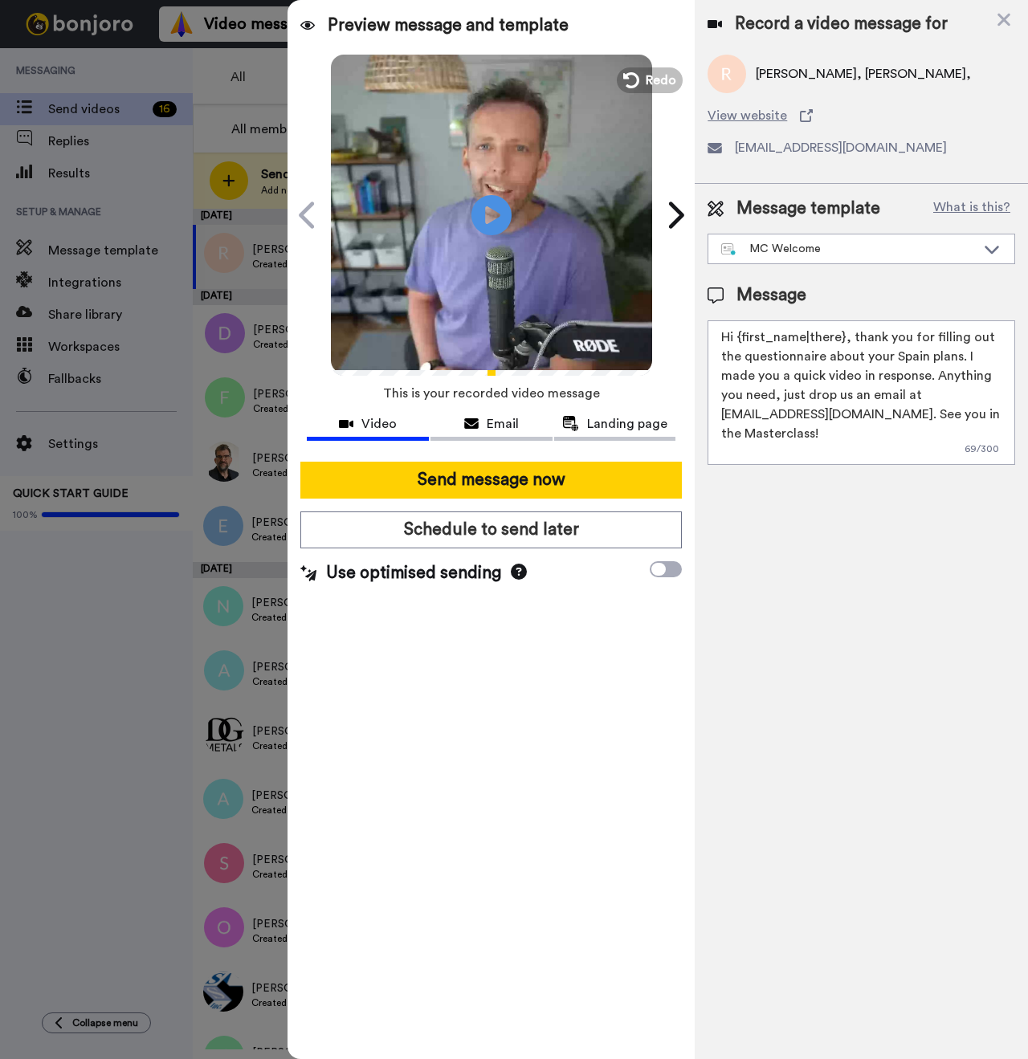
paste textarea "Robert"
click at [742, 336] on textarea "Hi {Robert and Michele thank you for filling out the questionnaire about your S…" at bounding box center [861, 392] width 308 height 145
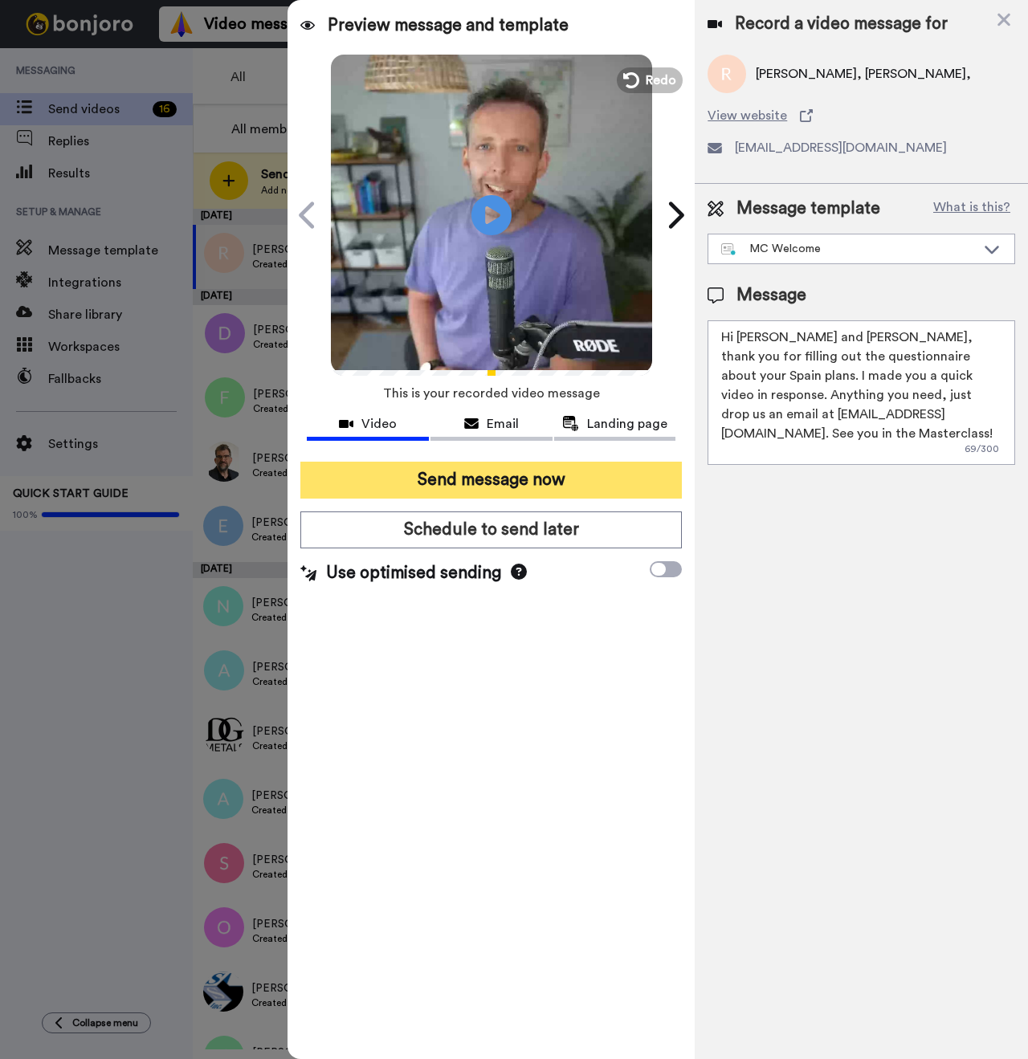
type textarea "Hi Robert and Michele, thank you for filling out the questionnaire about your S…"
click at [472, 474] on button "Send message now" at bounding box center [490, 480] width 381 height 37
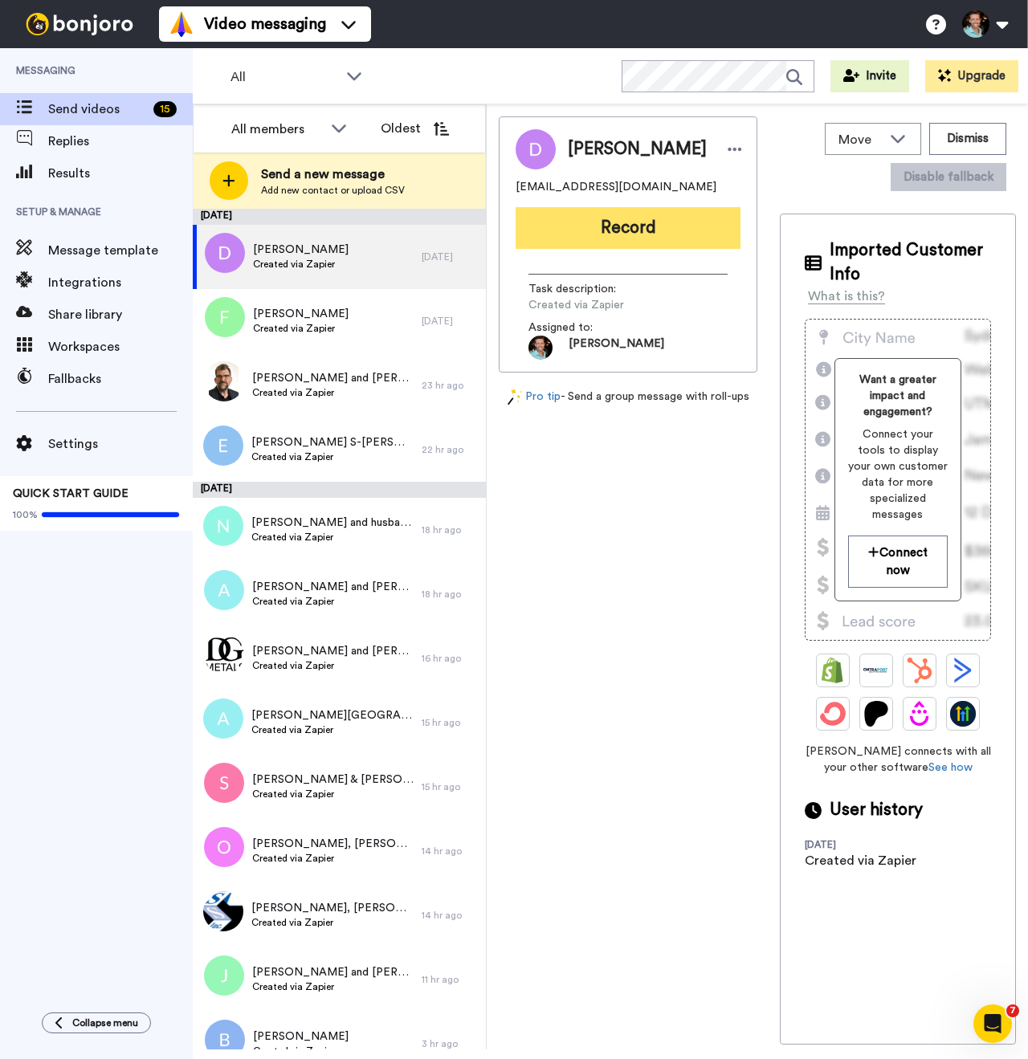
click at [627, 247] on button "Record" at bounding box center [628, 228] width 225 height 42
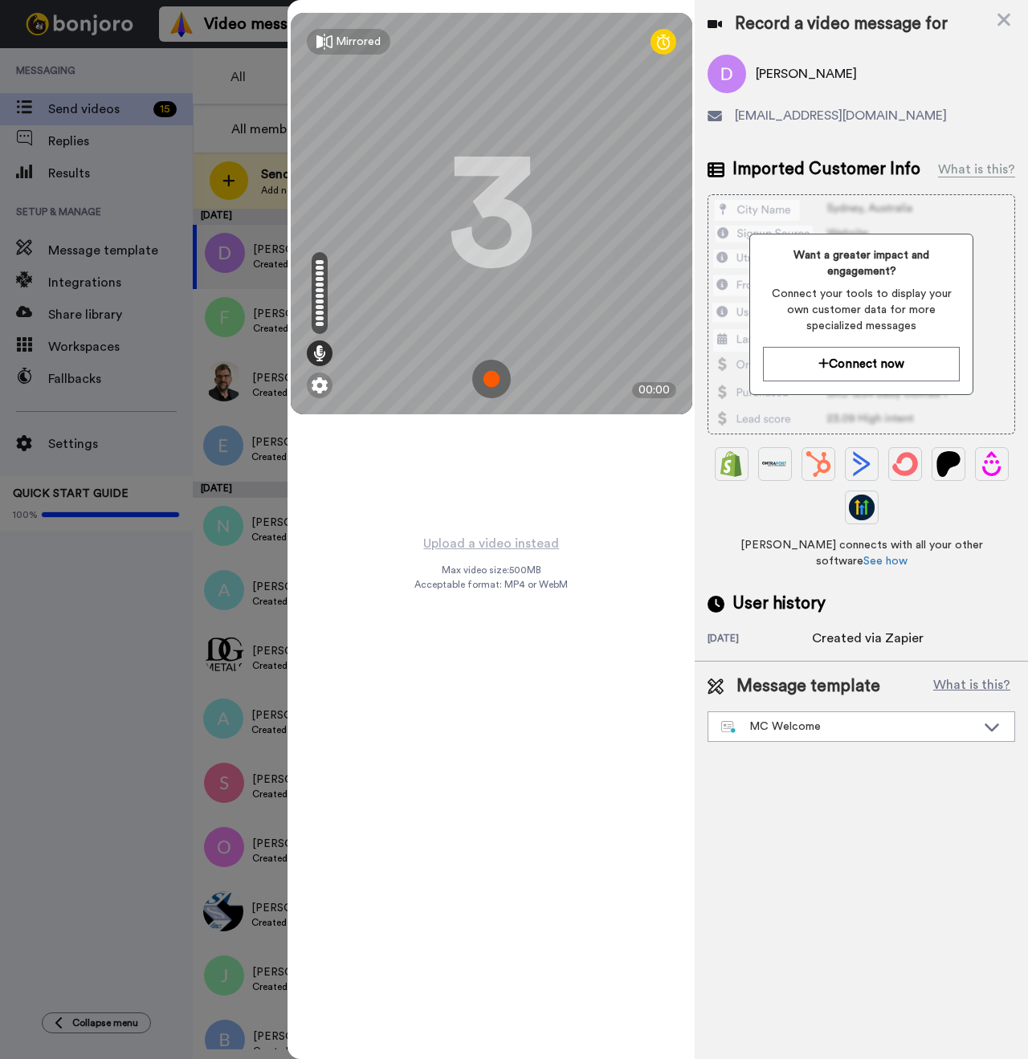
click at [482, 381] on img at bounding box center [491, 379] width 39 height 39
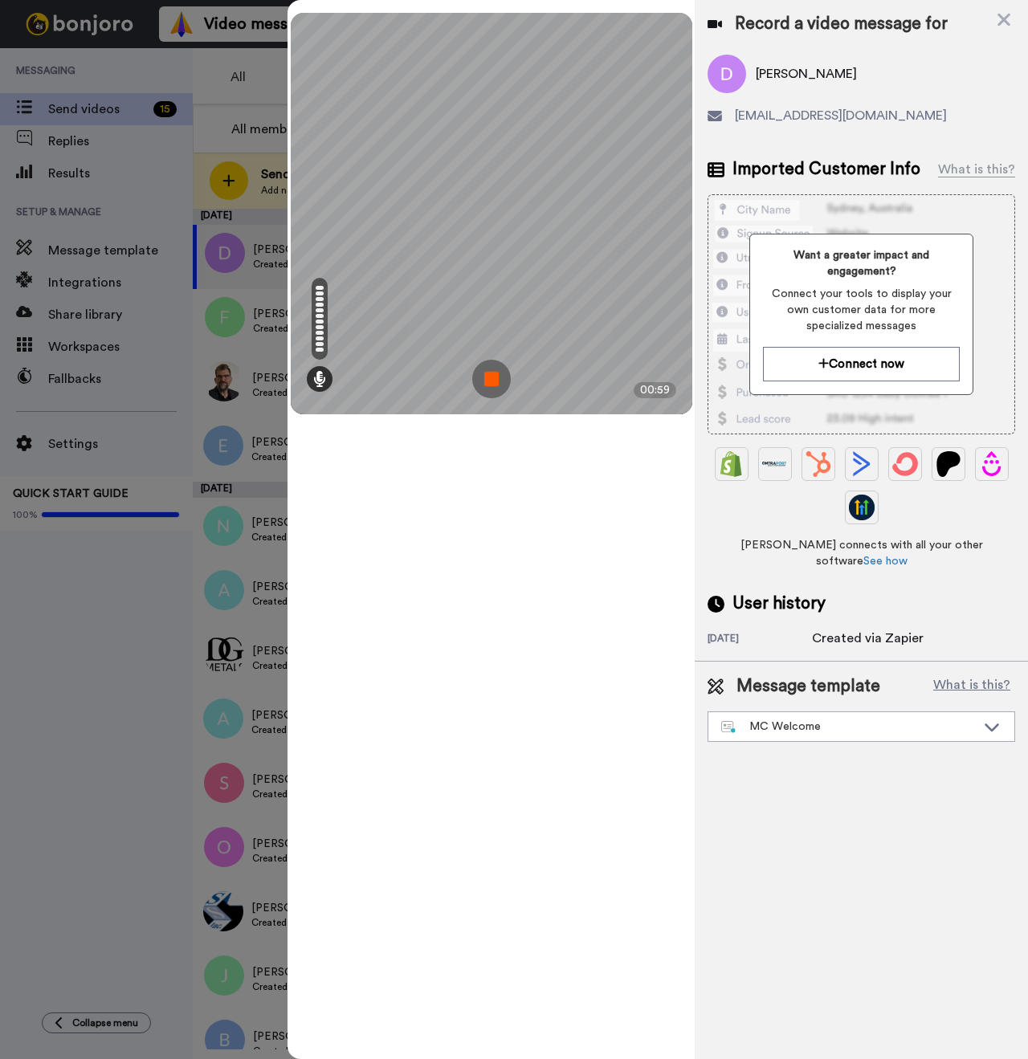
click at [484, 392] on img at bounding box center [491, 379] width 39 height 39
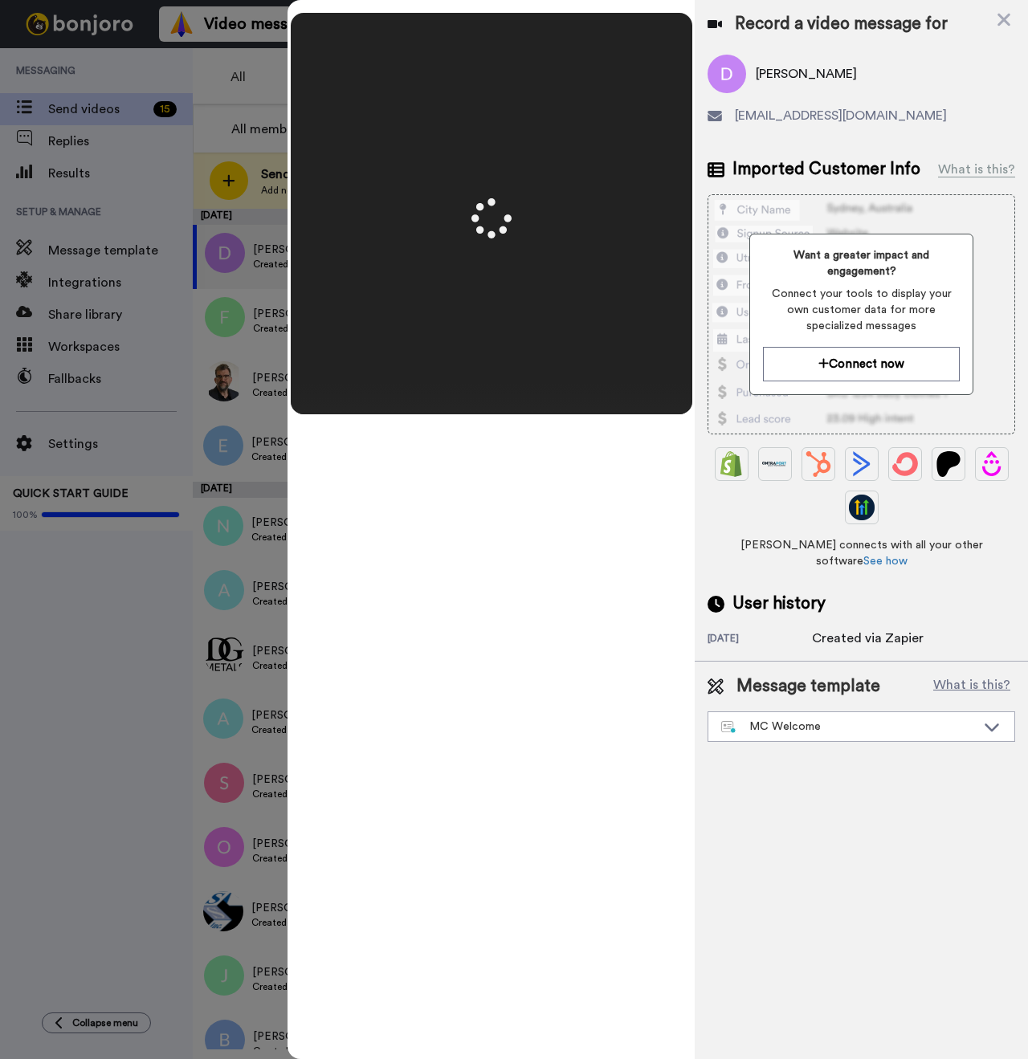
click at [773, 68] on span "Diane Carlson" at bounding box center [806, 73] width 101 height 19
copy span "Diane"
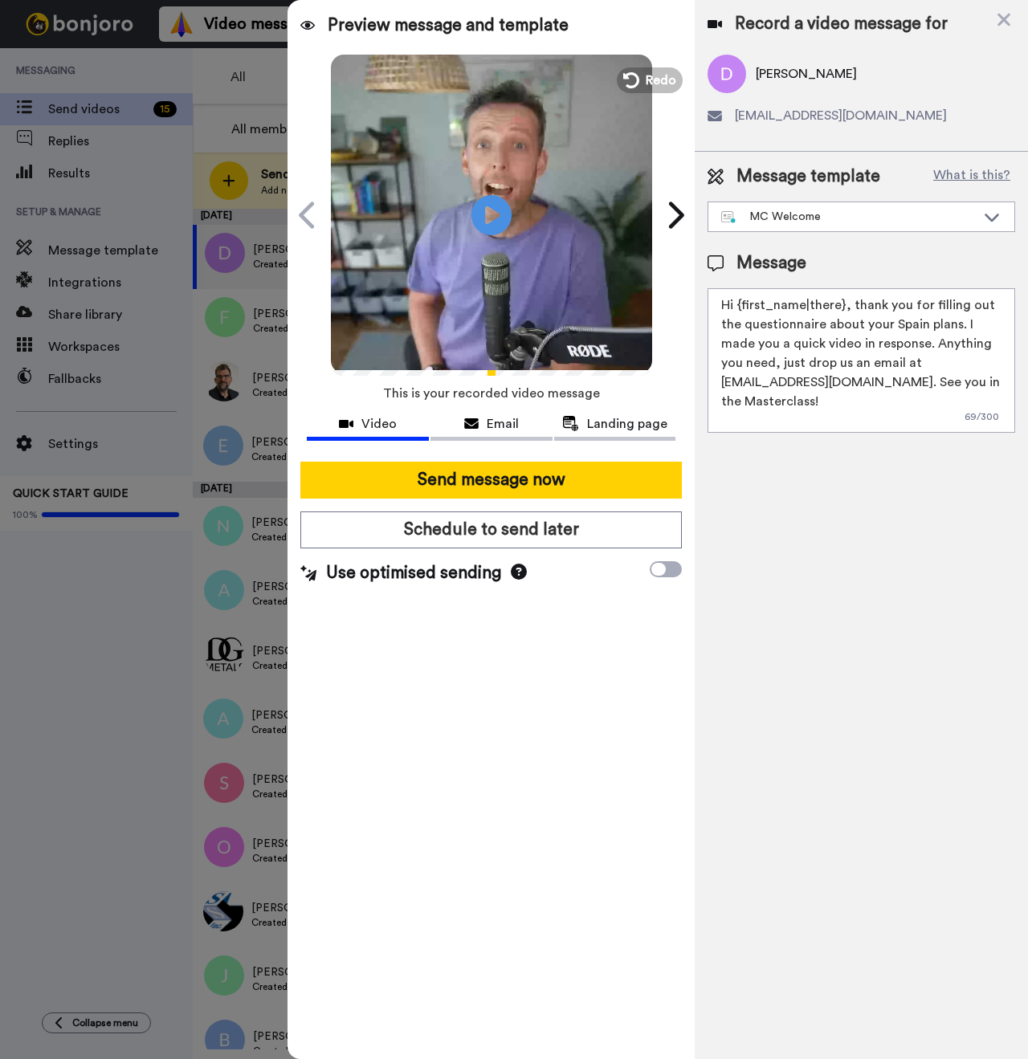
drag, startPoint x: 838, startPoint y: 306, endPoint x: 752, endPoint y: 312, distance: 86.1
click at [752, 312] on textarea "Hi {first_name|there}, thank you for filling out the questionnaire about your S…" at bounding box center [861, 360] width 308 height 145
paste textarea "Diane"
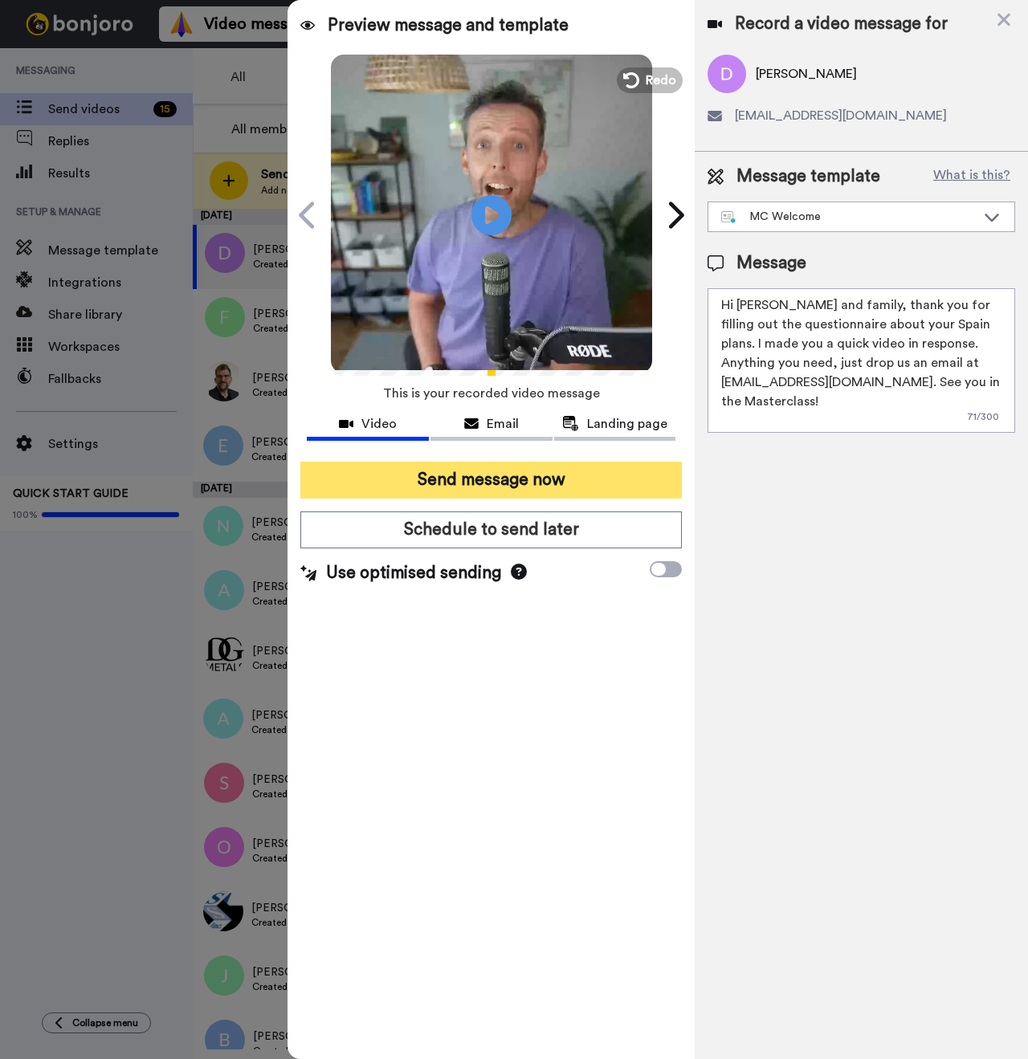
type textarea "Hi Diane and family, thank you for filling out the questionnaire about your Spa…"
click at [547, 482] on button "Send message now" at bounding box center [490, 480] width 381 height 37
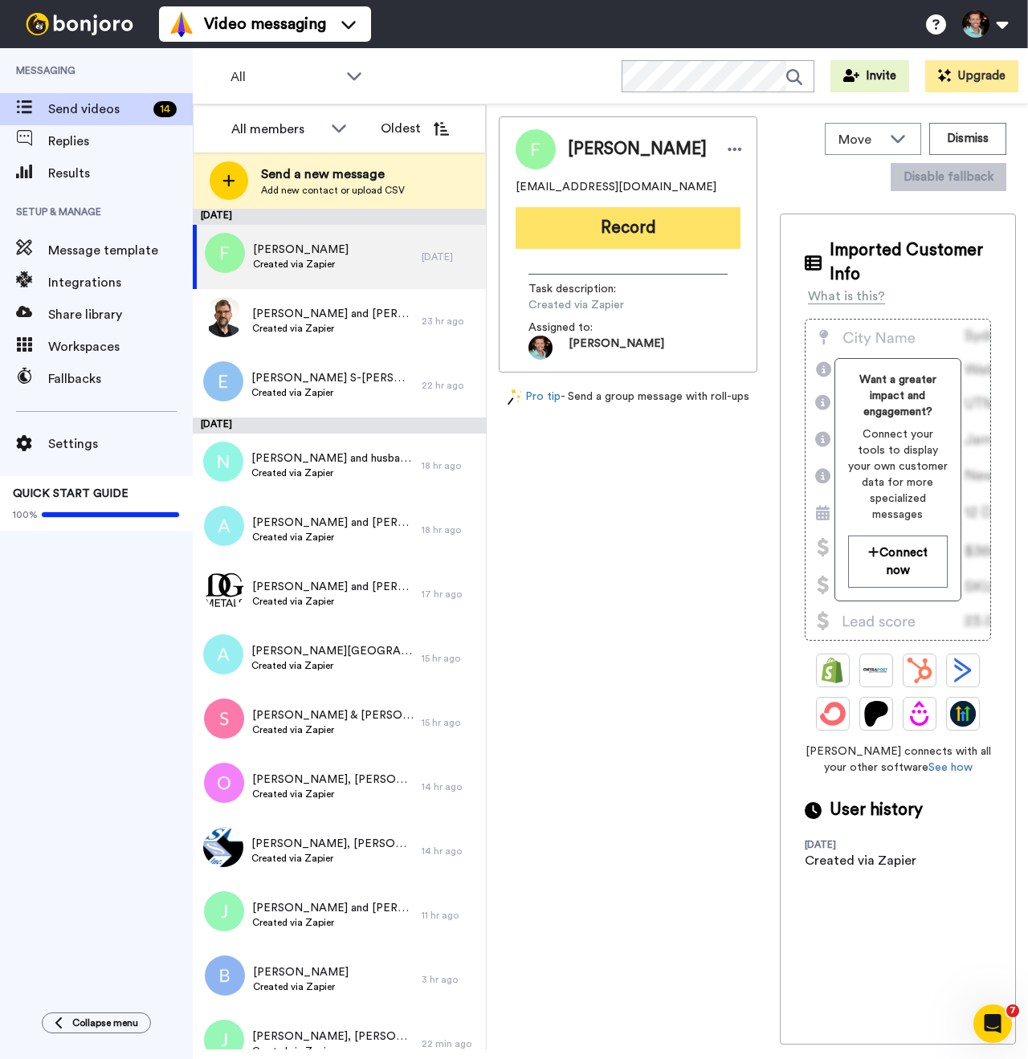
click at [616, 237] on button "Record" at bounding box center [628, 228] width 225 height 42
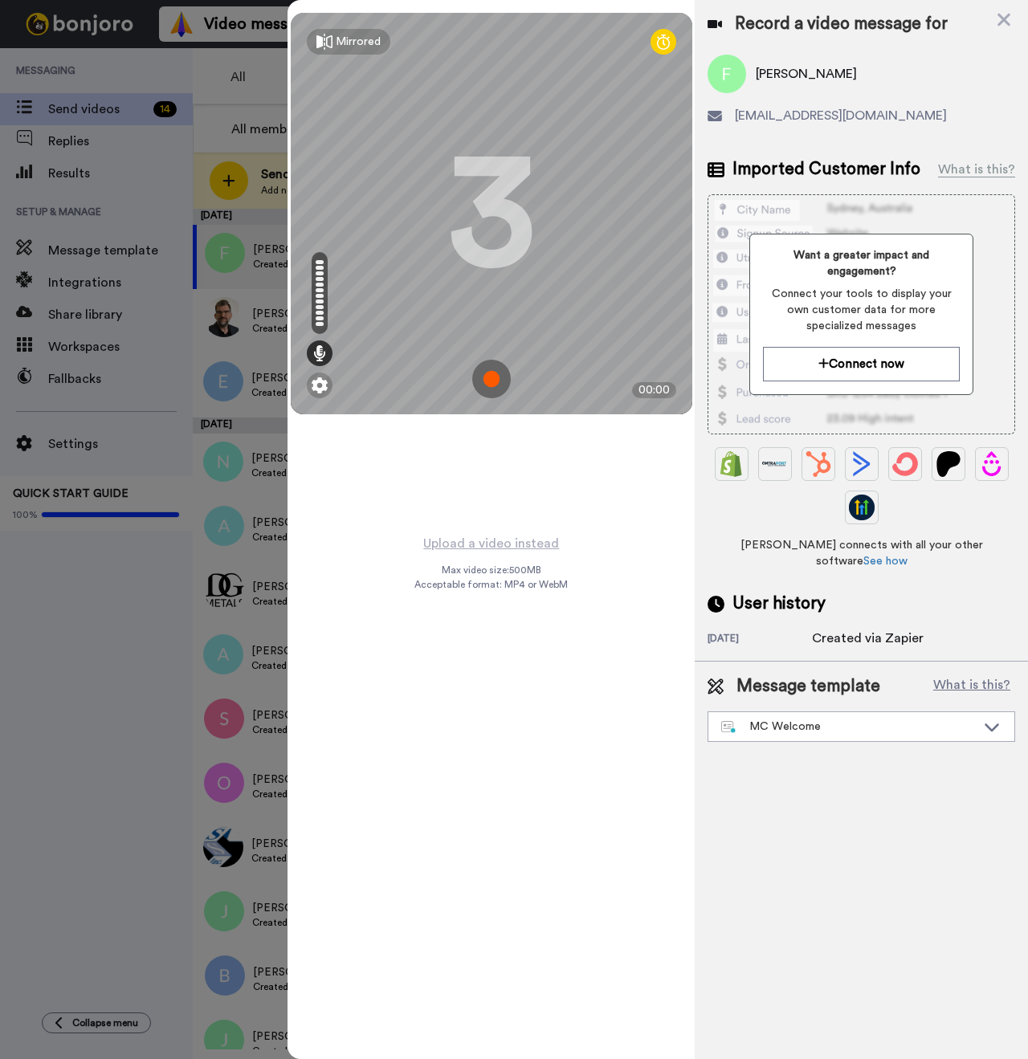
click at [493, 378] on img at bounding box center [491, 379] width 39 height 39
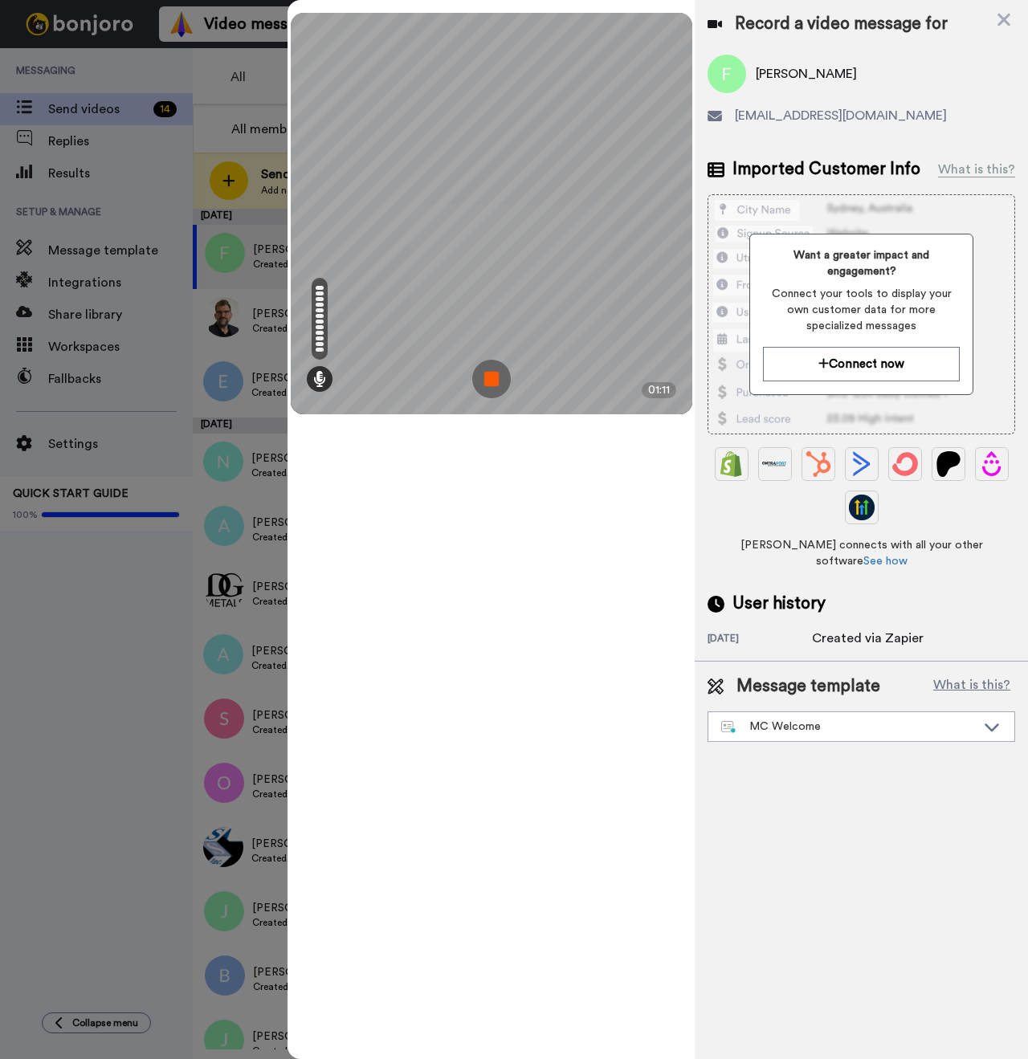
click at [489, 385] on img at bounding box center [491, 379] width 39 height 39
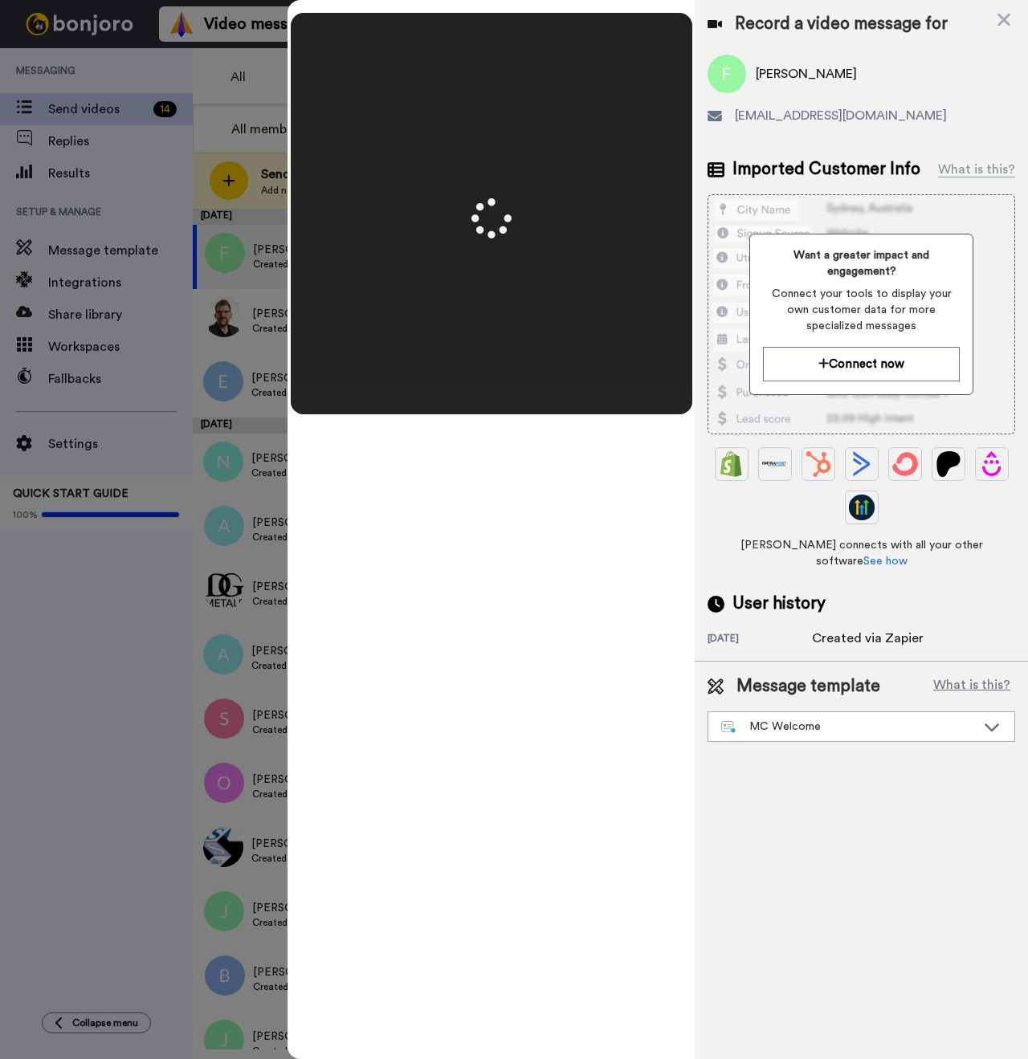
click at [793, 79] on span "Francine Trtanj" at bounding box center [806, 73] width 101 height 19
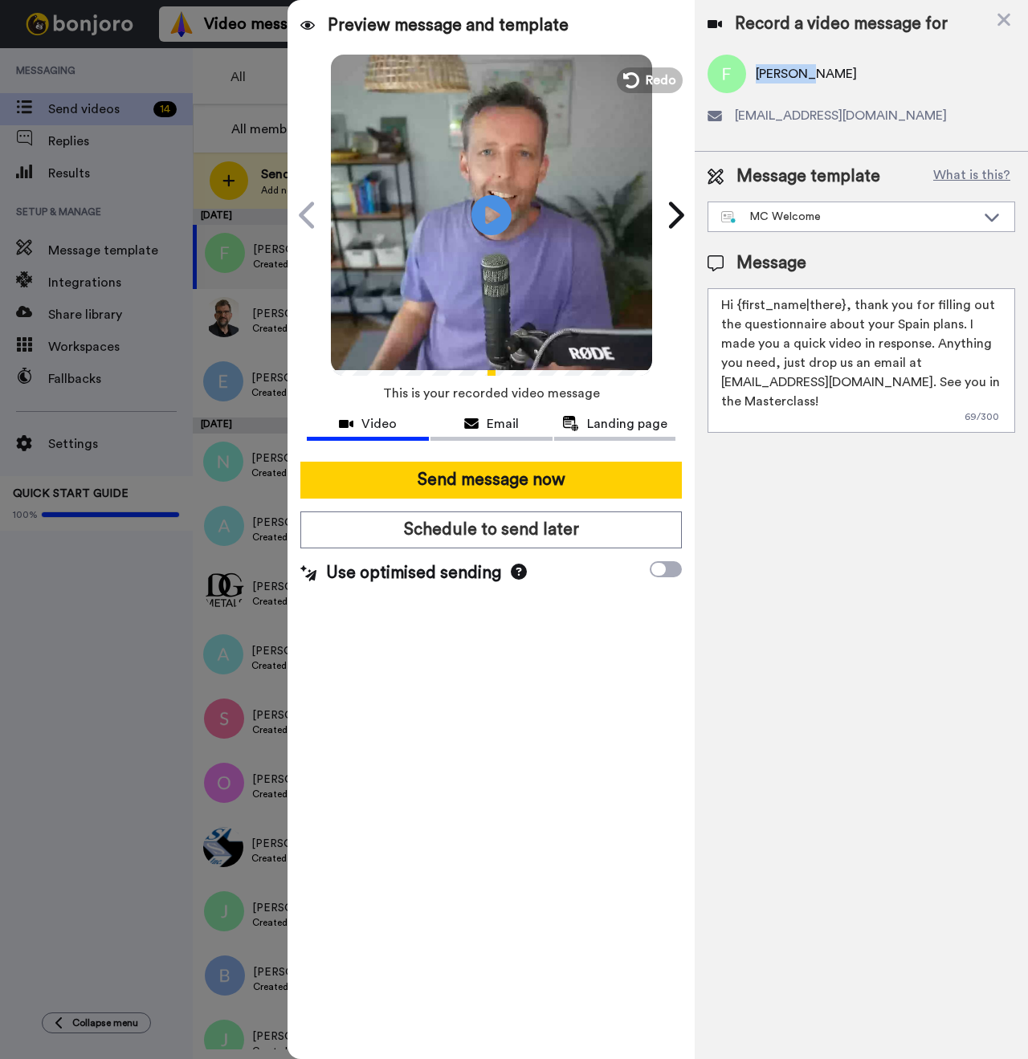
copy span "Francine"
click at [499, 198] on icon at bounding box center [492, 215] width 43 height 43
drag, startPoint x: 842, startPoint y: 307, endPoint x: 741, endPoint y: 304, distance: 101.2
click at [741, 304] on textarea "Hi {first_name|there}, thank you for filling out the questionnaire about your S…" at bounding box center [861, 360] width 308 height 145
paste textarea "Francine"
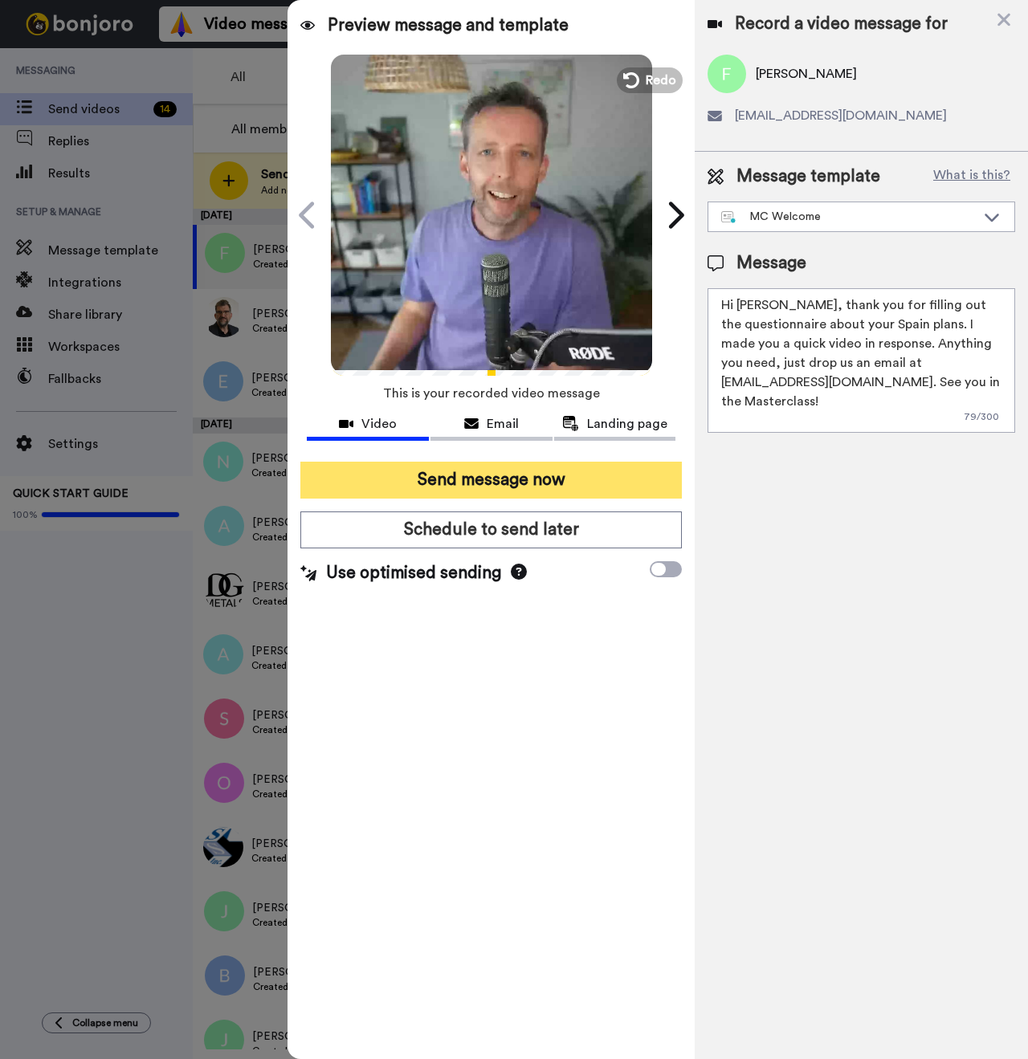
type textarea "Hi Francine, thank you for filling out the questionnaire about your Spain plans…"
click at [557, 469] on button "Send message now" at bounding box center [490, 480] width 381 height 37
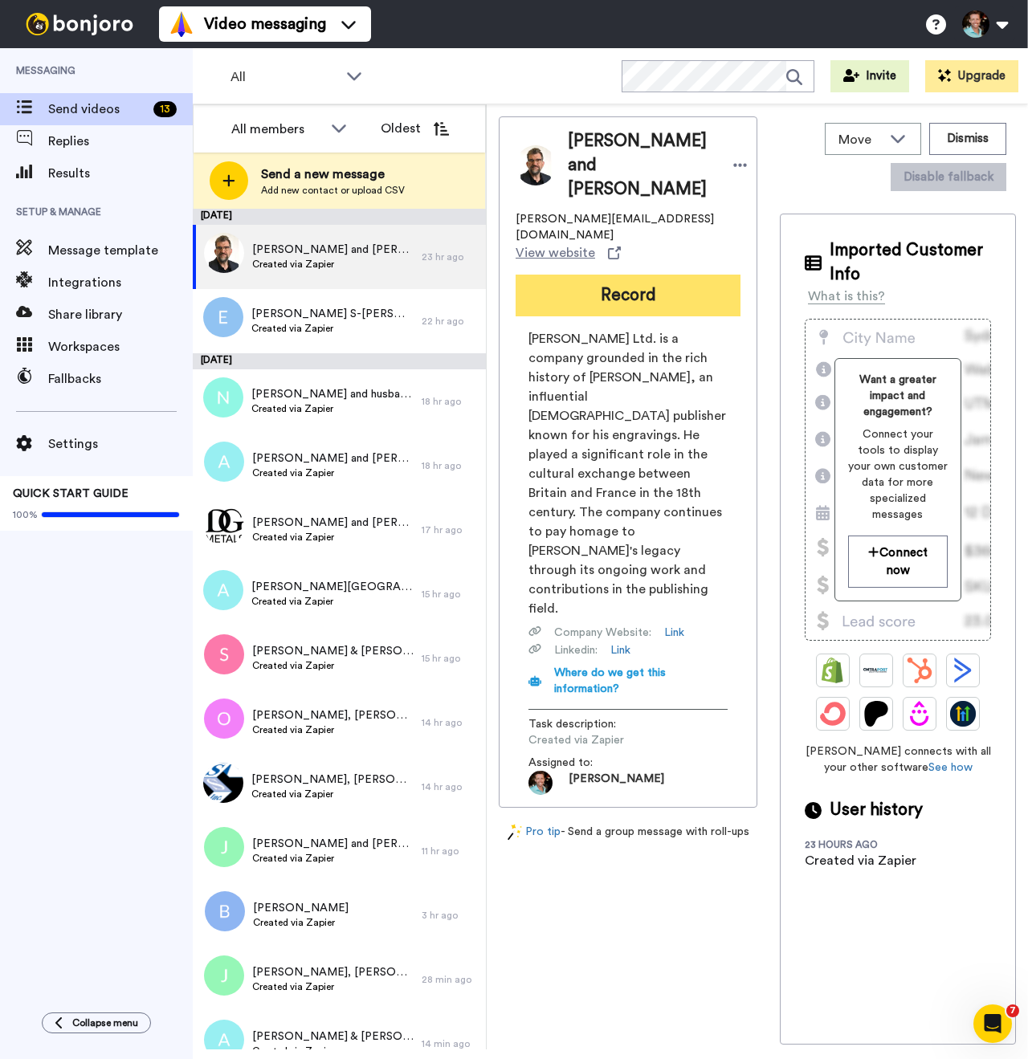
click at [627, 316] on button "Record" at bounding box center [628, 296] width 225 height 42
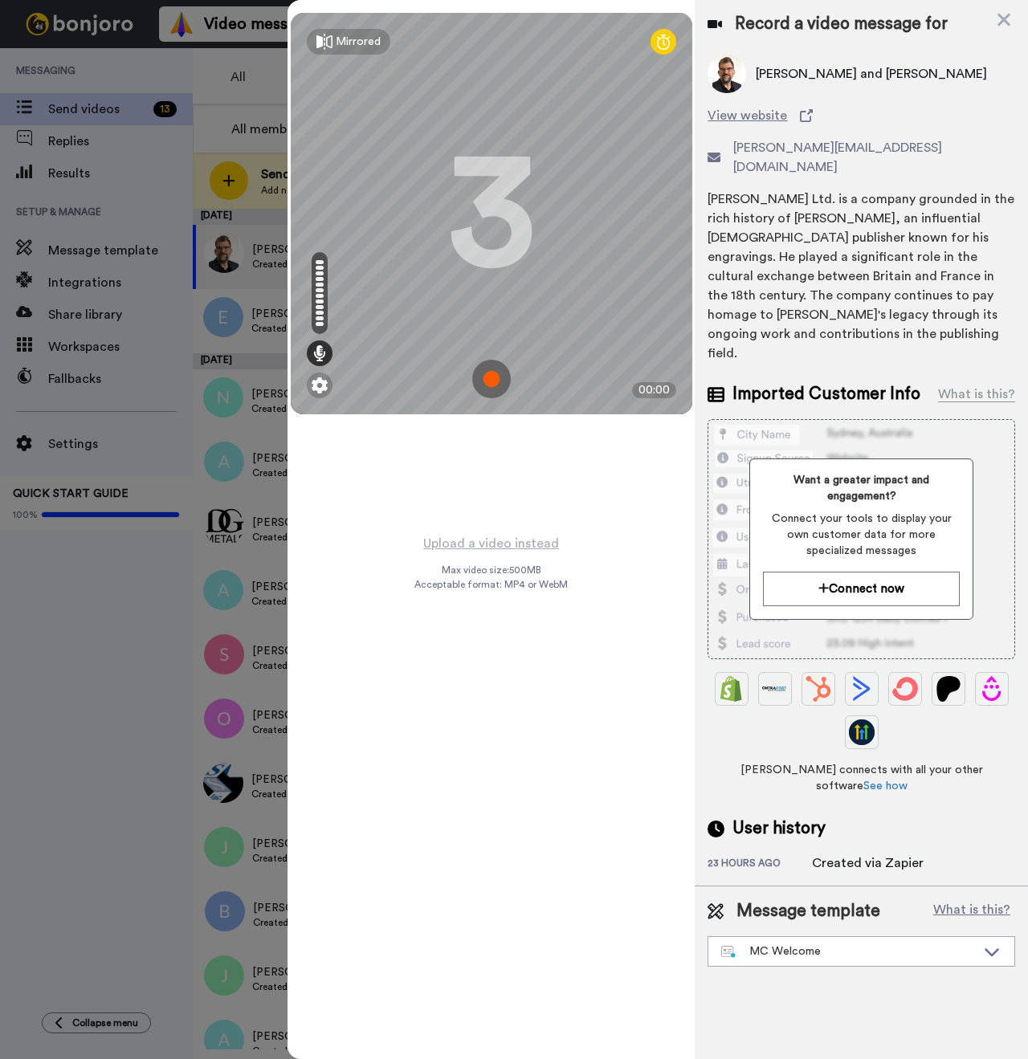
click at [486, 377] on img at bounding box center [491, 379] width 39 height 39
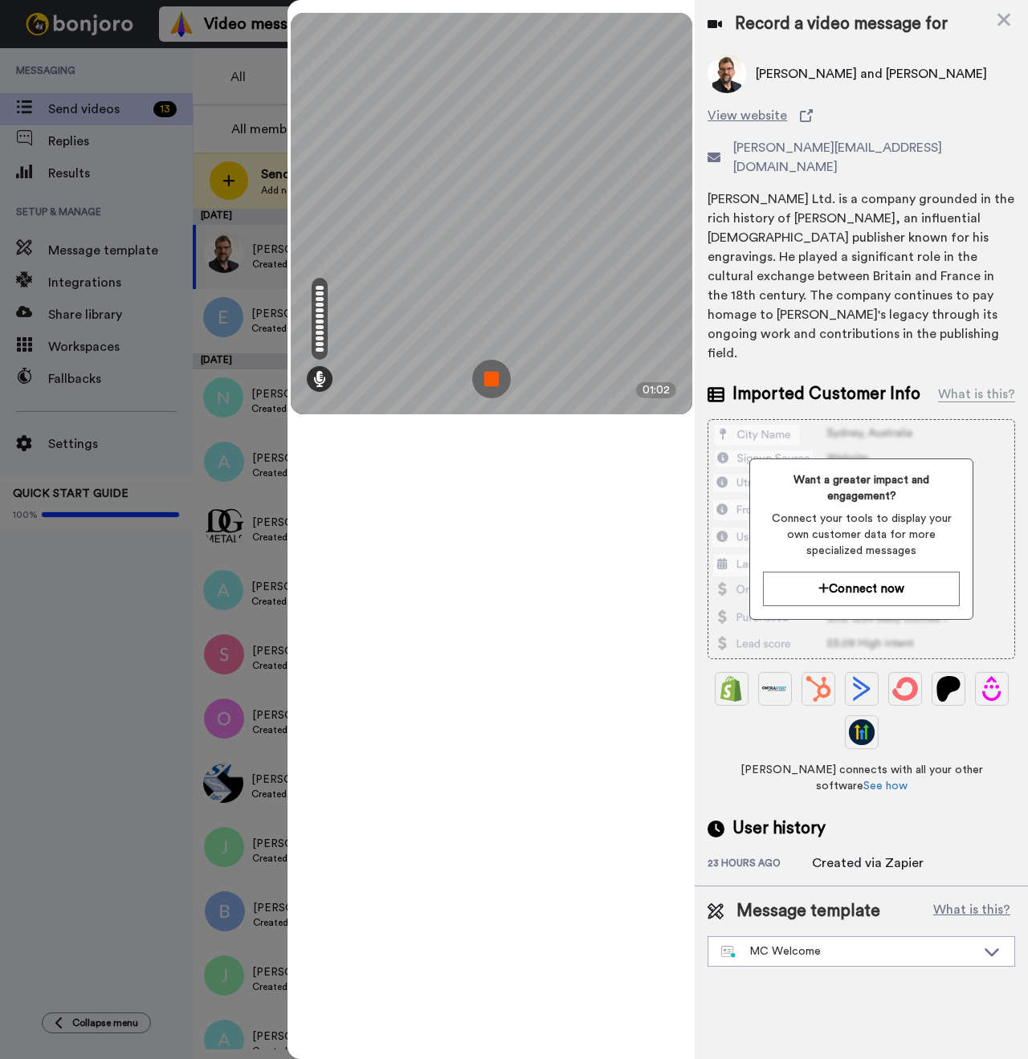
click at [483, 381] on img at bounding box center [491, 379] width 39 height 39
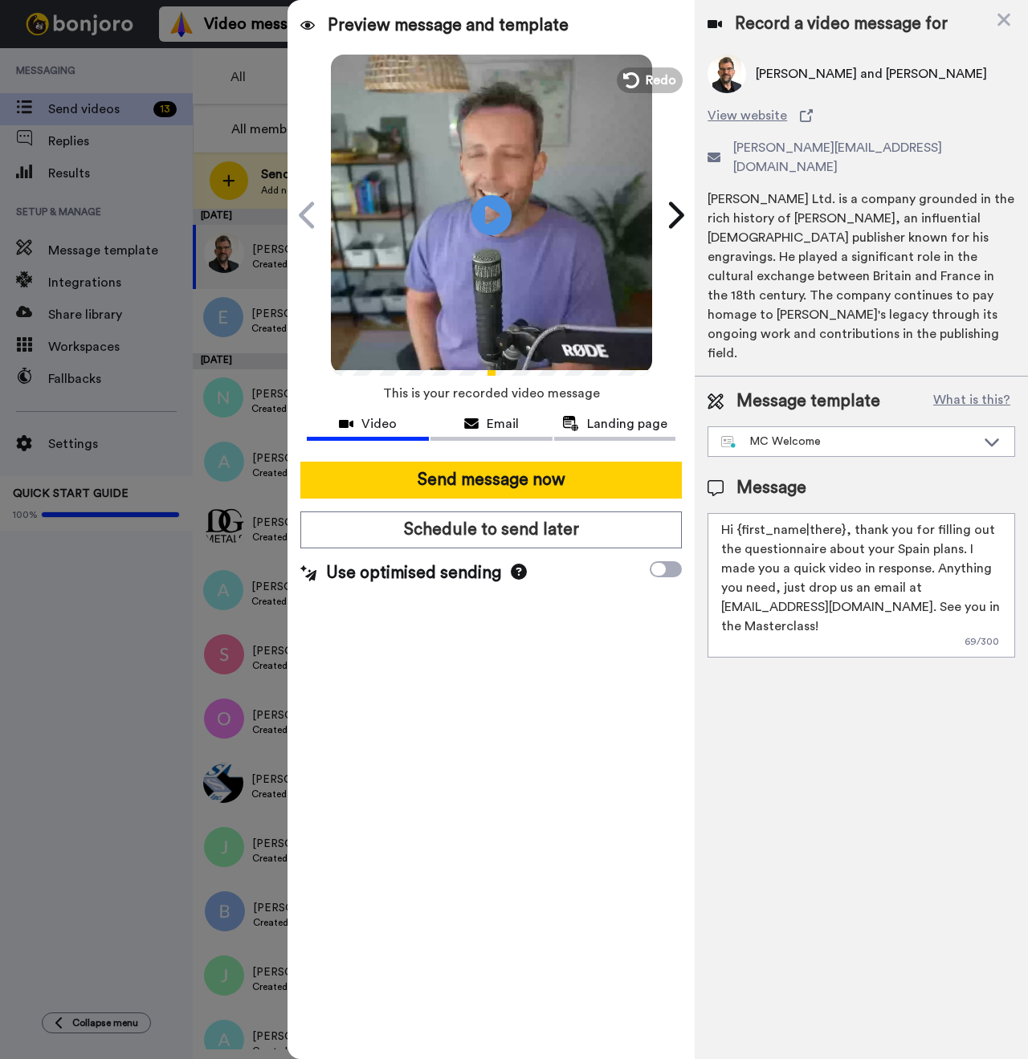
drag, startPoint x: 842, startPoint y: 495, endPoint x: 737, endPoint y: 494, distance: 104.4
click at [737, 513] on textarea "Hi {first_name|there}, thank you for filling out the questionnaire about your S…" at bounding box center [861, 585] width 308 height 145
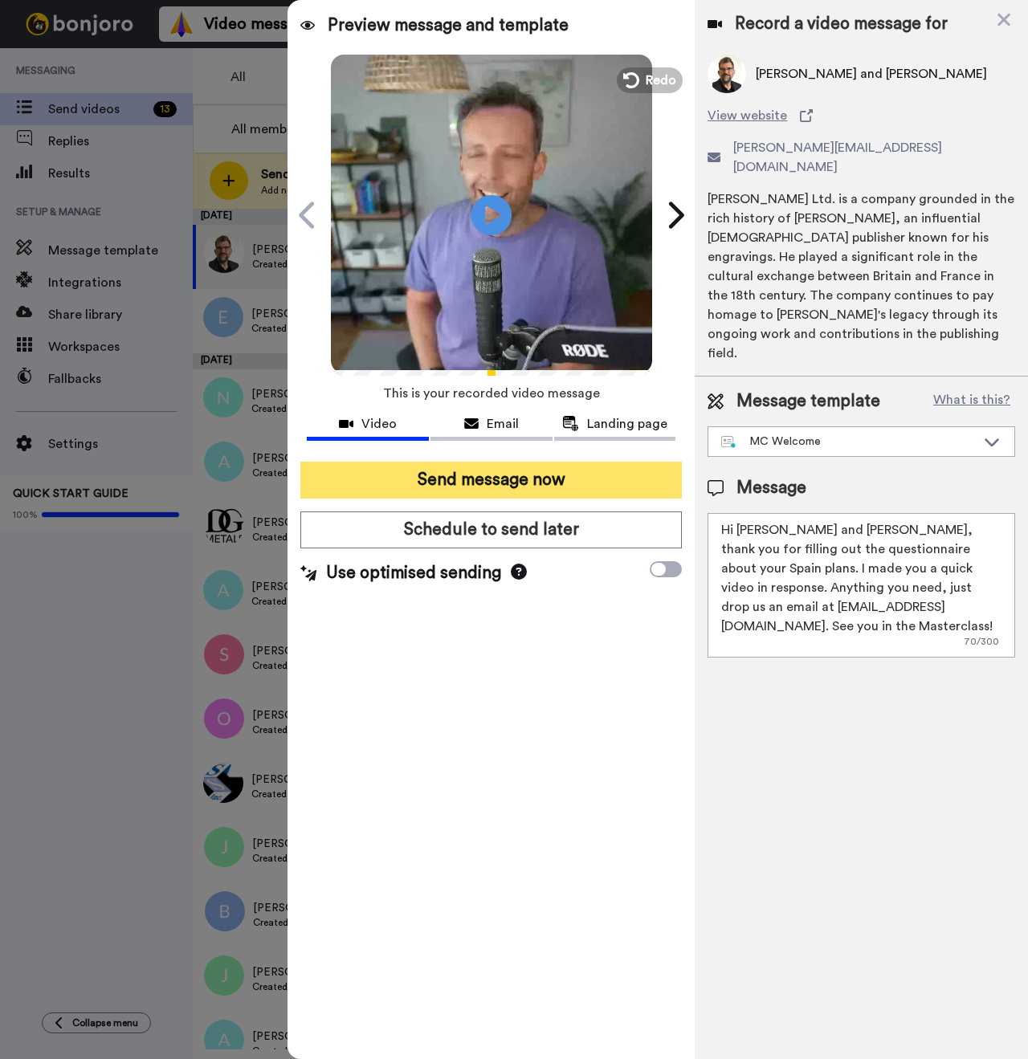
type textarea "Hi [PERSON_NAME] and [PERSON_NAME], thank you for filling out the questionnaire…"
click at [560, 475] on button "Send message now" at bounding box center [490, 480] width 381 height 37
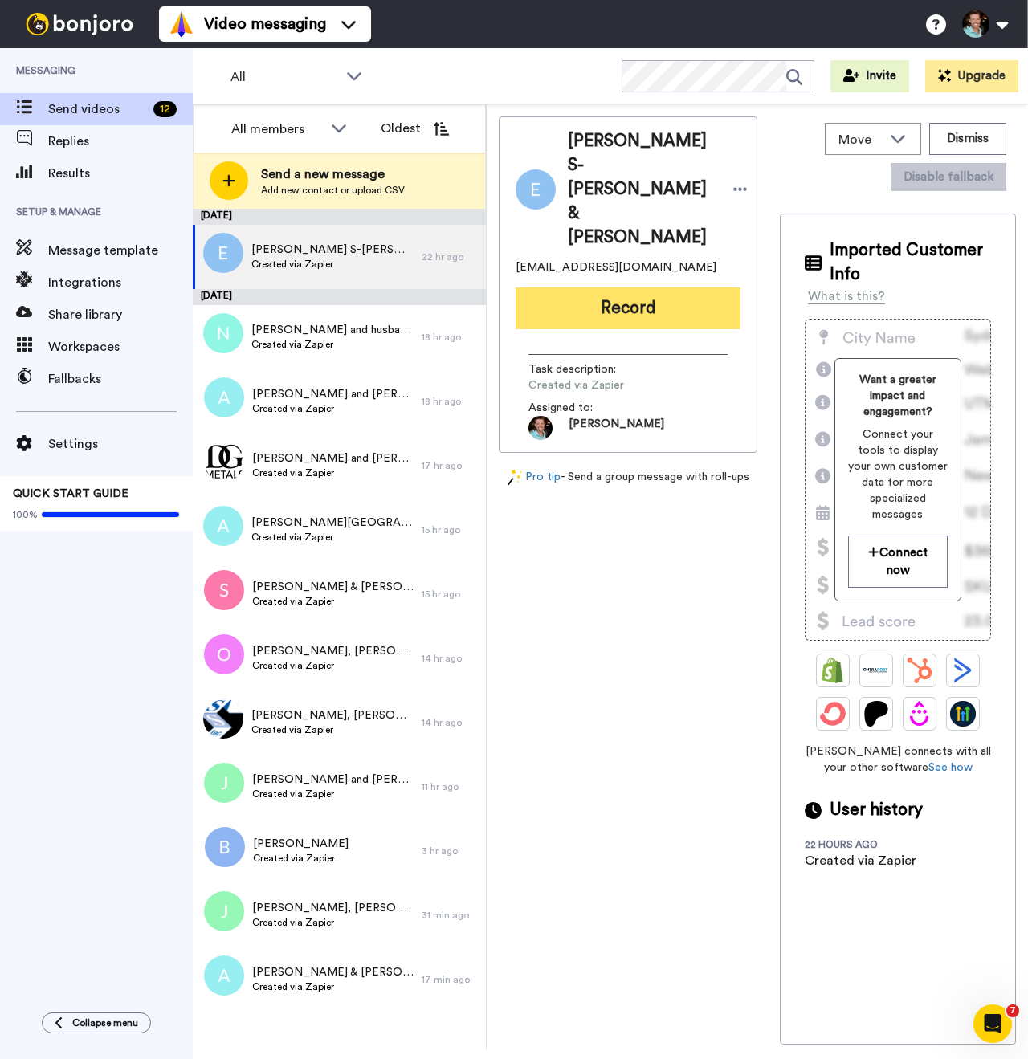
click at [633, 287] on button "Record" at bounding box center [628, 308] width 225 height 42
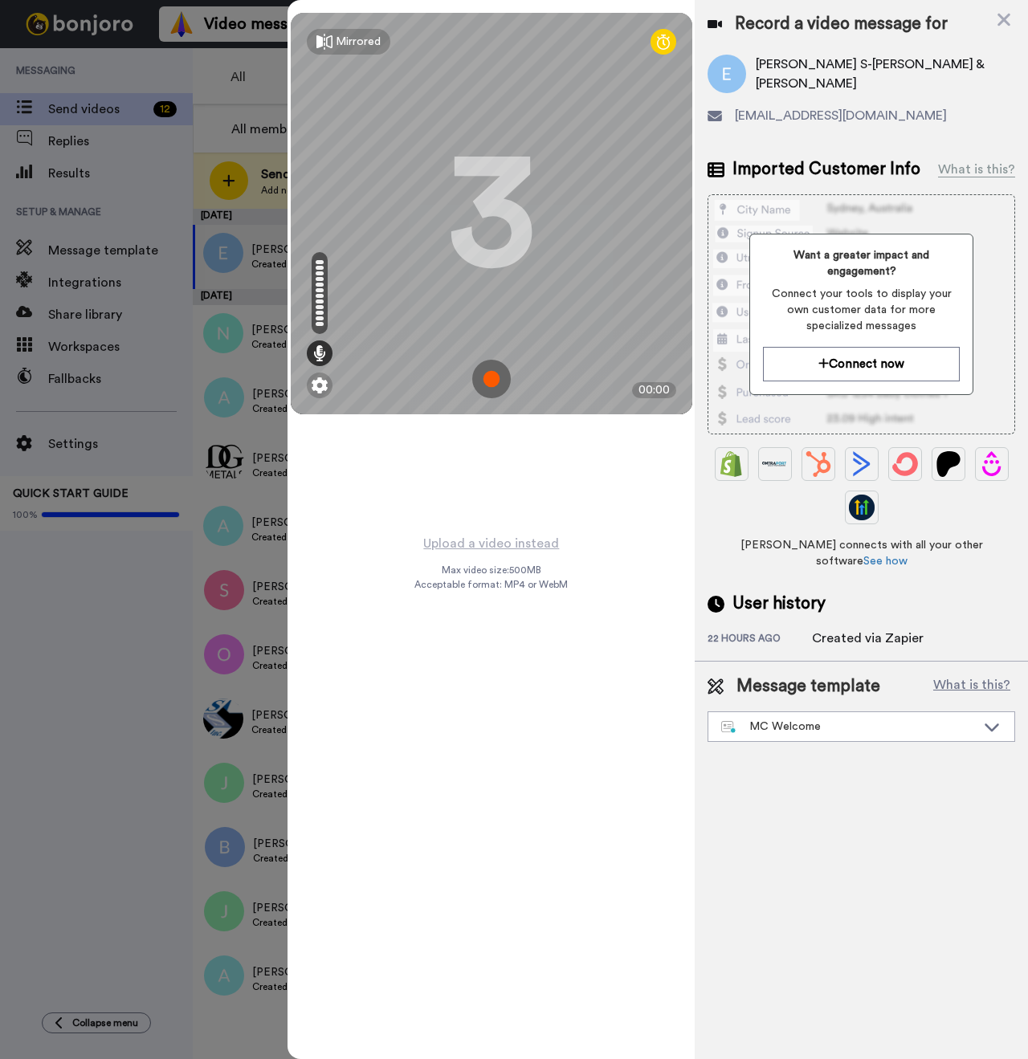
click at [500, 375] on img at bounding box center [491, 379] width 39 height 39
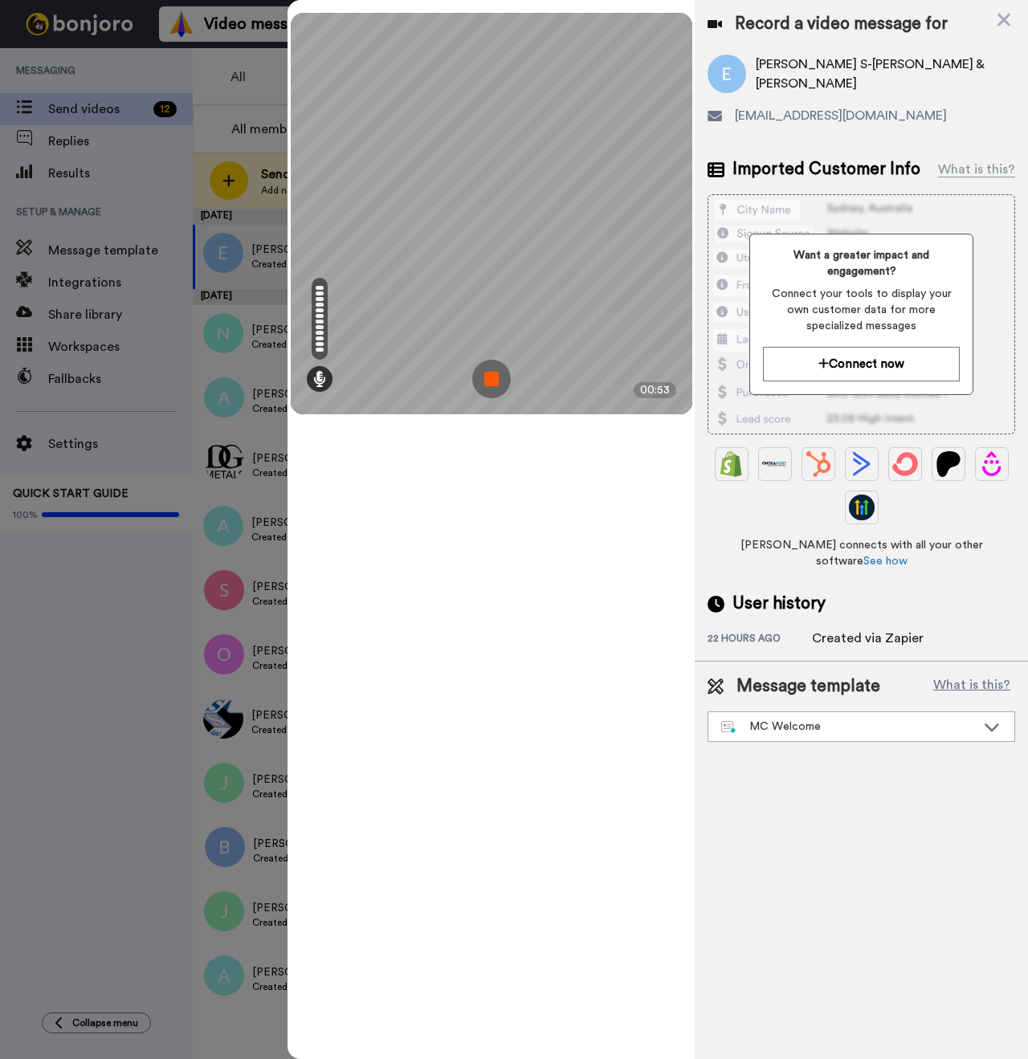
click at [499, 374] on img at bounding box center [491, 379] width 39 height 39
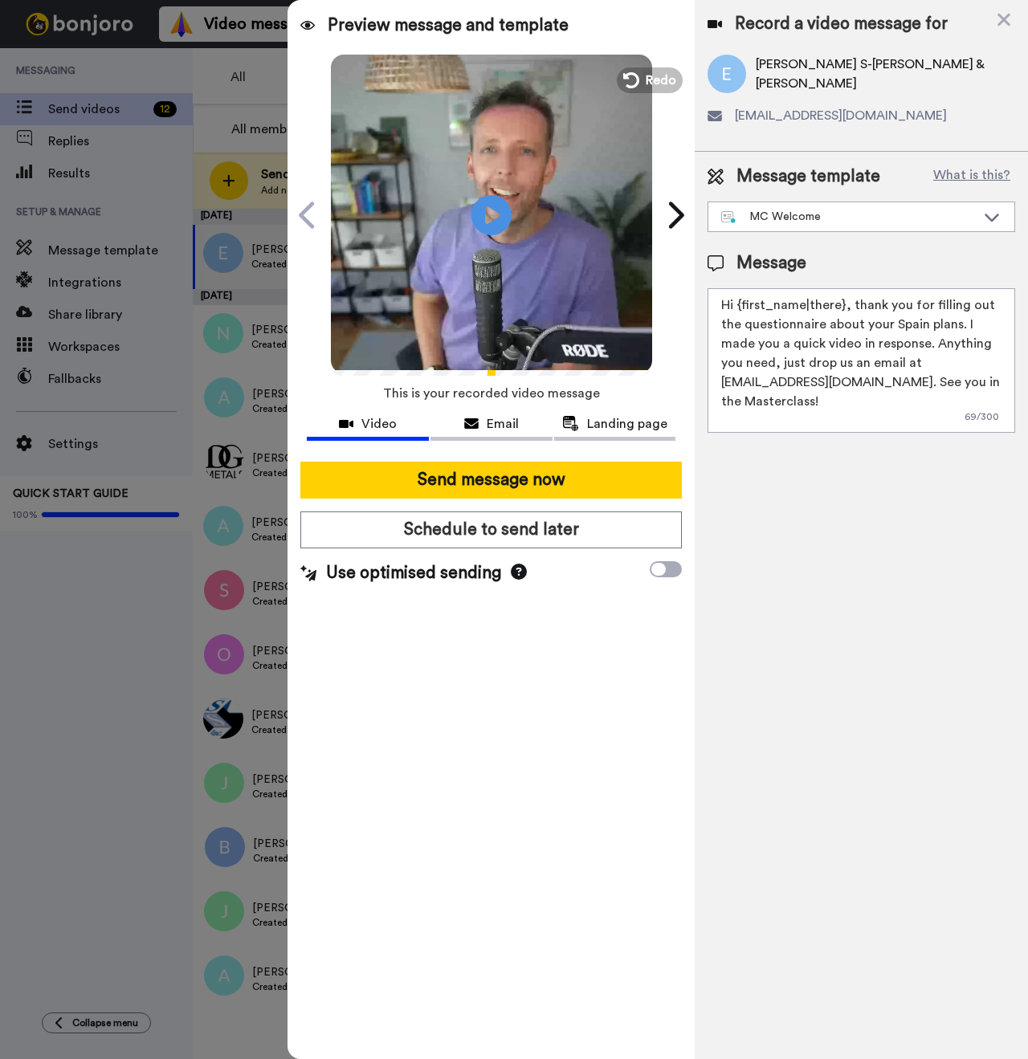
drag, startPoint x: 840, startPoint y: 306, endPoint x: 738, endPoint y: 308, distance: 102.0
click at [738, 308] on textarea "Hi {first_name|there}, thank you for filling out the questionnaire about your S…" at bounding box center [861, 360] width 308 height 145
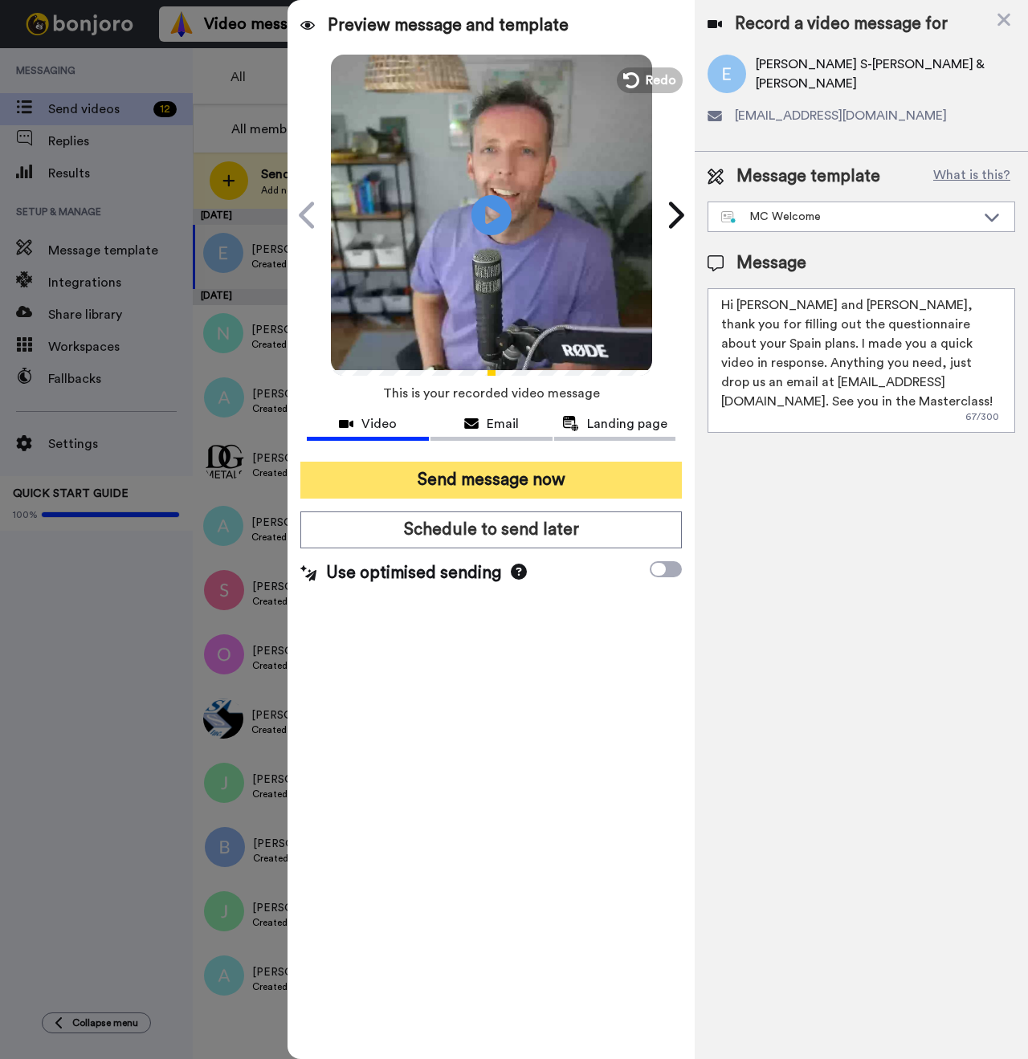
type textarea "Hi Elizabeth and Carlos, thank you for filling out the questionnaire about your…"
click at [492, 486] on button "Send message now" at bounding box center [490, 480] width 381 height 37
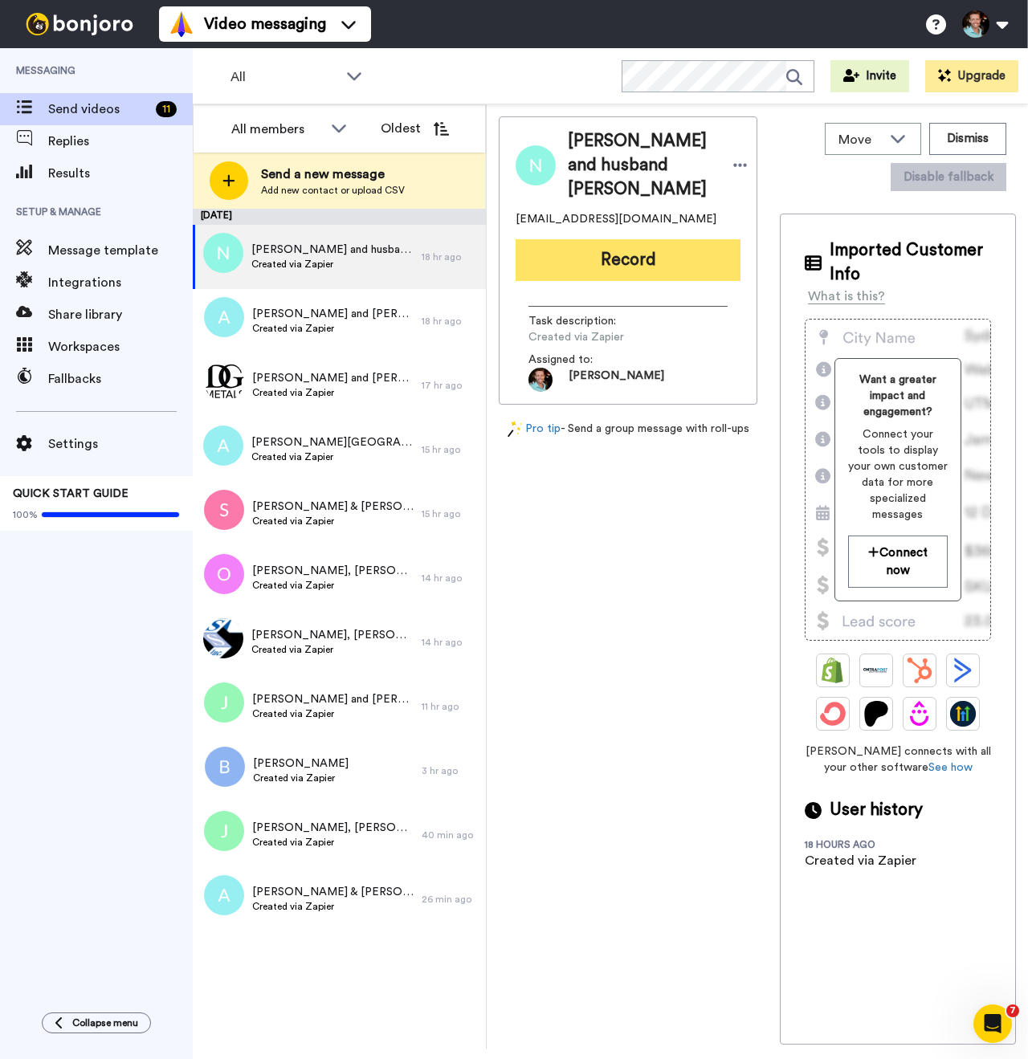
click at [592, 269] on button "Record" at bounding box center [628, 260] width 225 height 42
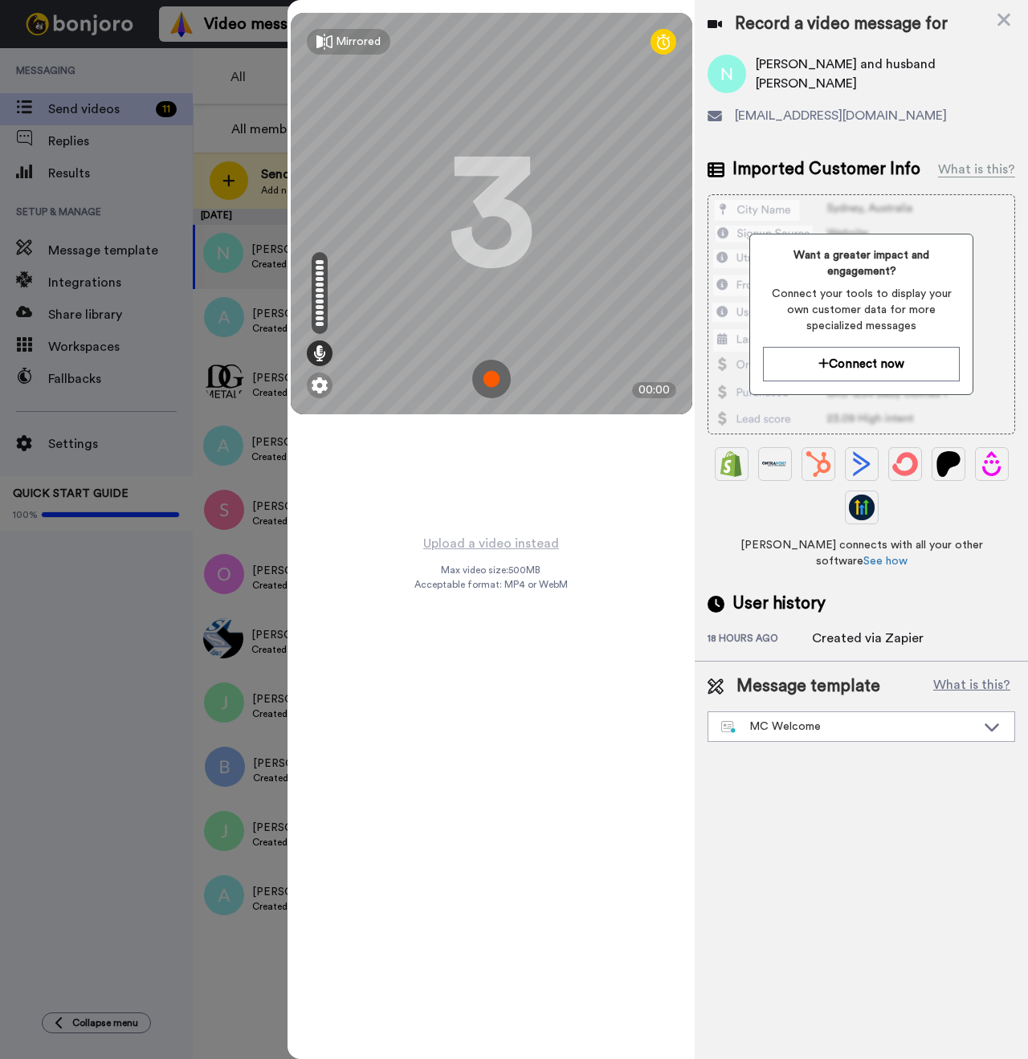
click at [488, 382] on img at bounding box center [491, 379] width 39 height 39
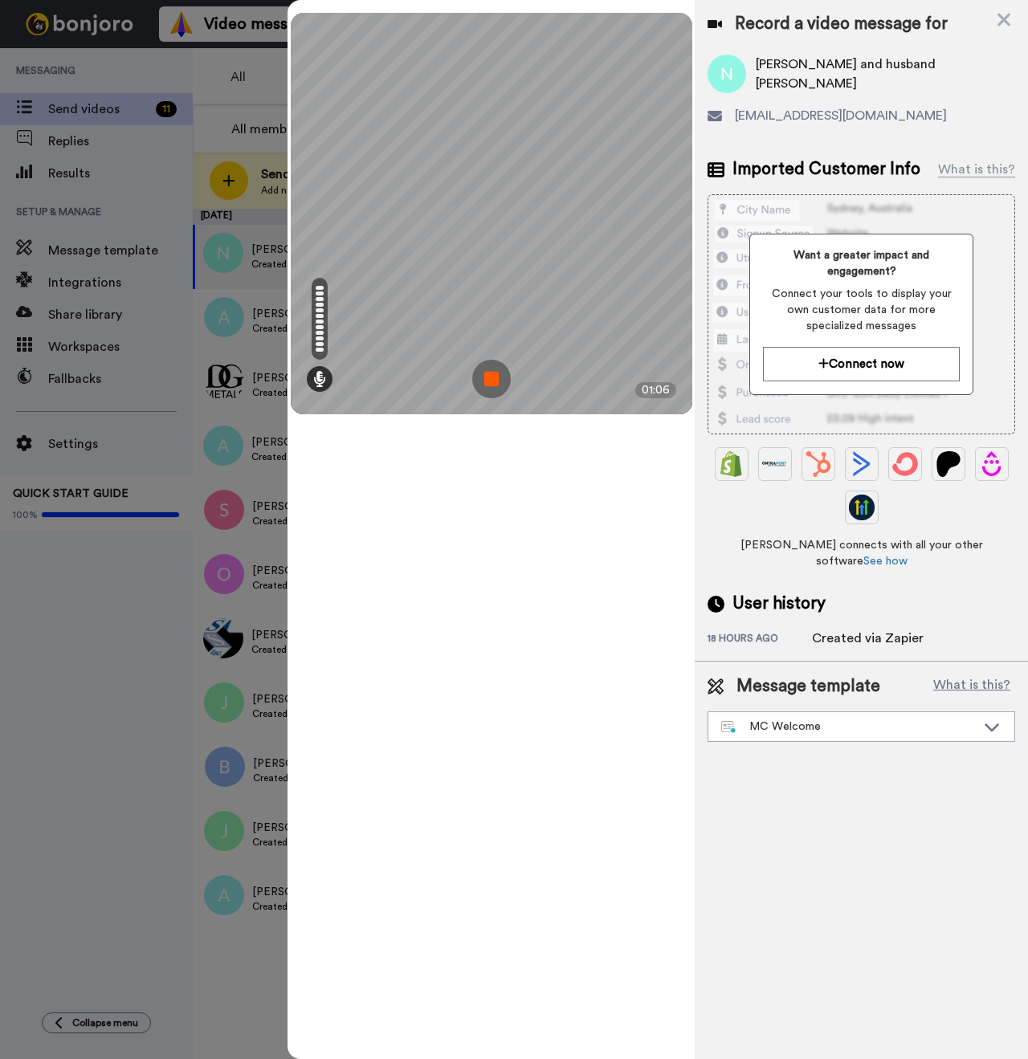
click at [491, 374] on img at bounding box center [491, 379] width 39 height 39
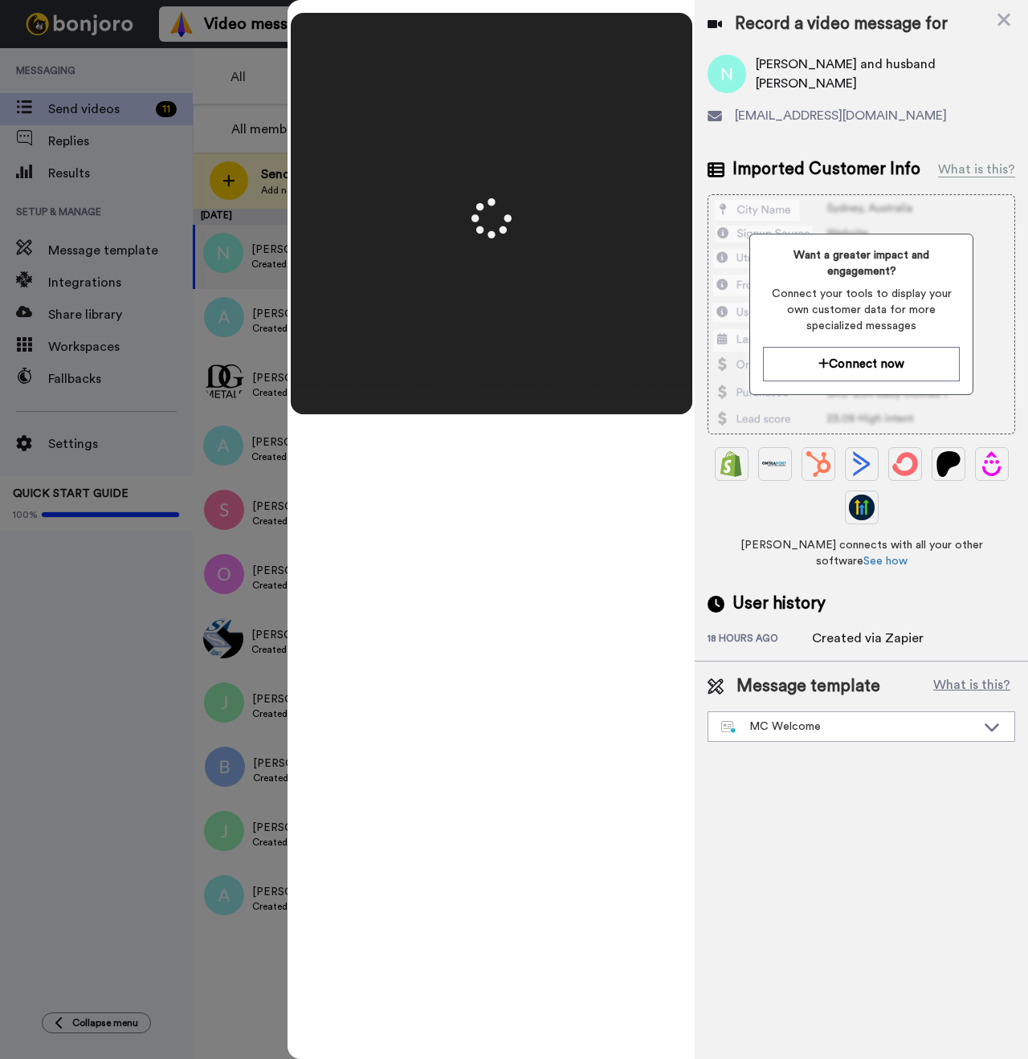
click at [777, 76] on span "[PERSON_NAME] and husband [PERSON_NAME]" at bounding box center [885, 74] width 259 height 39
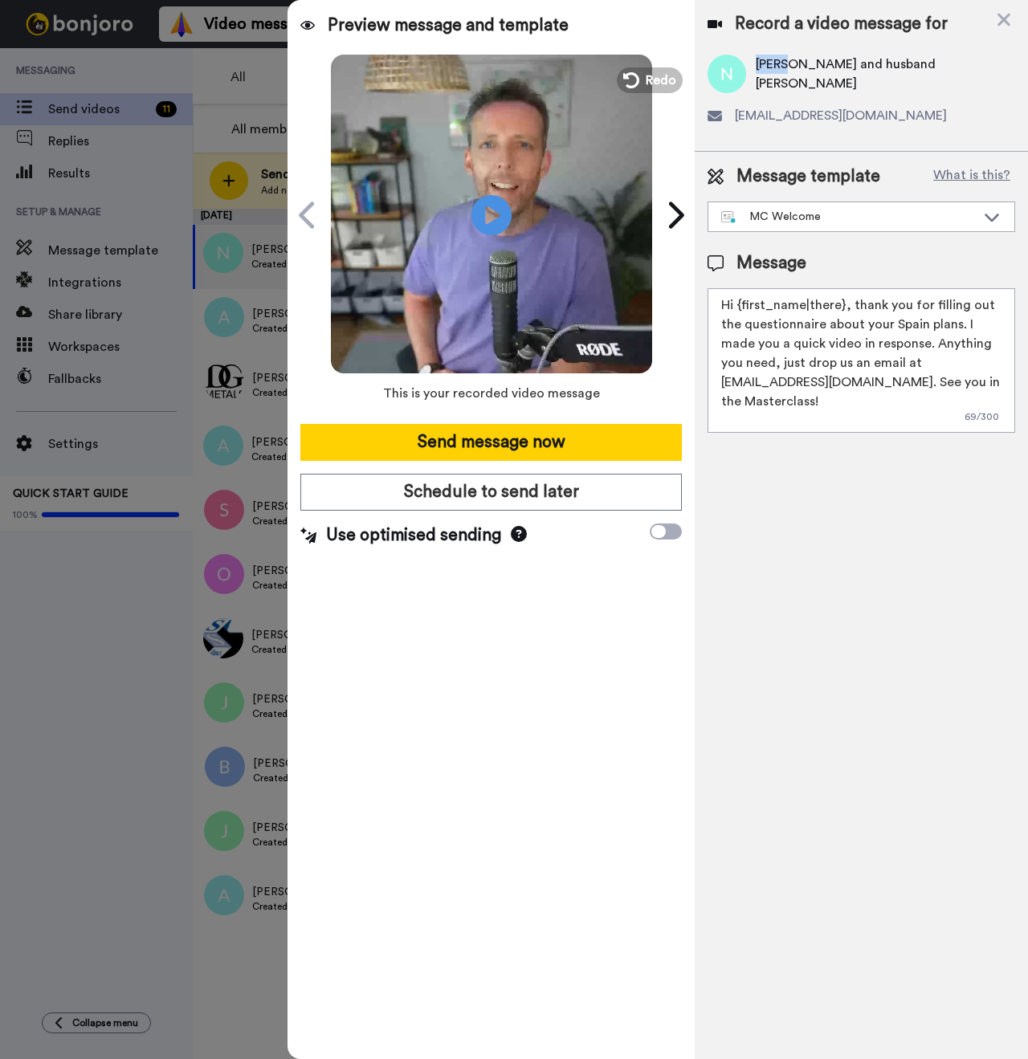
click at [777, 76] on span "[PERSON_NAME] and husband [PERSON_NAME]" at bounding box center [885, 74] width 259 height 39
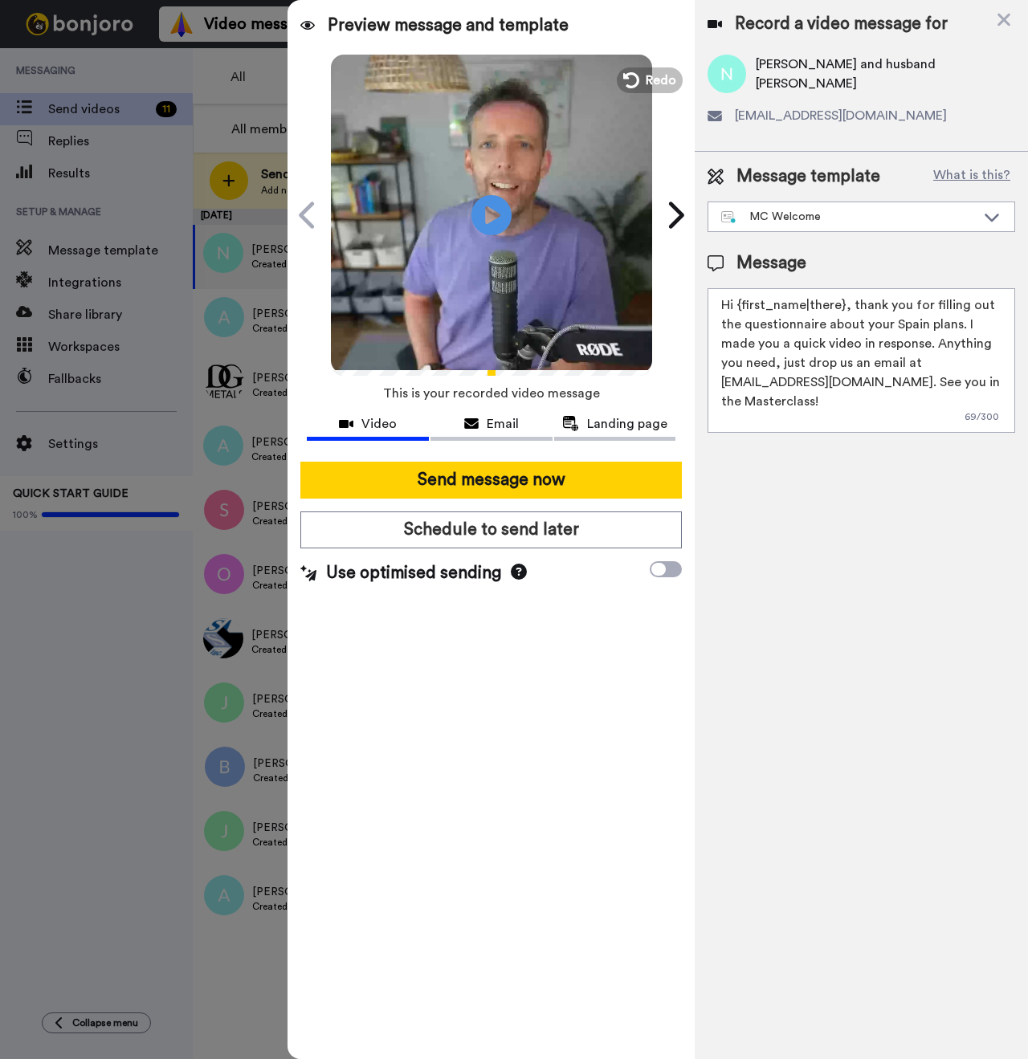
drag, startPoint x: 840, startPoint y: 306, endPoint x: 741, endPoint y: 308, distance: 98.8
click at [741, 308] on textarea "Hi {first_name|there}, thank you for filling out the questionnaire about your S…" at bounding box center [861, 360] width 308 height 145
paste textarea "[PERSON_NAME]"
click at [809, 307] on textarea "Hi [PERSON_NAME] and [PERSON_NAME], thank you for filling out the questionnaire…" at bounding box center [861, 360] width 308 height 145
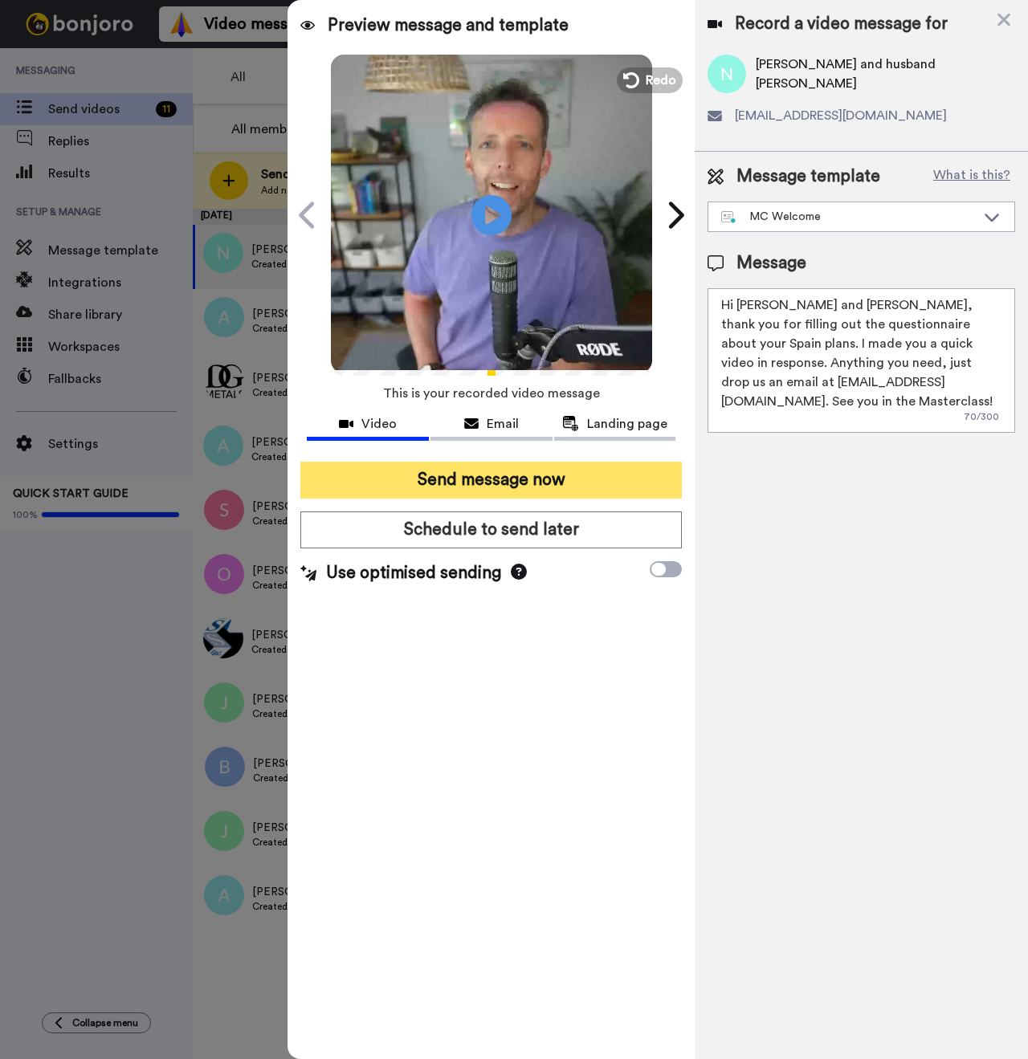
type textarea "Hi [PERSON_NAME] and [PERSON_NAME], thank you for filling out the questionnaire…"
click at [540, 483] on button "Send message now" at bounding box center [490, 480] width 381 height 37
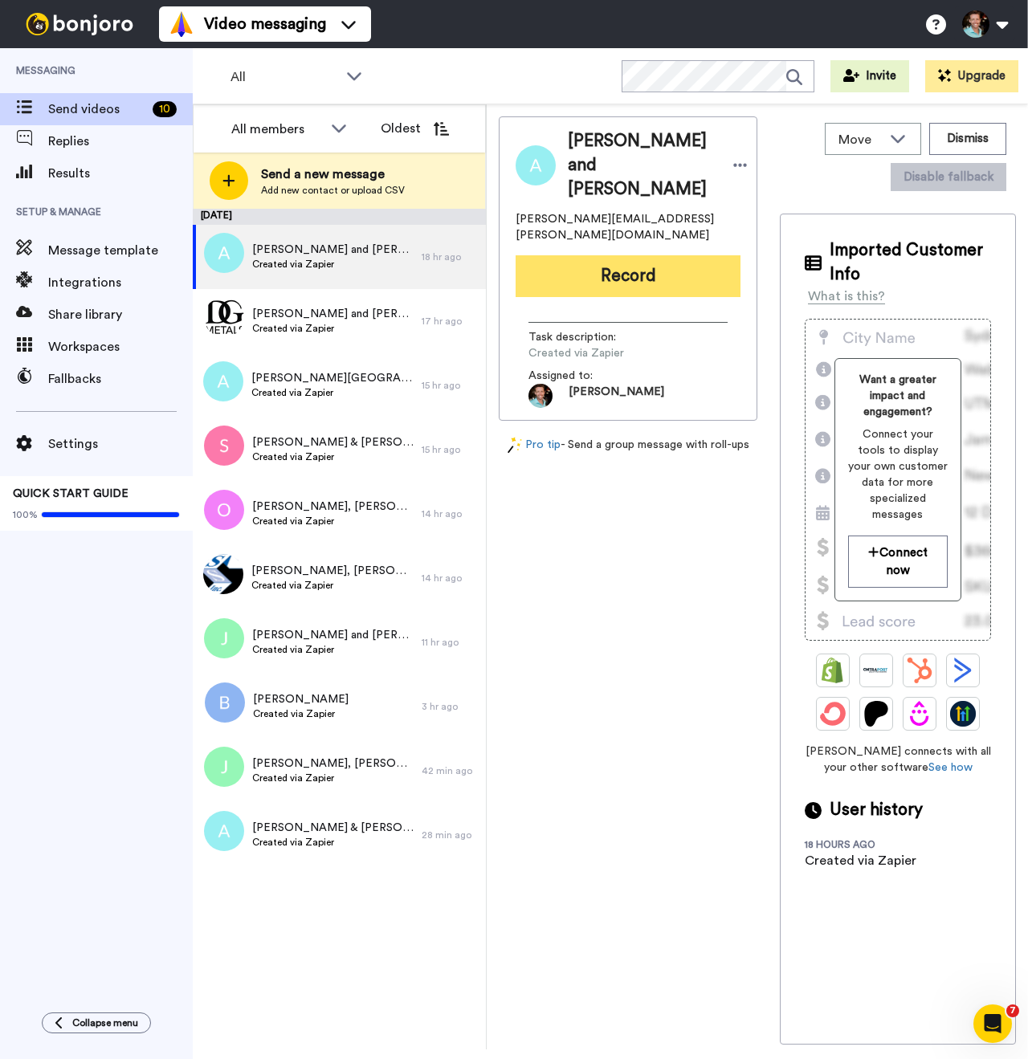
click at [583, 260] on button "Record" at bounding box center [628, 276] width 225 height 42
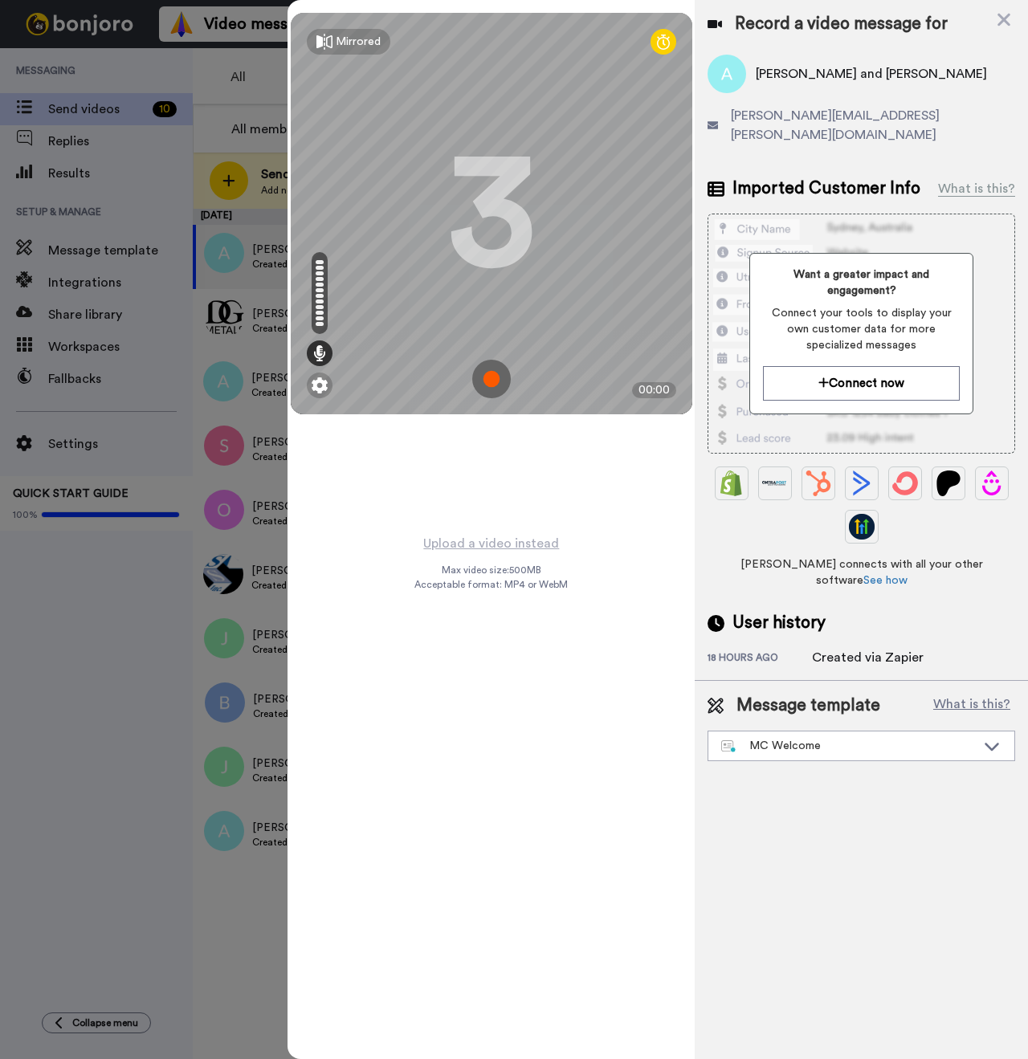
click at [489, 377] on img at bounding box center [491, 379] width 39 height 39
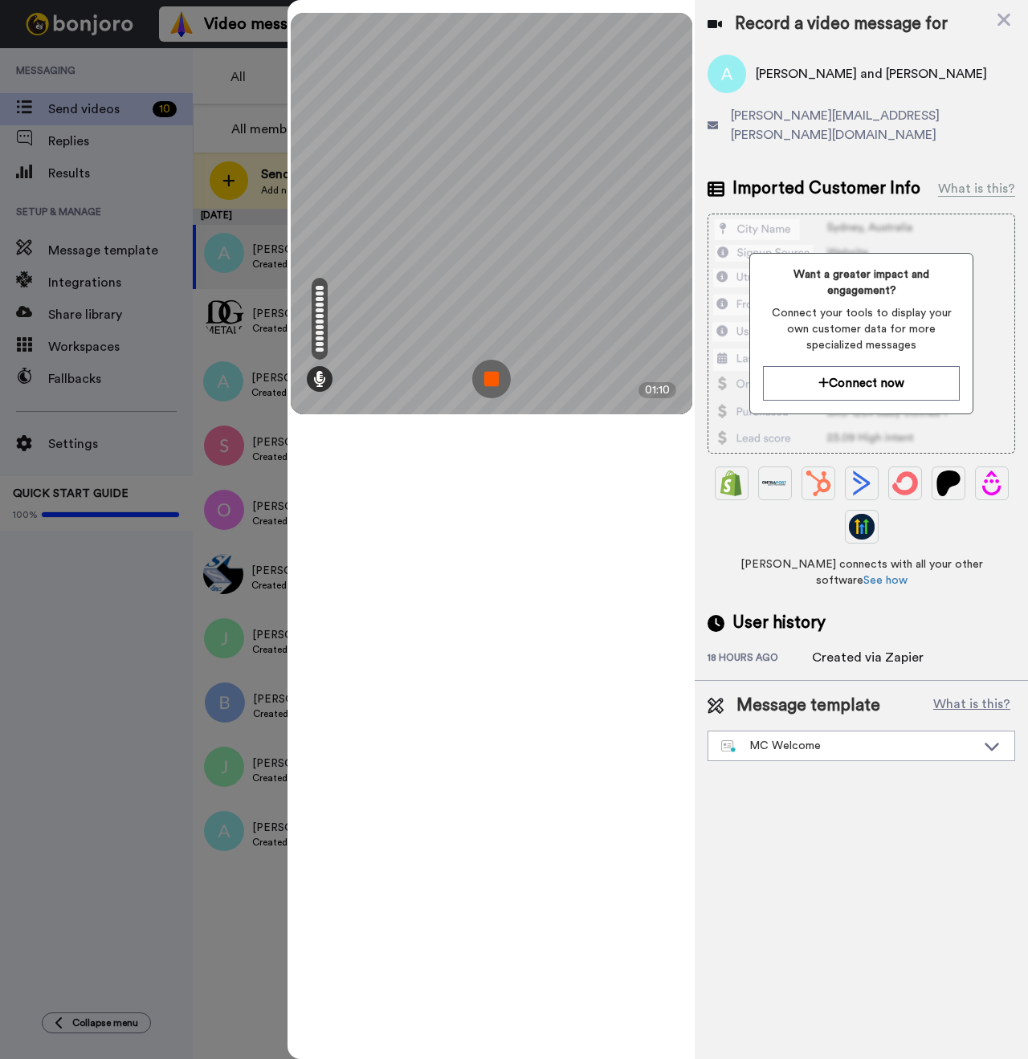
click at [497, 371] on img at bounding box center [491, 379] width 39 height 39
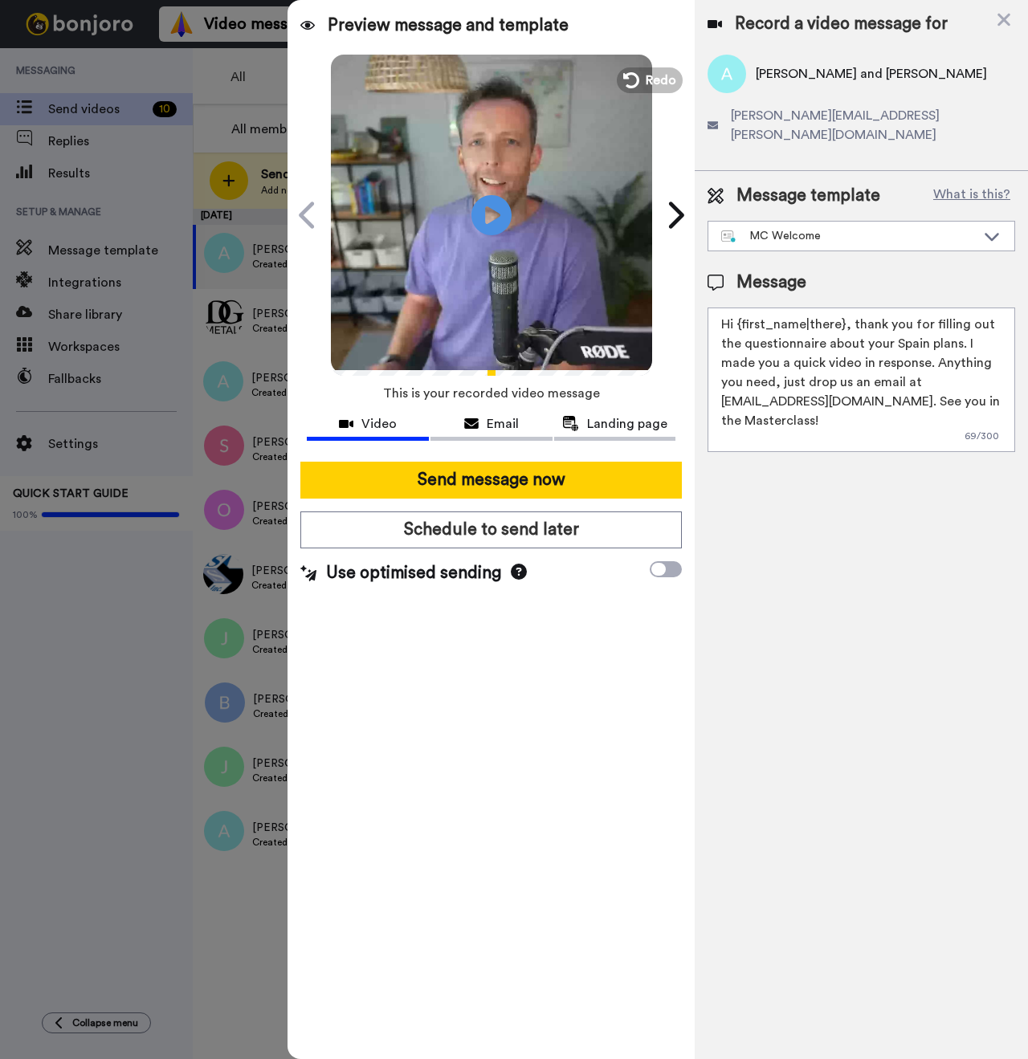
drag, startPoint x: 843, startPoint y: 308, endPoint x: 736, endPoint y: 305, distance: 106.9
click at [736, 308] on textarea "Hi {first_name|there}, thank you for filling out the questionnaire about your S…" at bounding box center [861, 380] width 308 height 145
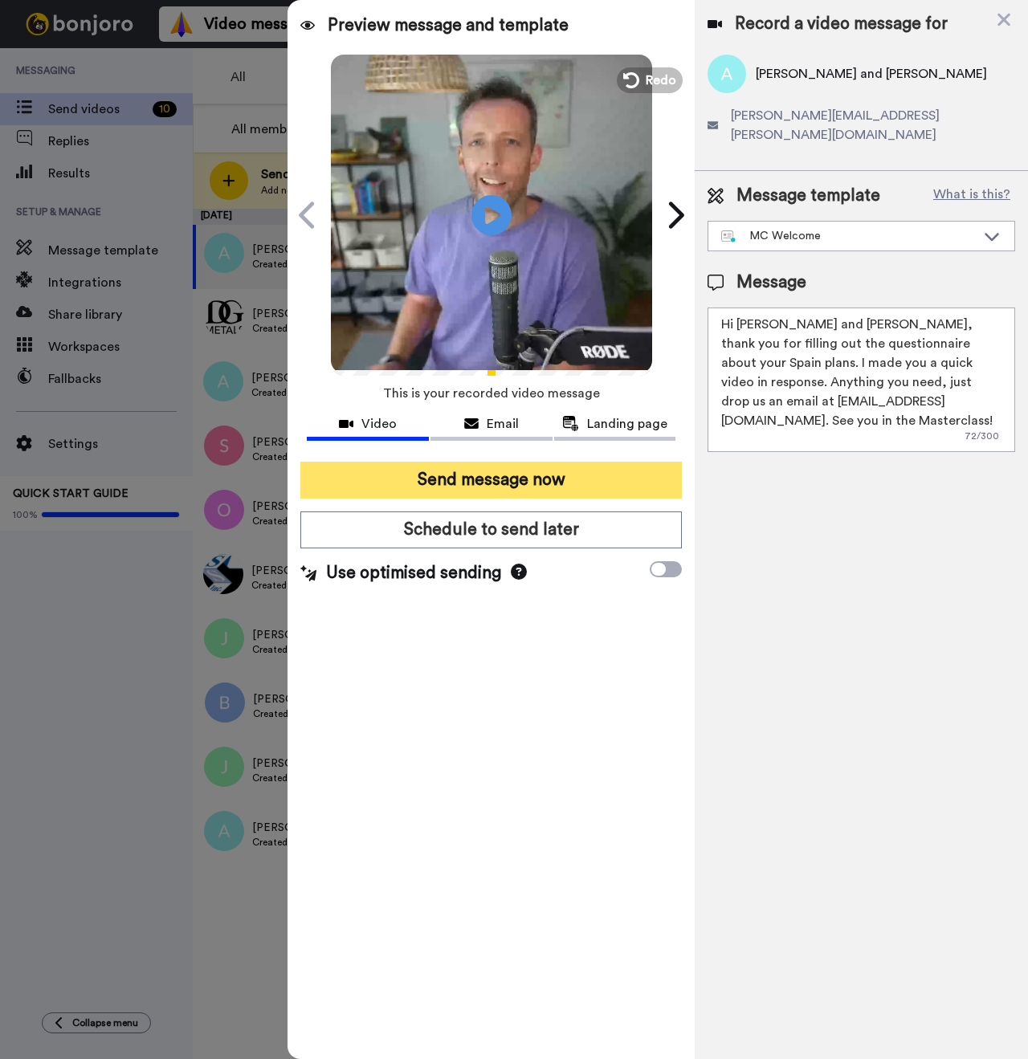
type textarea "Hi Alison and John, thank you for filling out the questionnaire about your Spai…"
click at [446, 494] on button "Send message now" at bounding box center [490, 480] width 381 height 37
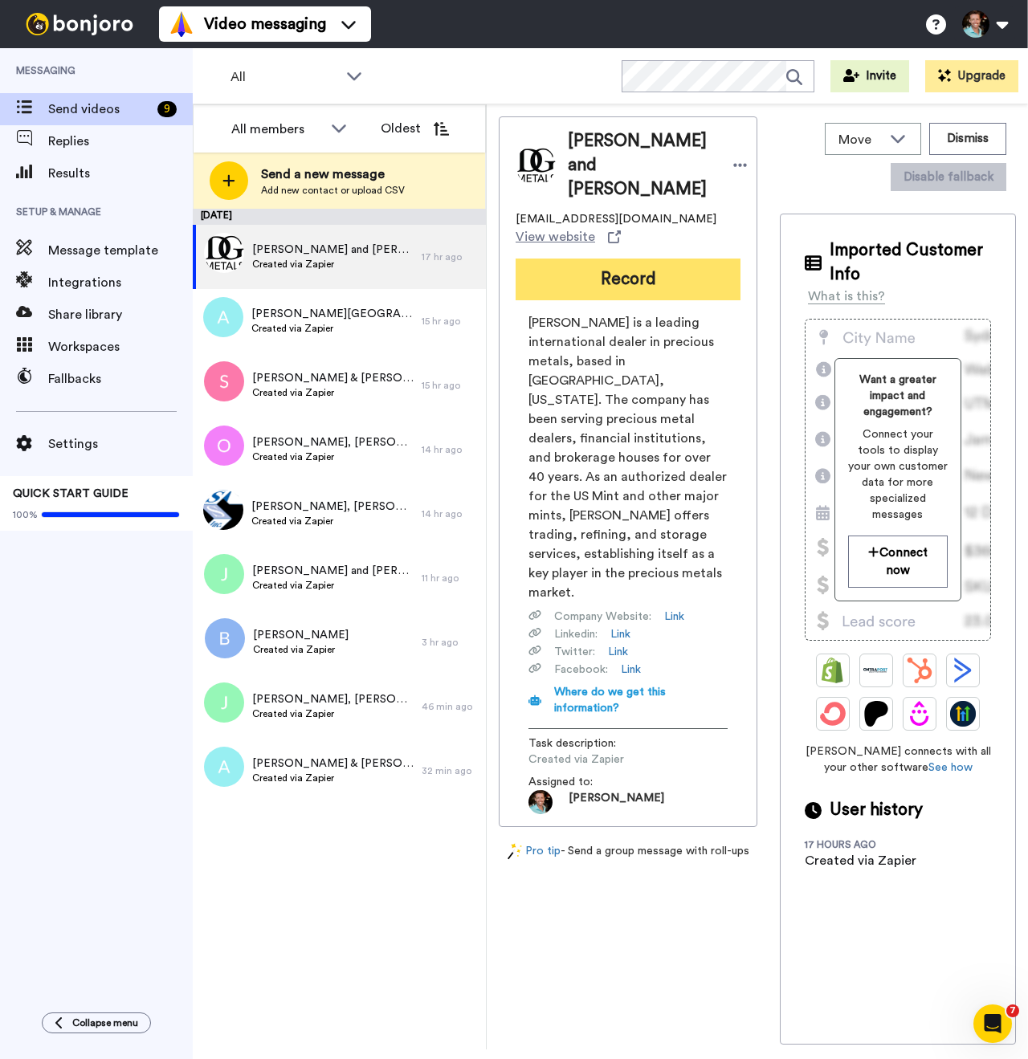
click at [610, 279] on button "Record" at bounding box center [628, 280] width 225 height 42
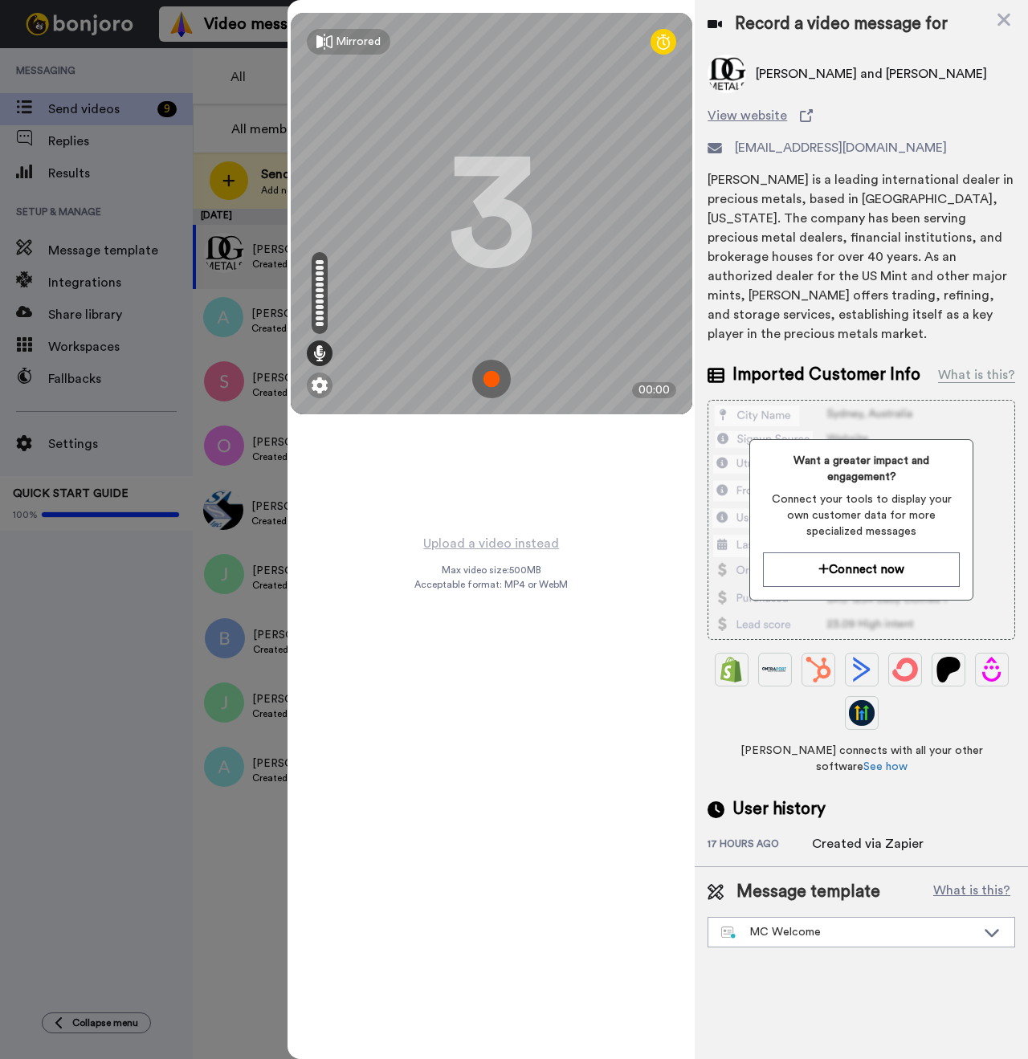
click at [502, 380] on img at bounding box center [491, 379] width 39 height 39
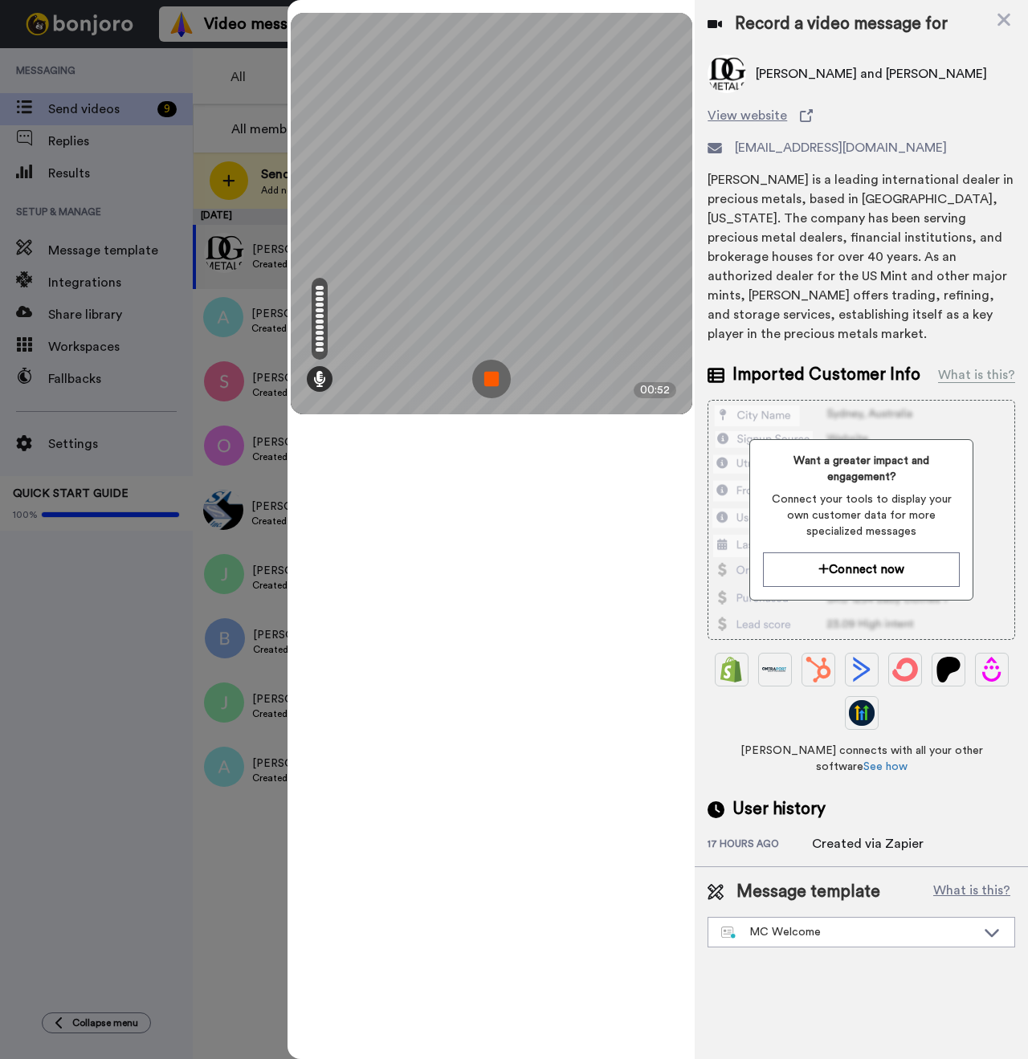
click at [491, 373] on img at bounding box center [491, 379] width 39 height 39
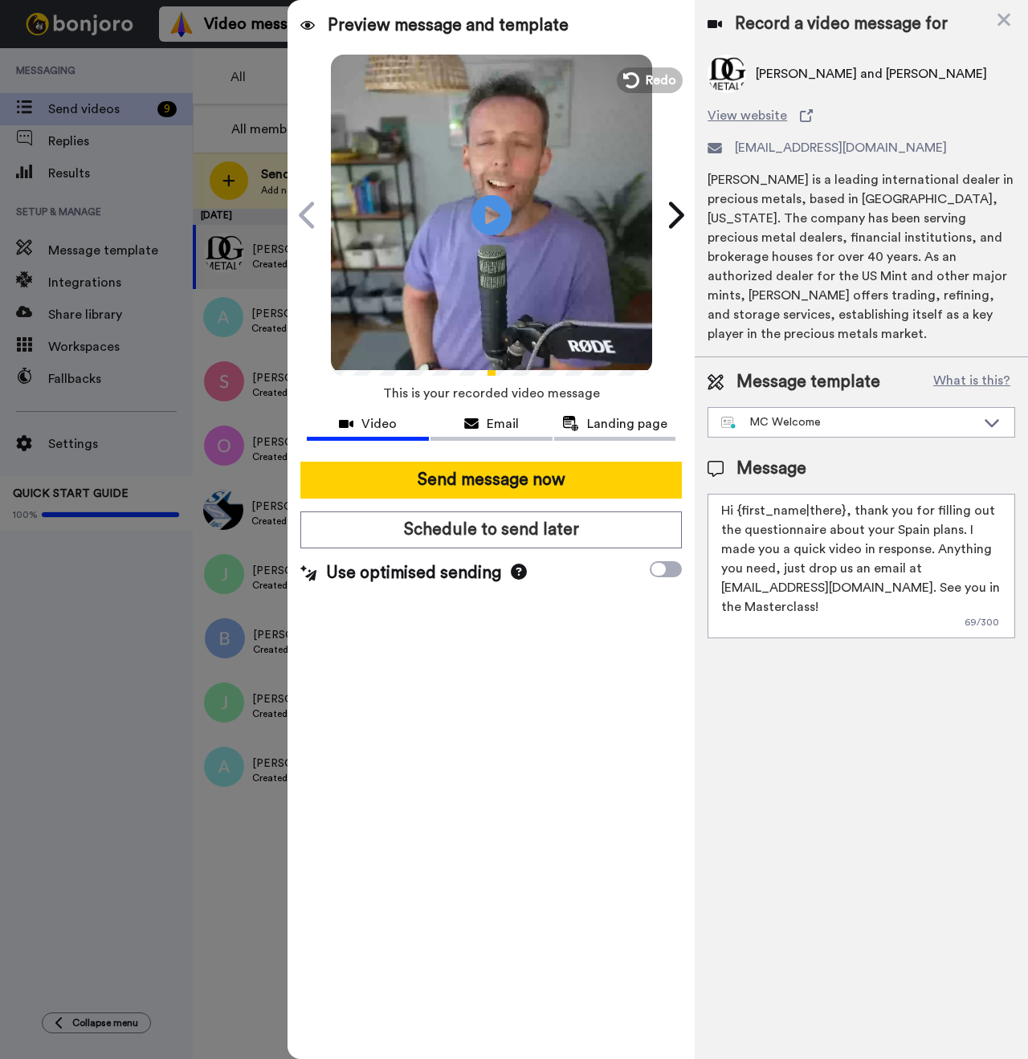
click at [763, 74] on span "[PERSON_NAME] and [PERSON_NAME]" at bounding box center [871, 73] width 231 height 19
copy span "[PERSON_NAME]"
drag, startPoint x: 842, startPoint y: 494, endPoint x: 740, endPoint y: 495, distance: 102.8
click at [740, 495] on textarea "Hi {first_name|there}, thank you for filling out the questionnaire about your S…" at bounding box center [861, 566] width 308 height 145
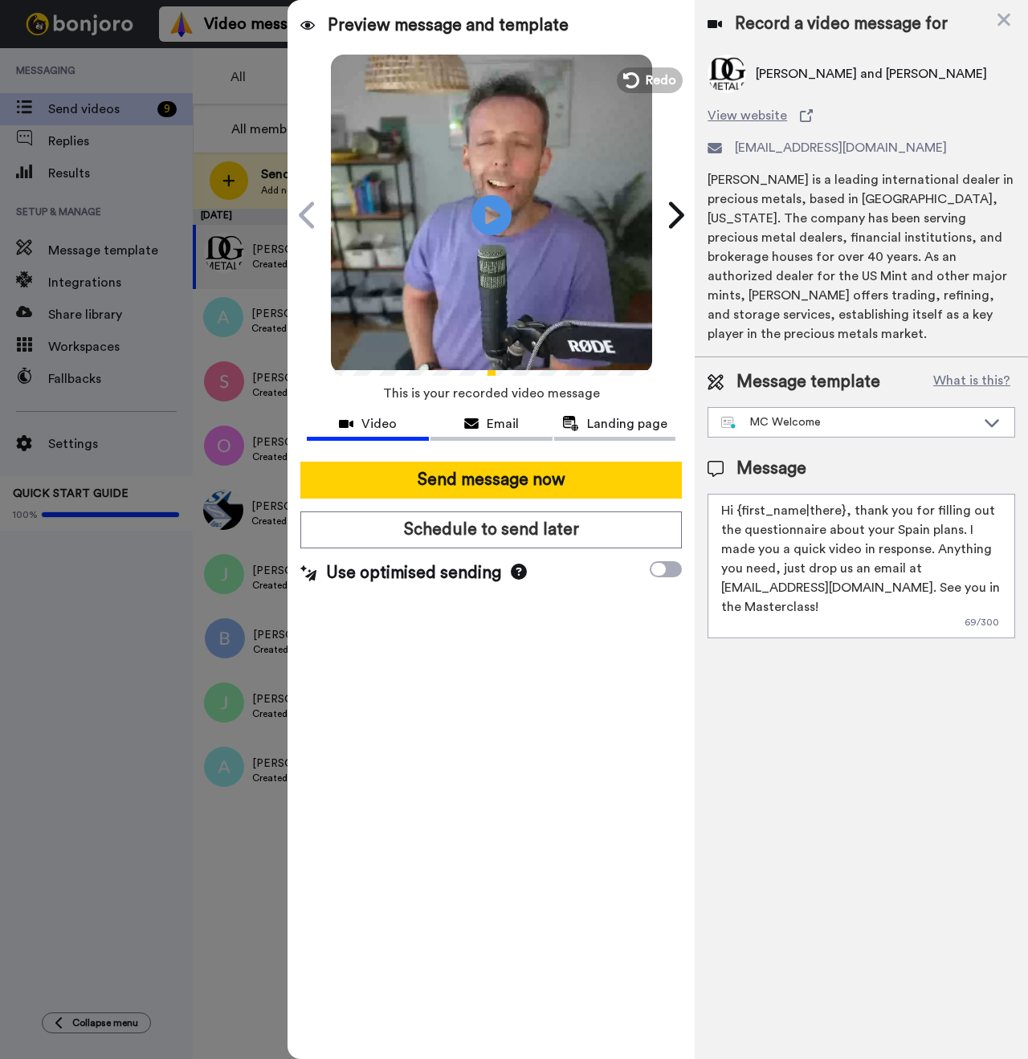
paste textarea "[PERSON_NAME]"
click at [741, 494] on textarea "Hi {[PERSON_NAME] and [PERSON_NAME], thank you for filling out the questionnair…" at bounding box center [861, 566] width 308 height 145
type textarea "Hi [PERSON_NAME] and [PERSON_NAME], thank you for filling out the questionnaire…"
click at [479, 454] on div at bounding box center [491, 455] width 369 height 13
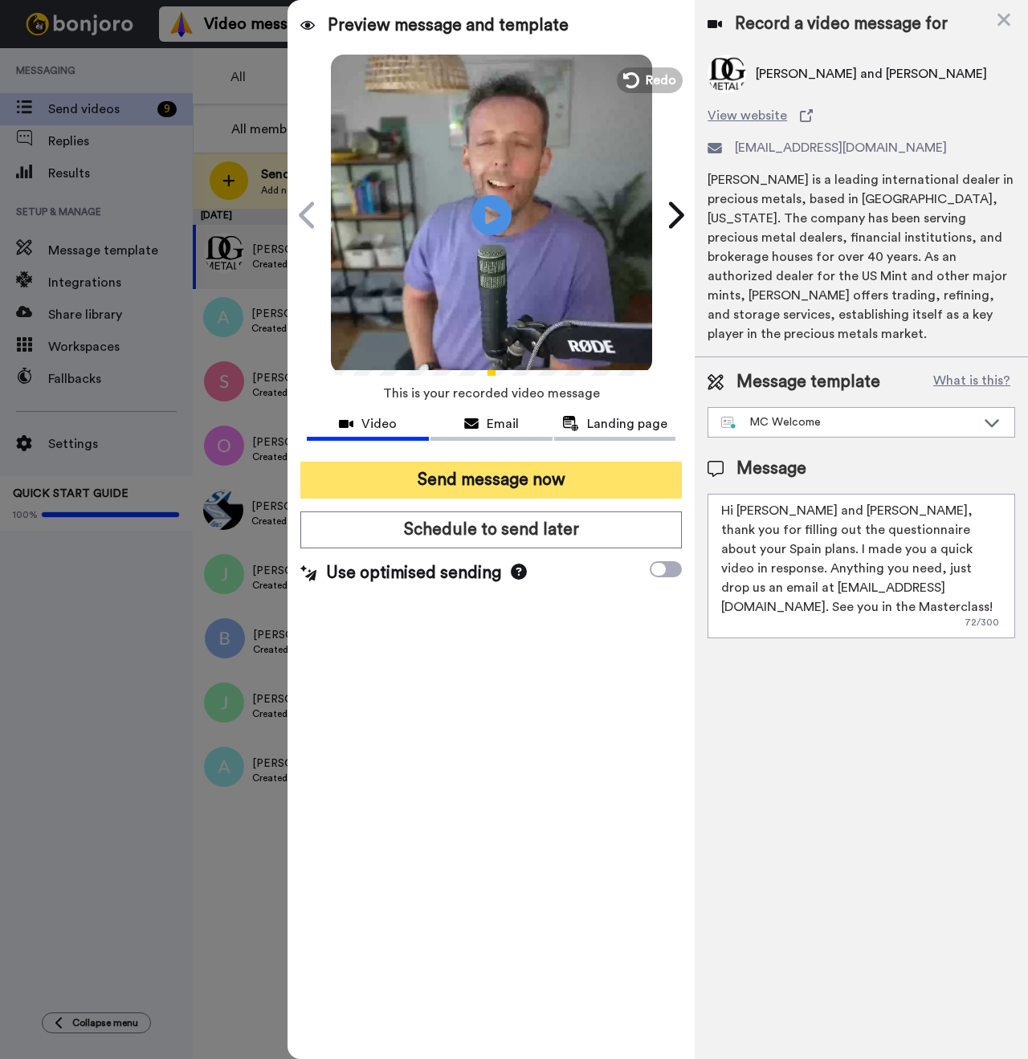
click at [476, 475] on button "Send message now" at bounding box center [490, 480] width 381 height 37
